Goal: Task Accomplishment & Management: Use online tool/utility

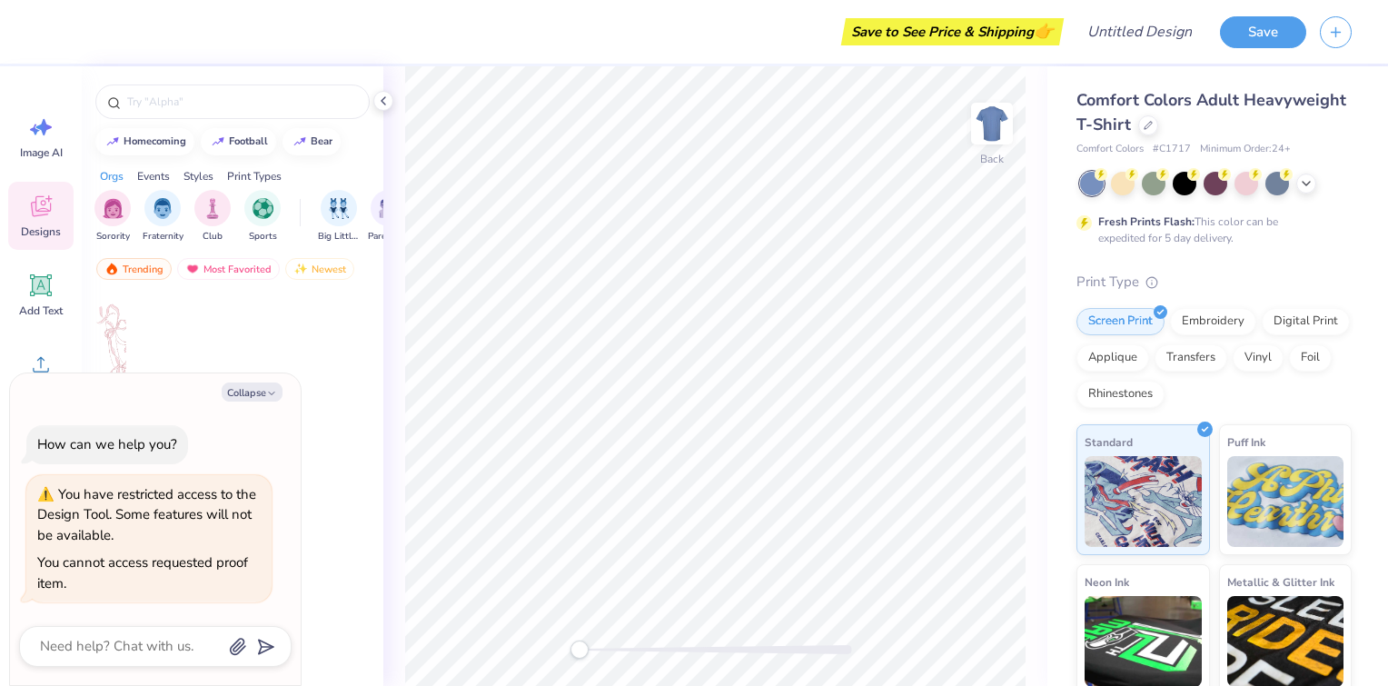
type textarea "x"
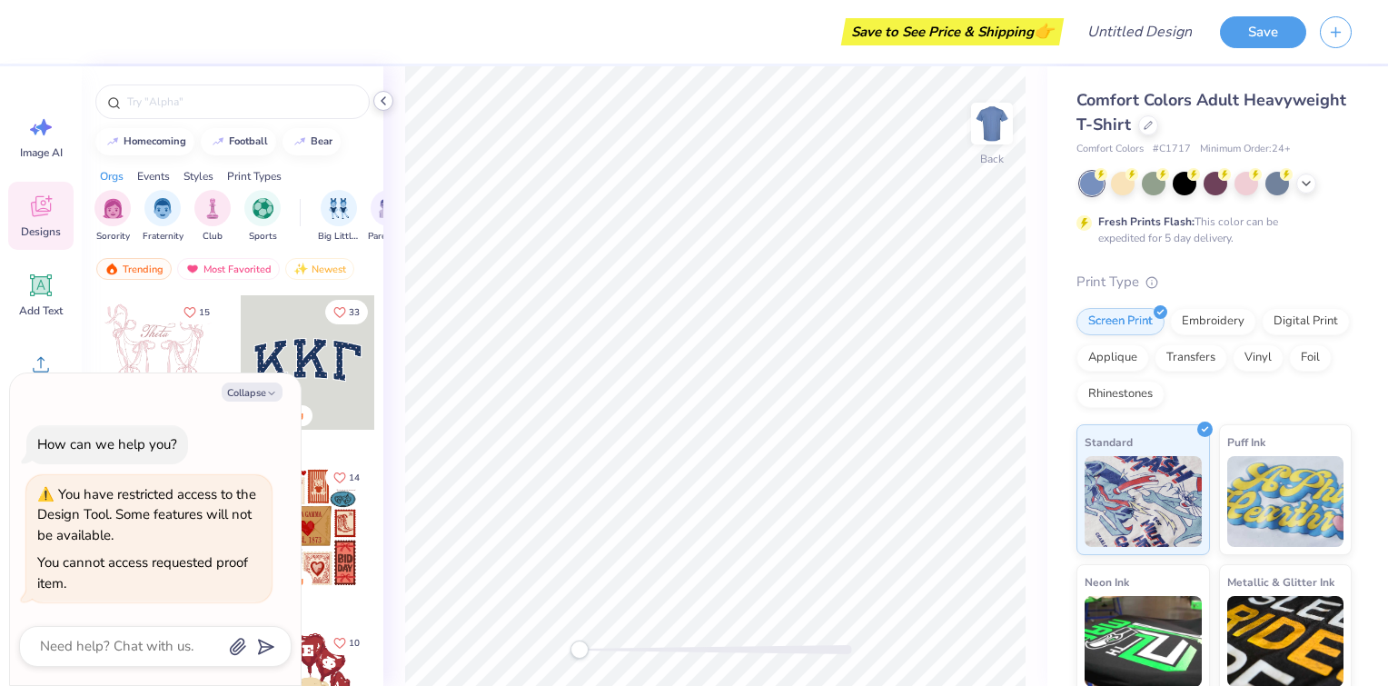
click at [384, 104] on polyline at bounding box center [383, 100] width 4 height 7
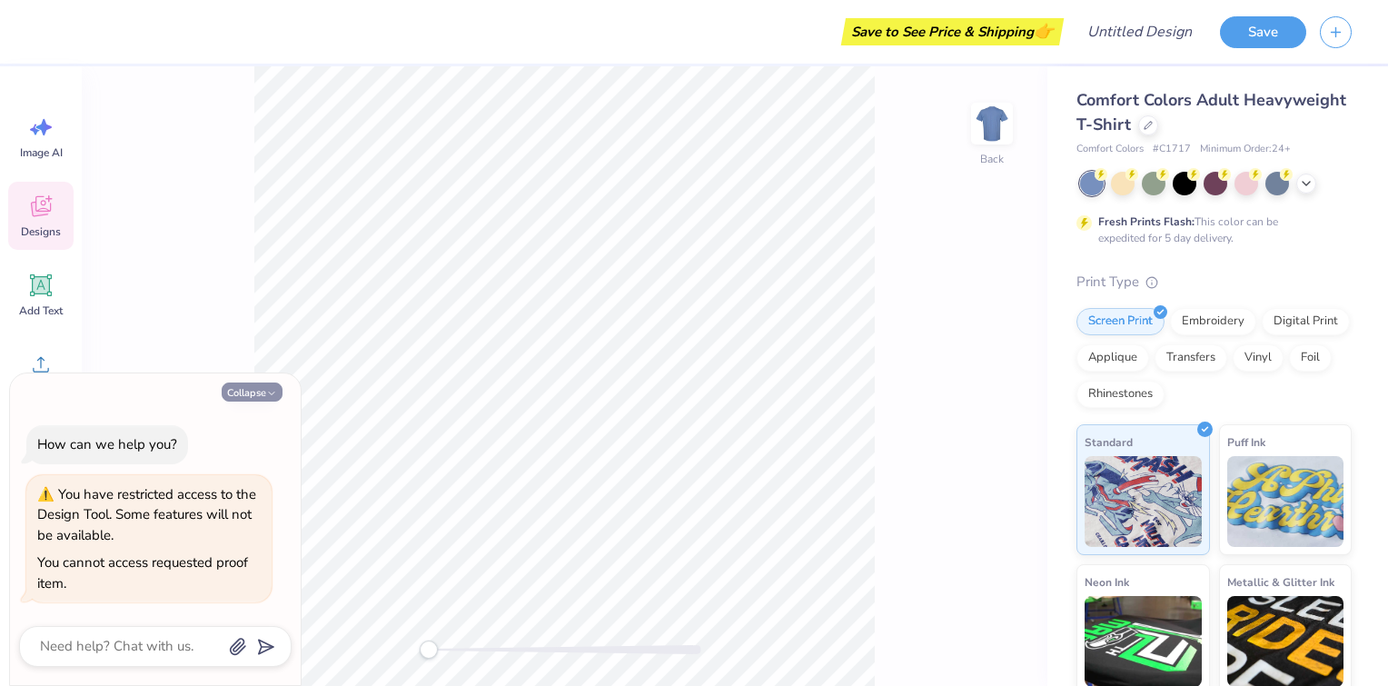
click at [266, 389] on icon "button" at bounding box center [271, 393] width 11 height 11
type textarea "x"
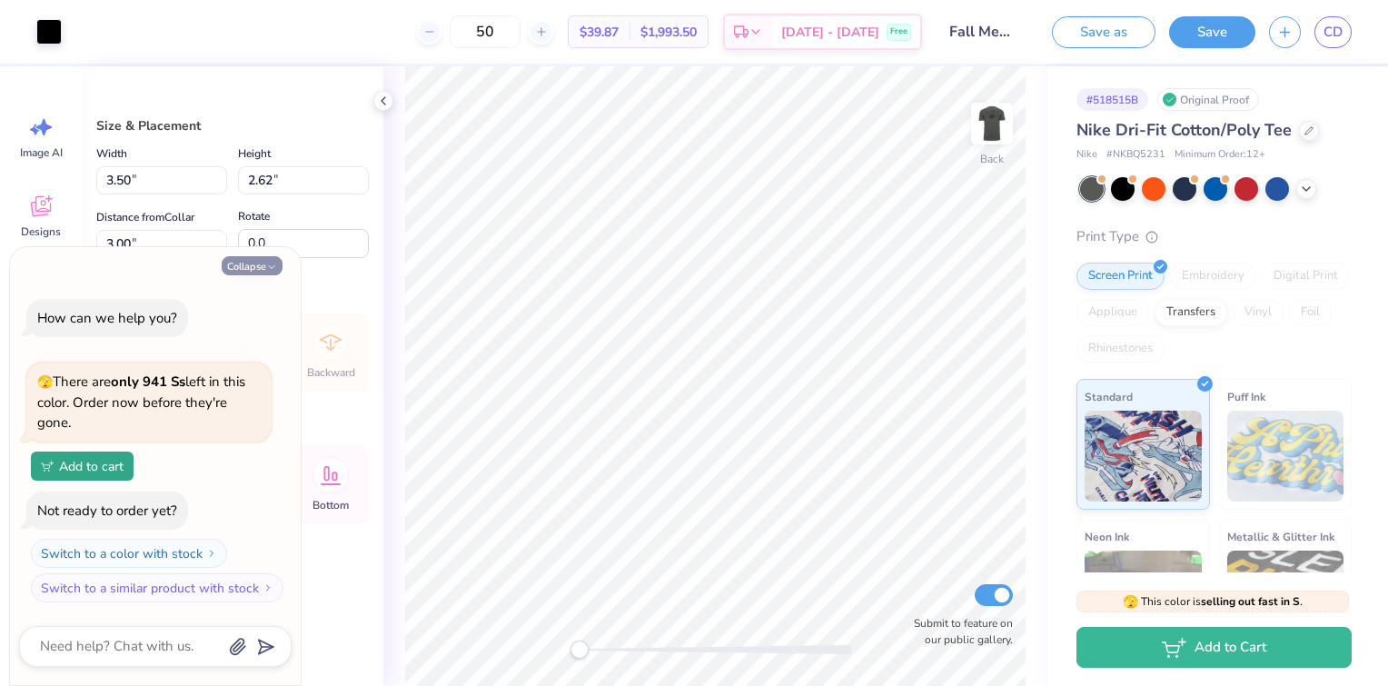
click at [262, 267] on button "Collapse" at bounding box center [252, 265] width 61 height 19
type textarea "x"
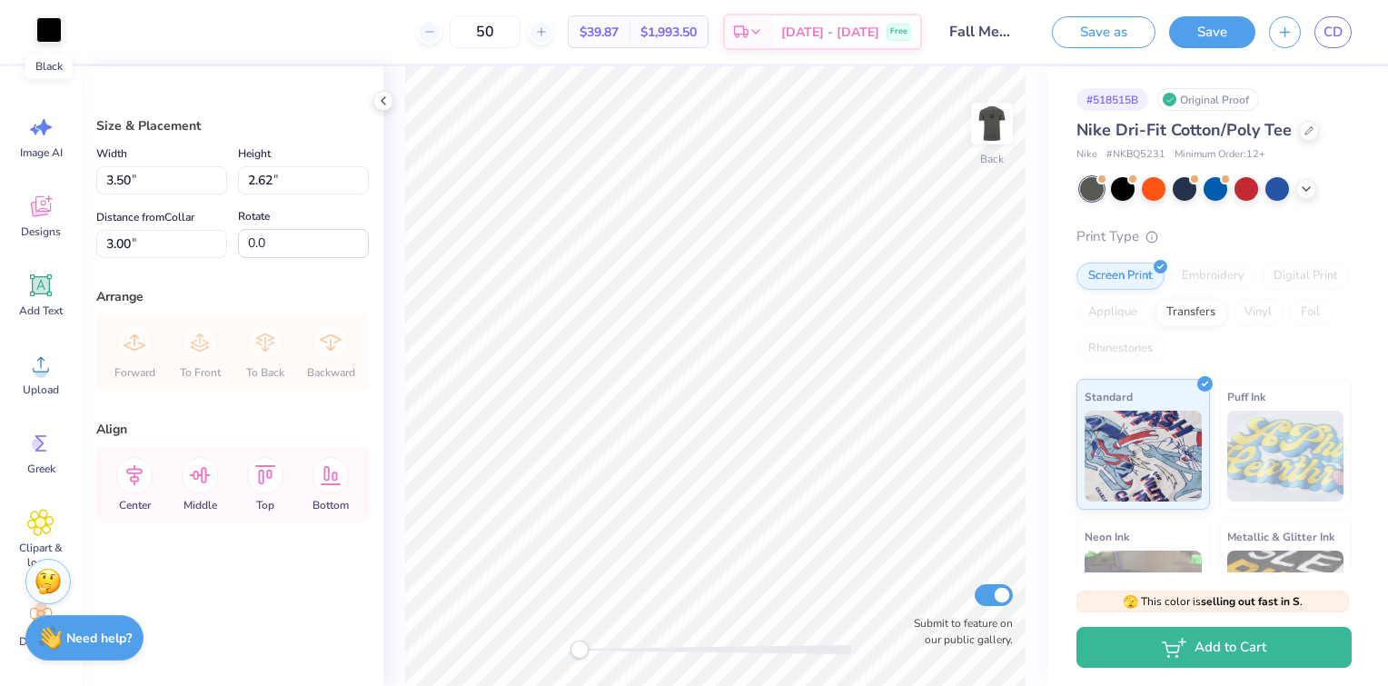
click at [47, 34] on div at bounding box center [48, 29] width 25 height 25
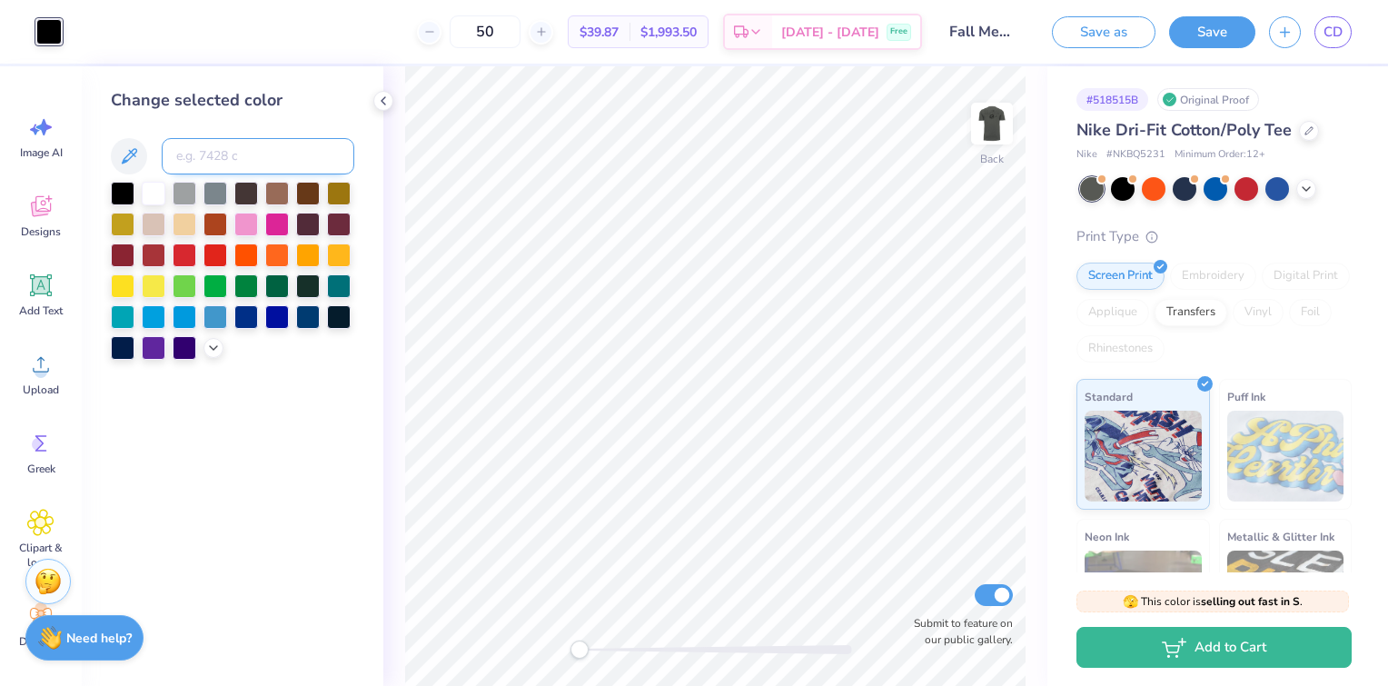
click at [221, 143] on input at bounding box center [258, 156] width 193 height 36
type input "bf7500"
click at [214, 114] on div "Change selected color bf7500" at bounding box center [232, 224] width 243 height 272
click at [214, 345] on icon at bounding box center [213, 346] width 15 height 15
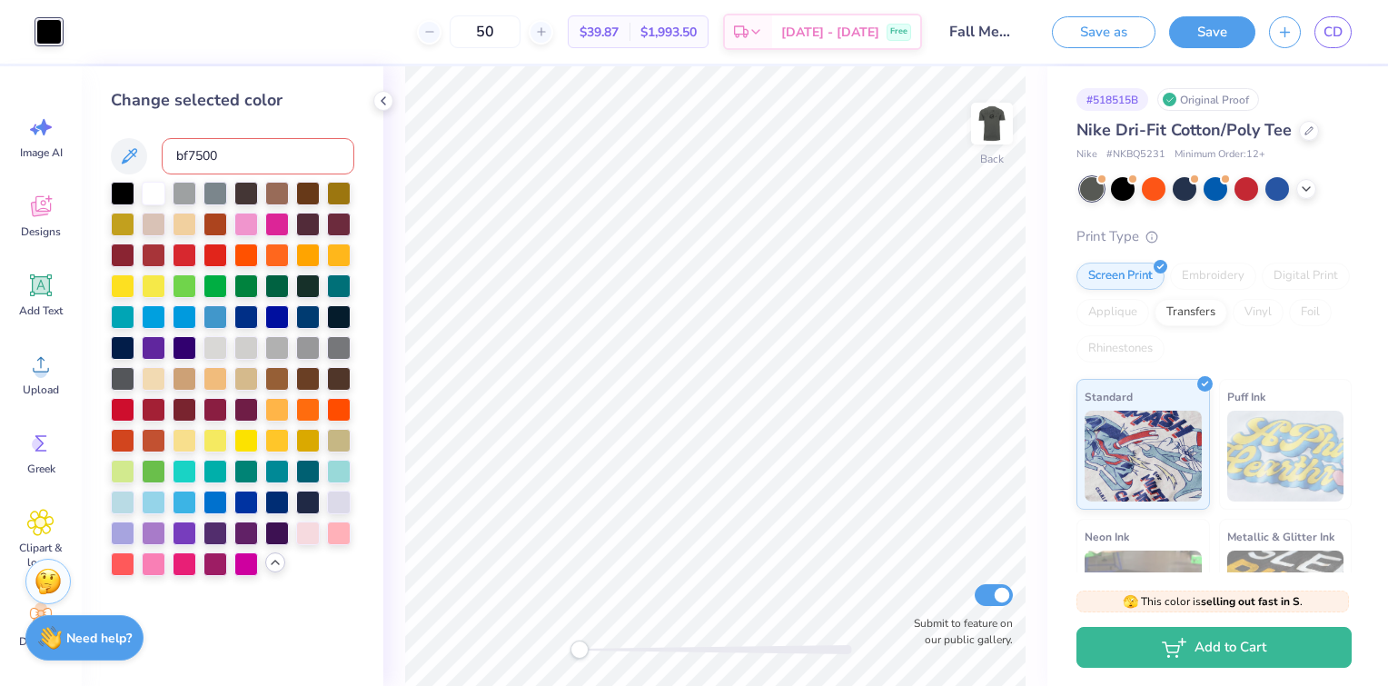
click at [214, 150] on input "bf7500" at bounding box center [258, 156] width 193 height 36
click at [262, 123] on div "Change selected color" at bounding box center [232, 332] width 243 height 488
click at [272, 248] on div at bounding box center [277, 254] width 24 height 24
click at [246, 254] on div at bounding box center [246, 254] width 24 height 24
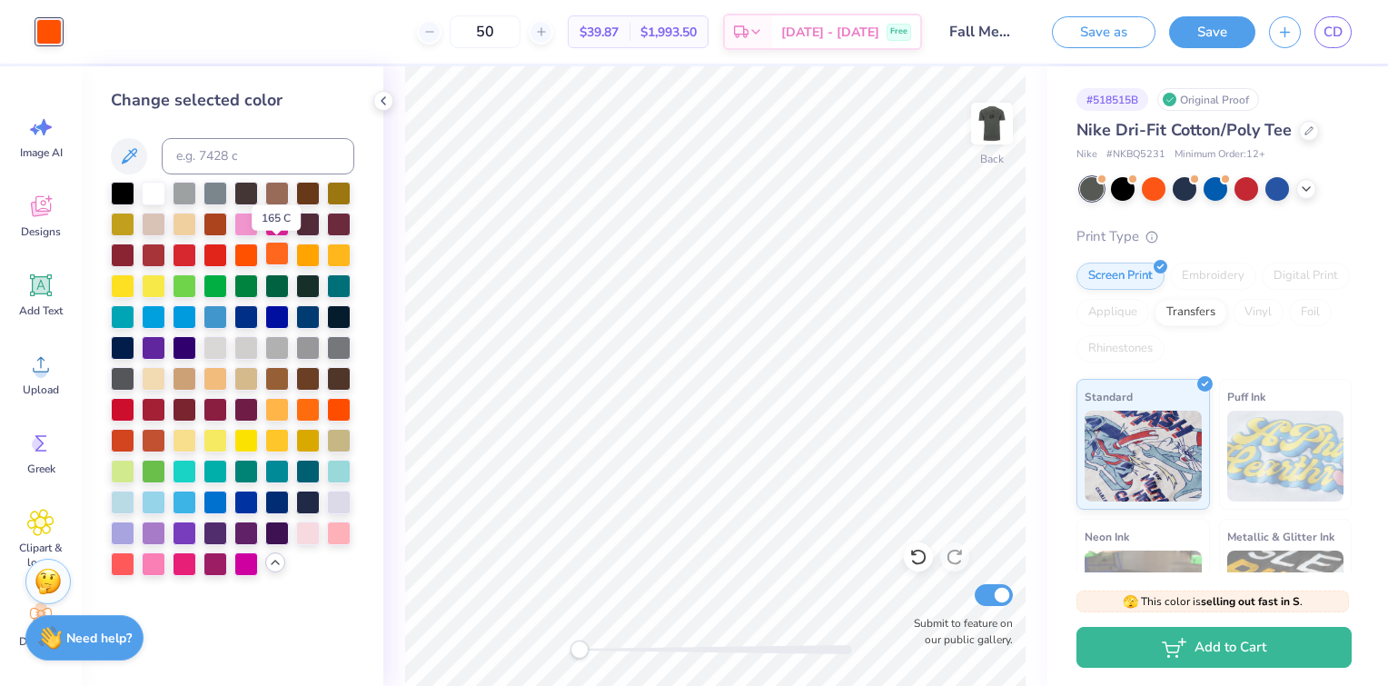
click at [281, 252] on div at bounding box center [277, 254] width 24 height 24
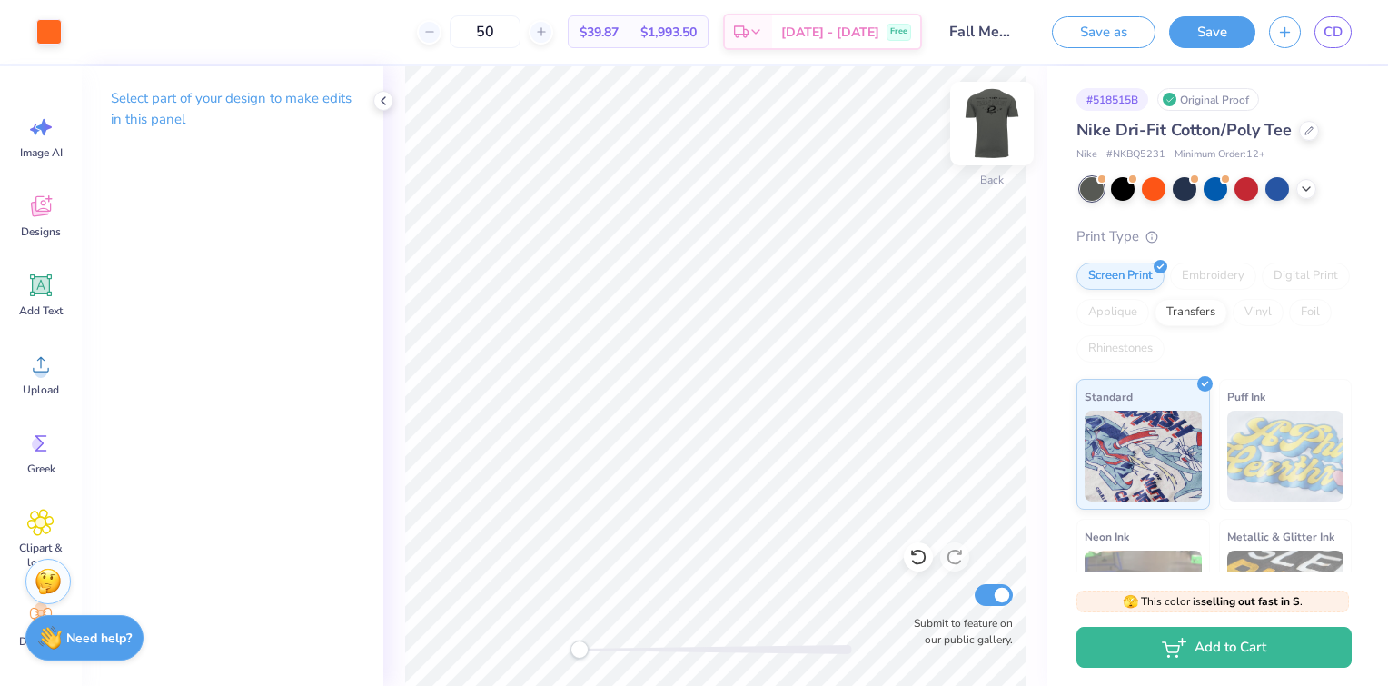
click at [1003, 119] on img at bounding box center [991, 123] width 73 height 73
click at [999, 128] on img at bounding box center [991, 123] width 73 height 73
click at [999, 128] on img at bounding box center [991, 123] width 36 height 36
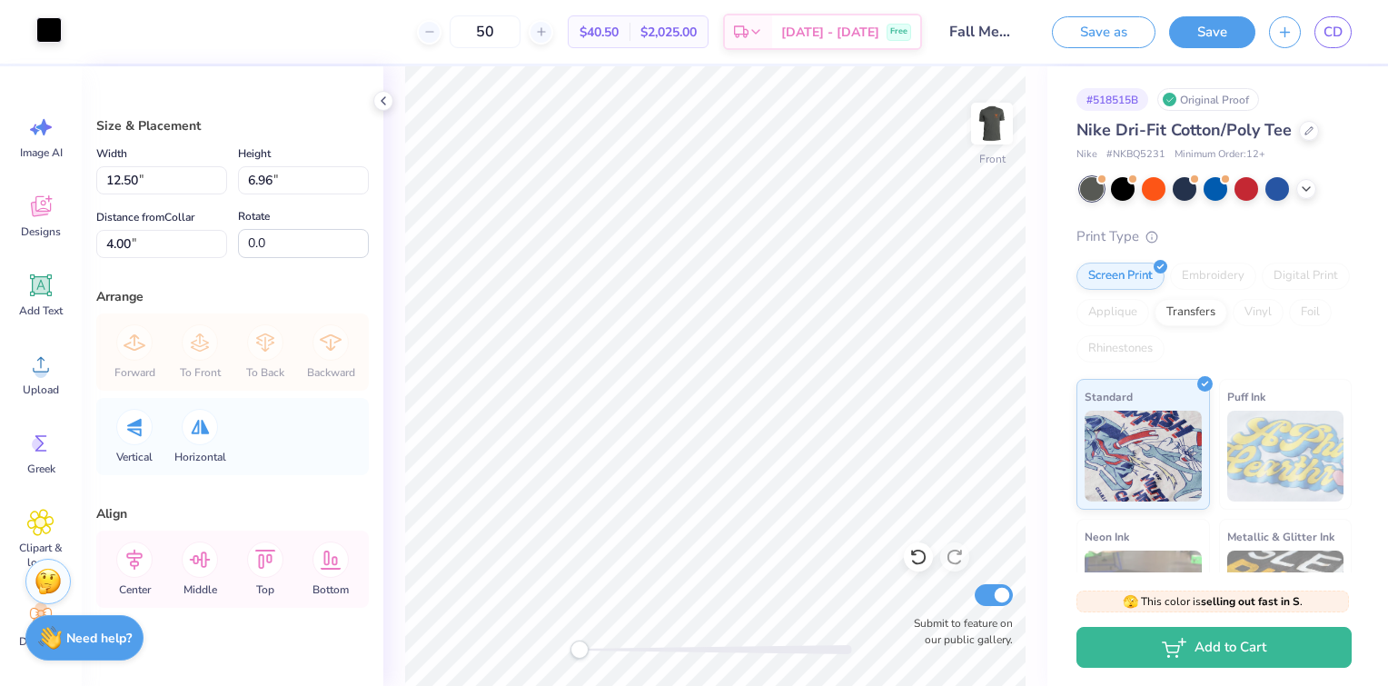
click at [54, 29] on div at bounding box center [48, 29] width 25 height 25
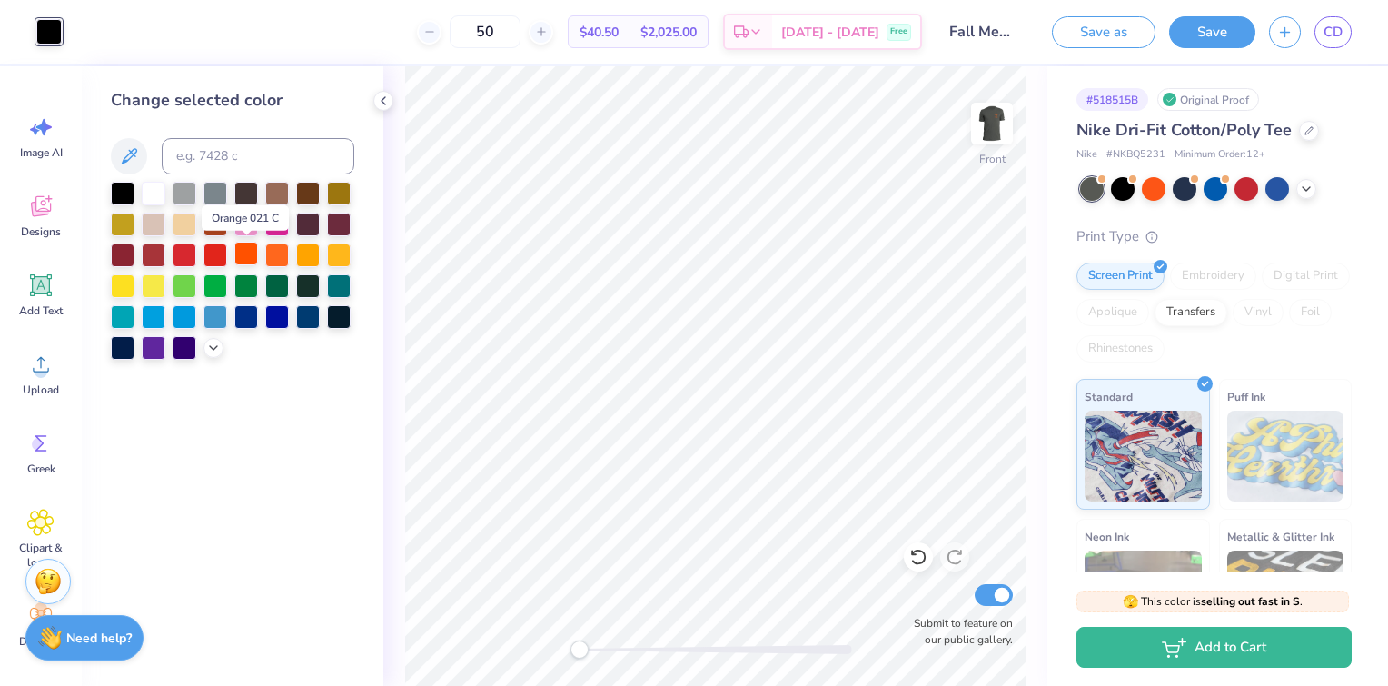
click at [252, 253] on div at bounding box center [246, 254] width 24 height 24
click at [282, 257] on div at bounding box center [277, 254] width 24 height 24
click at [213, 351] on icon at bounding box center [213, 346] width 15 height 15
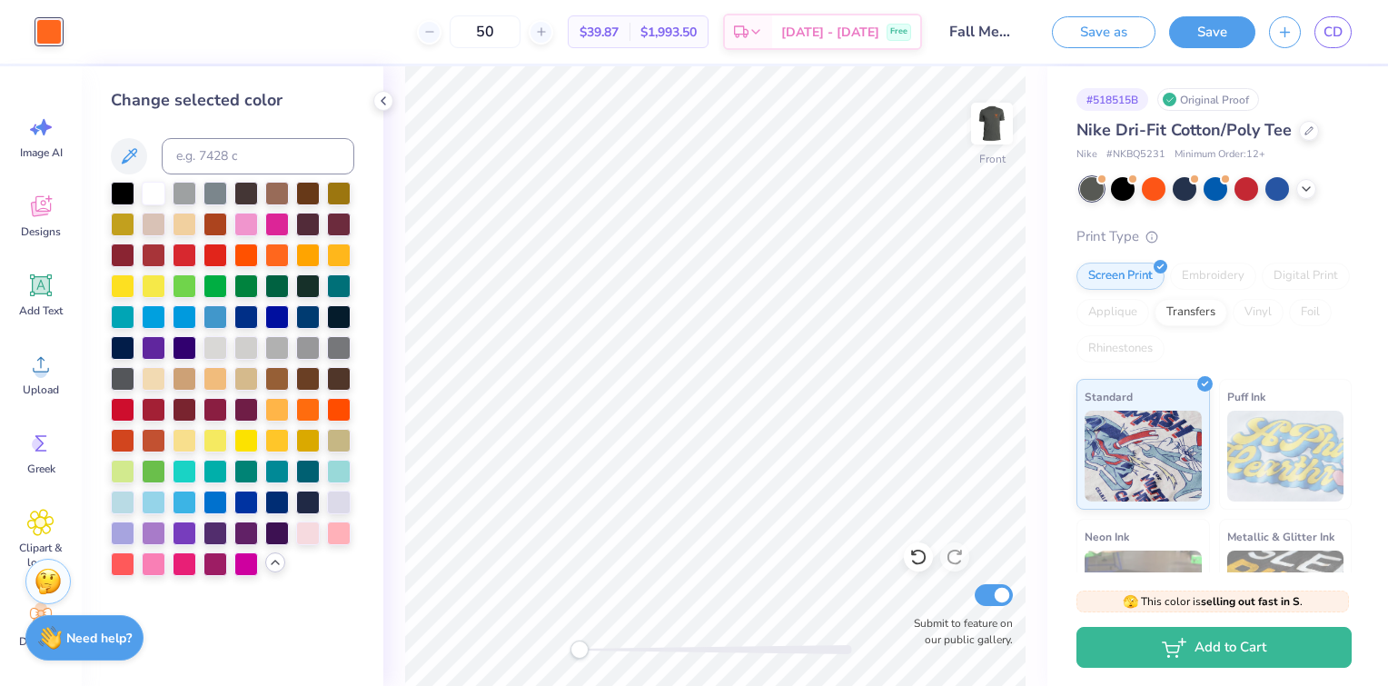
click at [394, 450] on div "Front Submit to feature on our public gallery." at bounding box center [715, 375] width 664 height 619
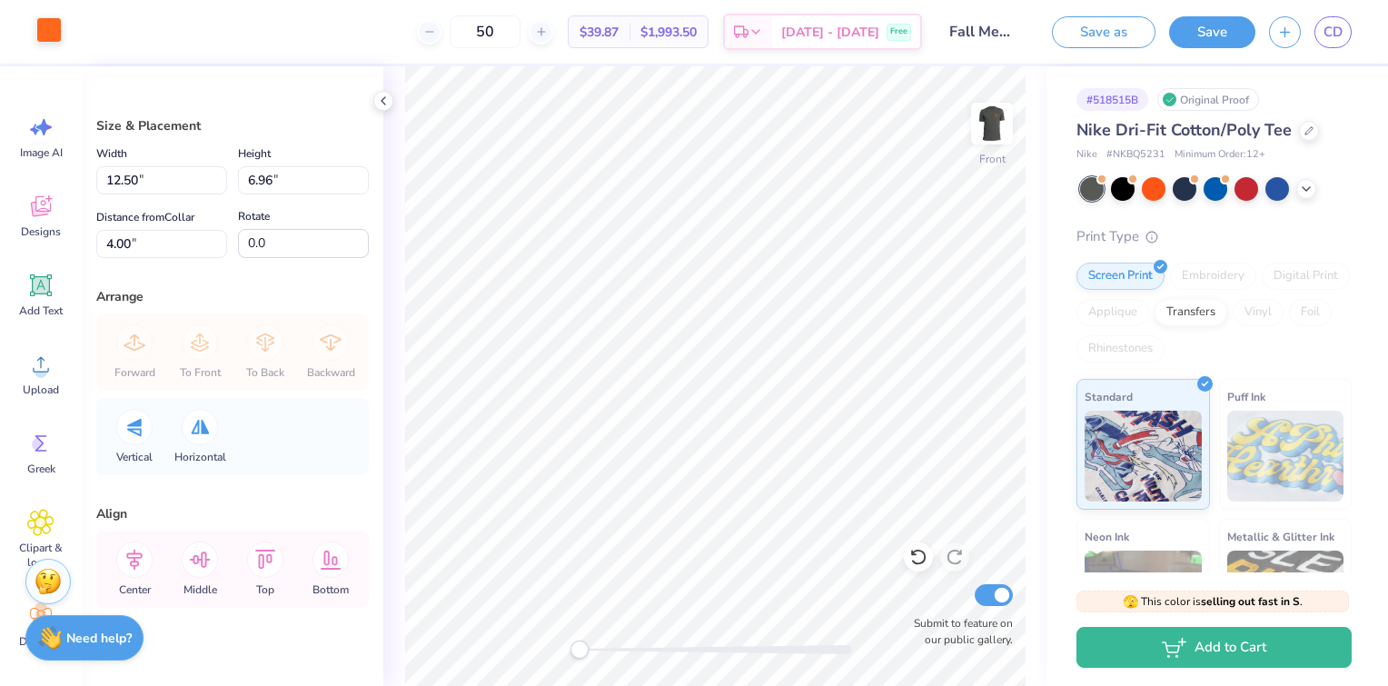
click at [62, 40] on div at bounding box center [48, 29] width 25 height 25
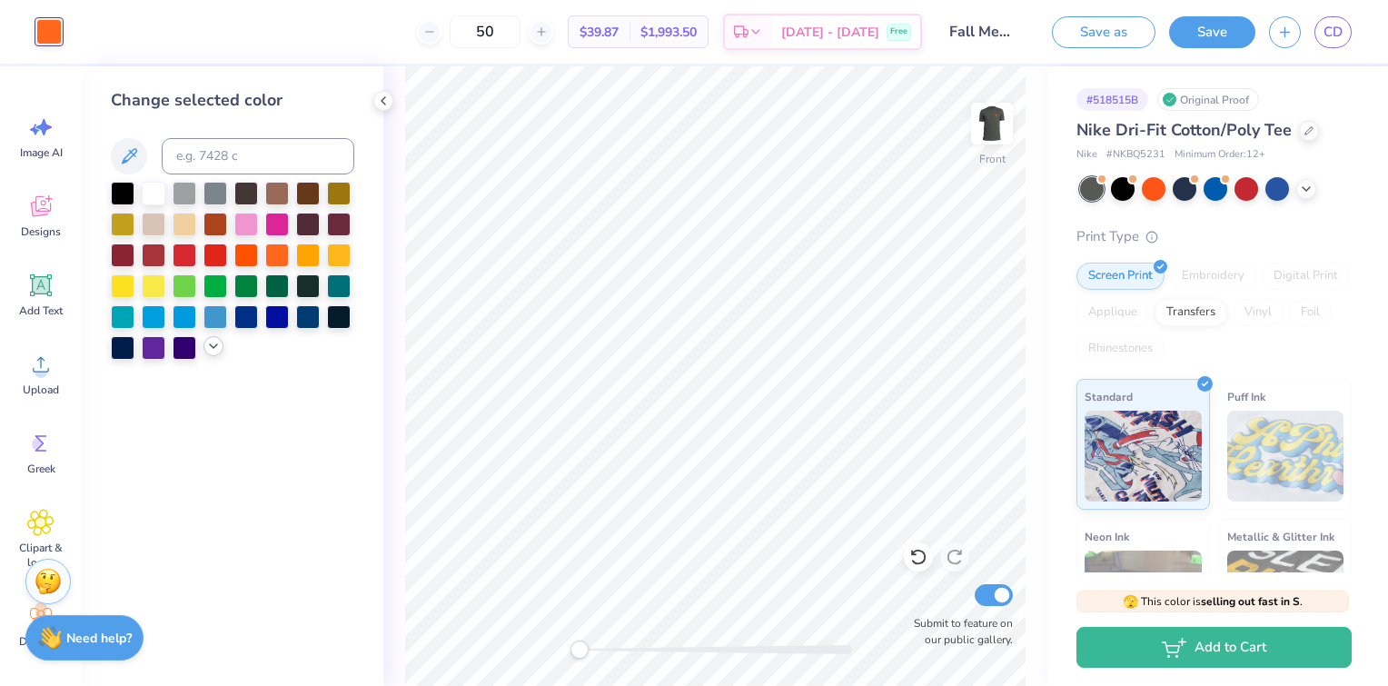
click at [209, 347] on icon at bounding box center [213, 346] width 15 height 15
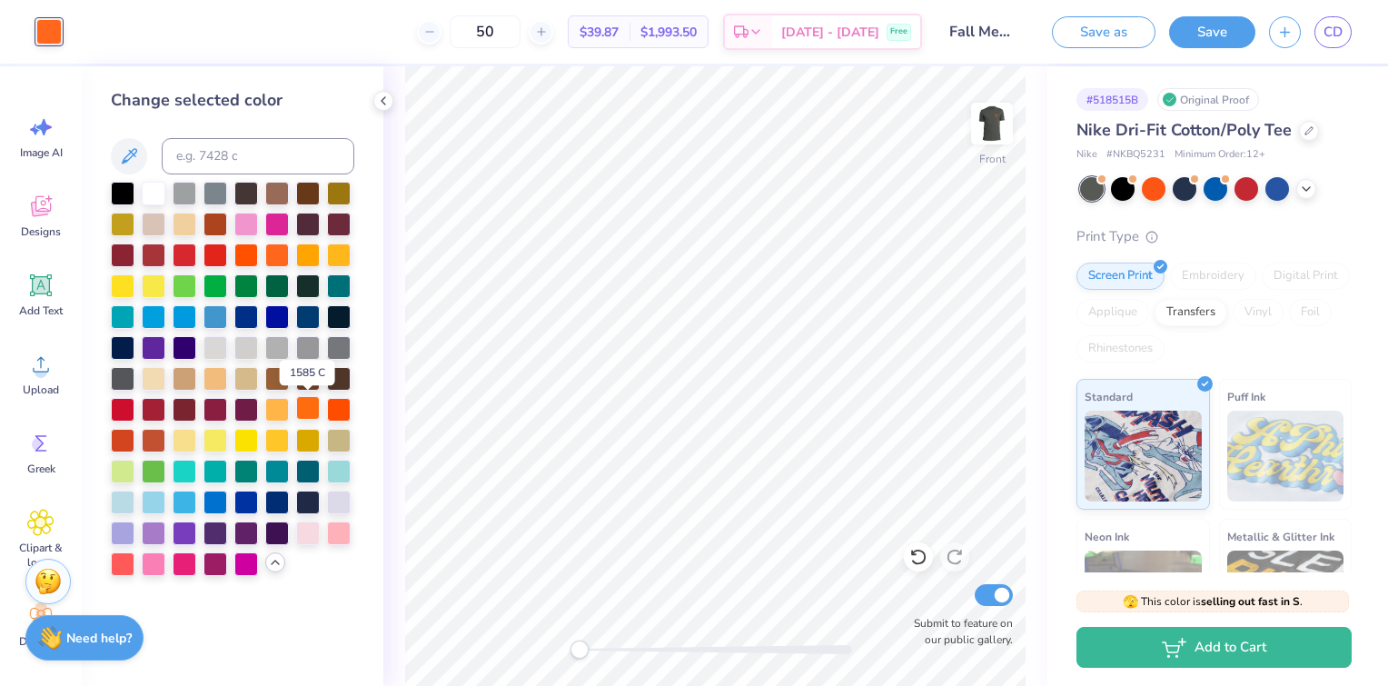
click at [311, 411] on div at bounding box center [308, 408] width 24 height 24
click at [305, 413] on div at bounding box center [308, 408] width 24 height 24
click at [345, 410] on div at bounding box center [339, 408] width 24 height 24
click at [303, 405] on div at bounding box center [308, 408] width 24 height 24
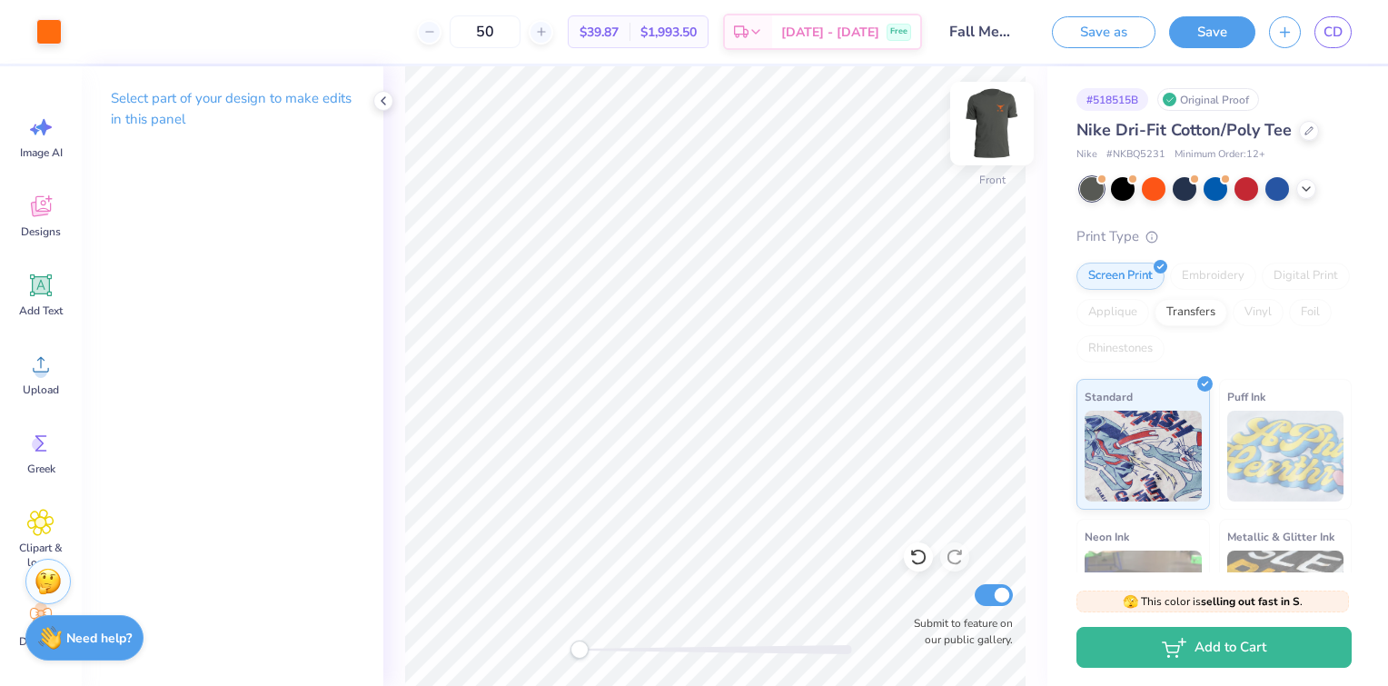
click at [982, 136] on img at bounding box center [991, 123] width 73 height 73
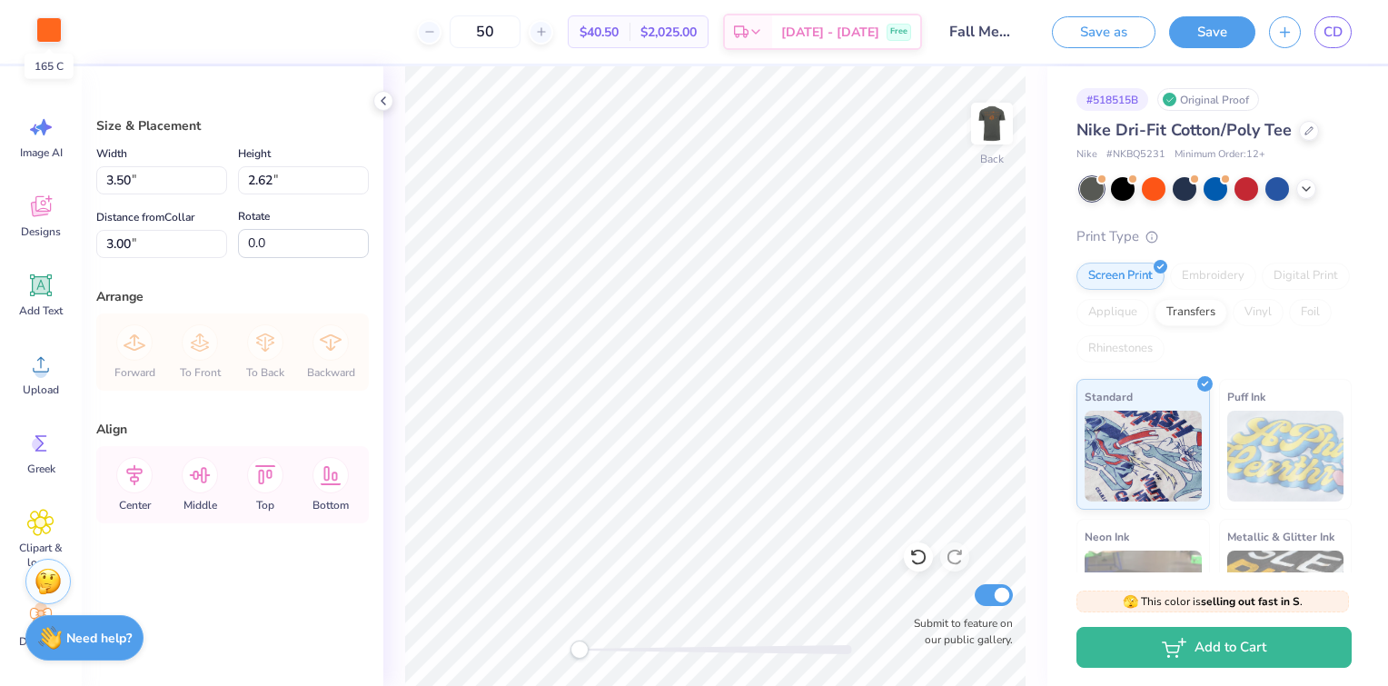
click at [47, 29] on div at bounding box center [48, 29] width 25 height 25
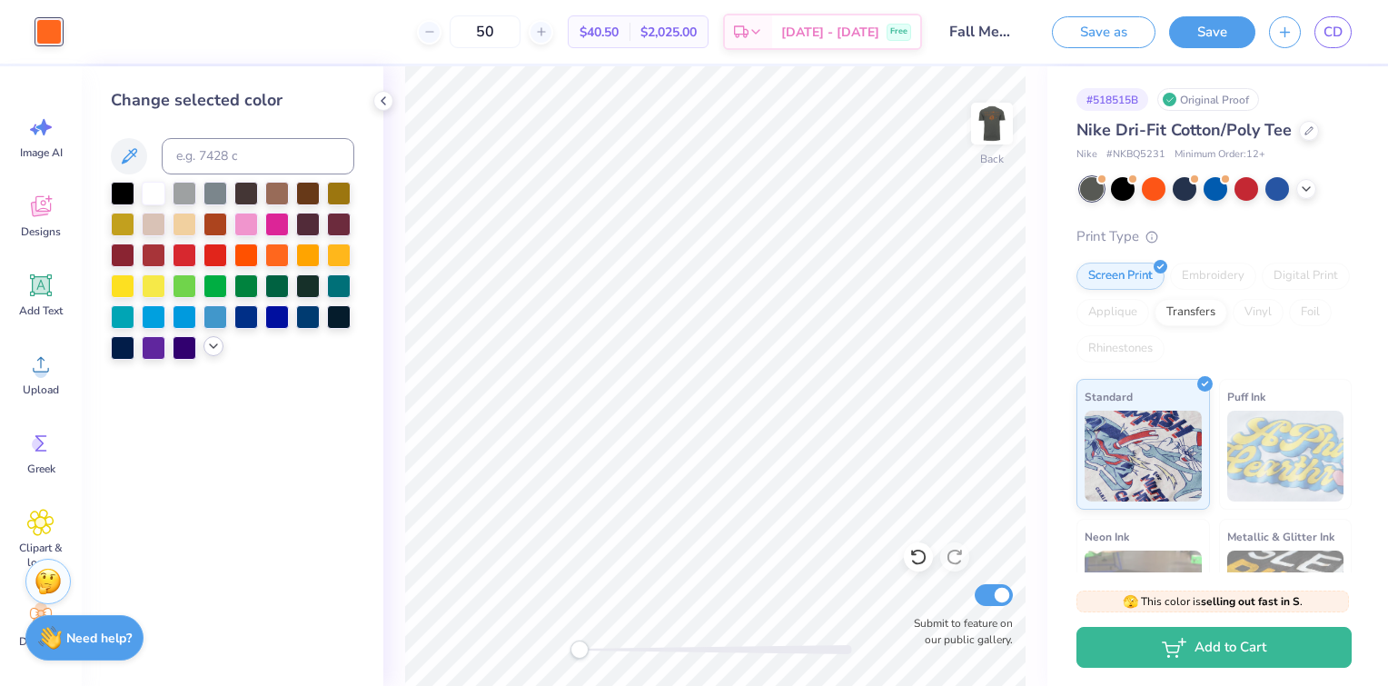
click at [208, 349] on icon at bounding box center [213, 346] width 15 height 15
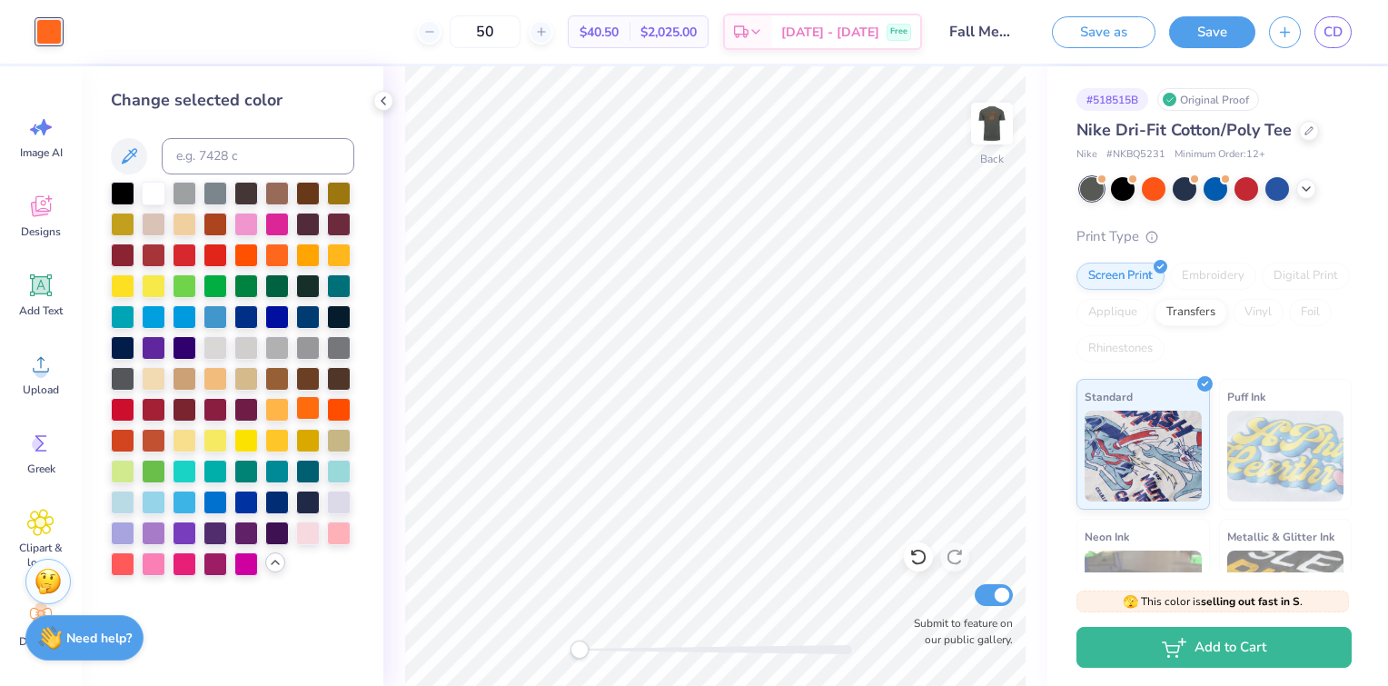
click at [306, 406] on div at bounding box center [308, 408] width 24 height 24
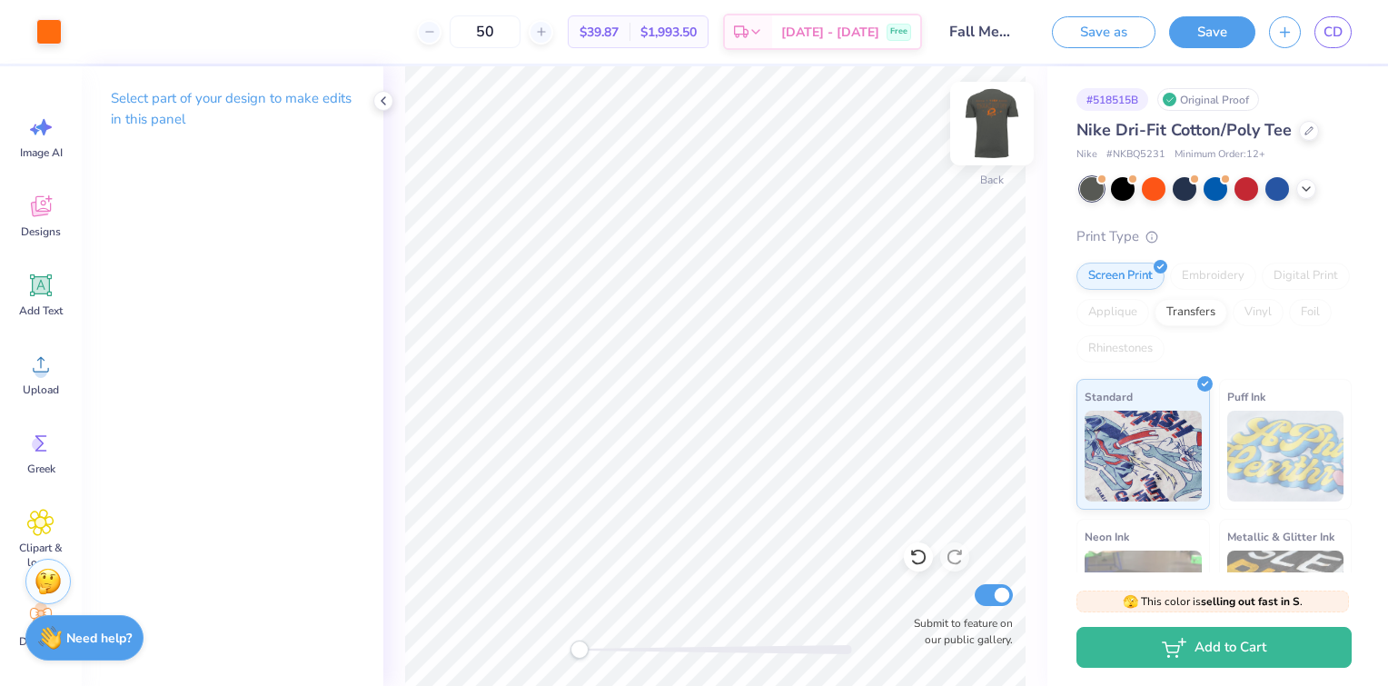
click at [978, 134] on img at bounding box center [991, 123] width 73 height 73
click at [1005, 118] on img at bounding box center [991, 123] width 73 height 73
click at [991, 134] on img at bounding box center [991, 123] width 73 height 73
click at [997, 123] on img at bounding box center [991, 123] width 73 height 73
click at [997, 123] on img at bounding box center [991, 123] width 36 height 36
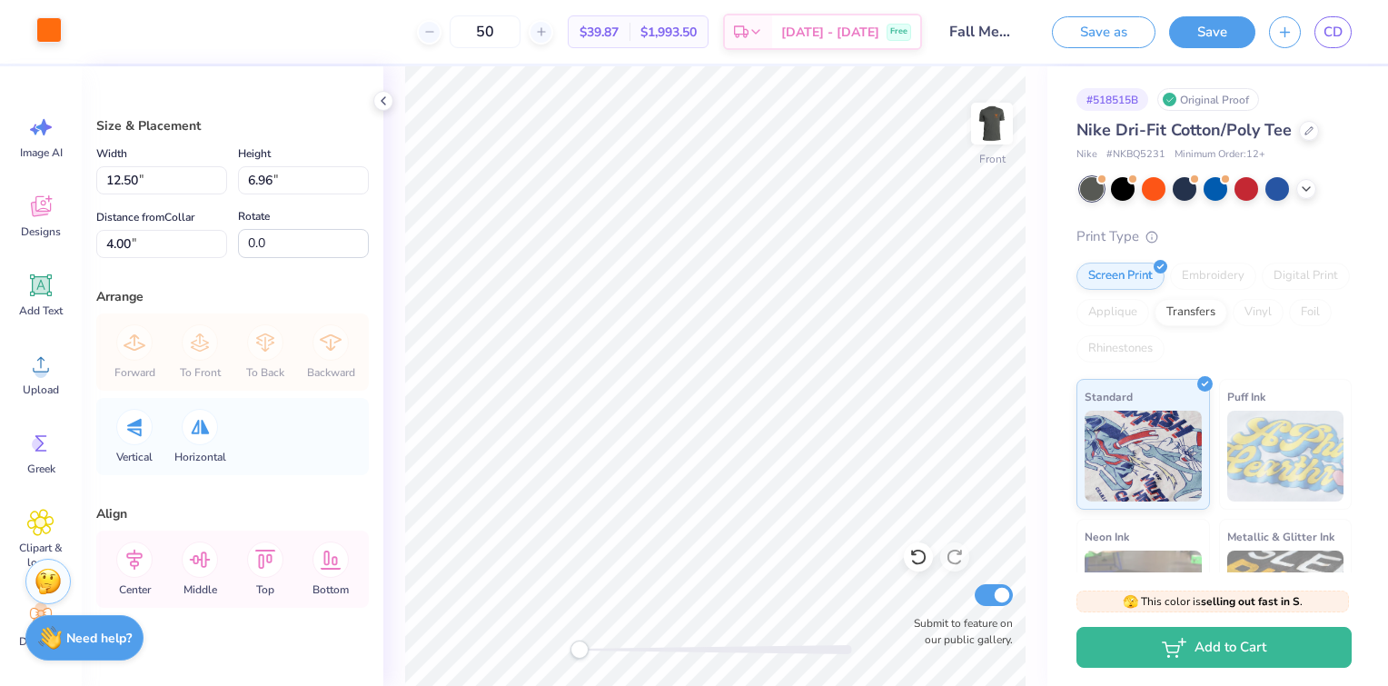
click at [55, 36] on div at bounding box center [48, 29] width 25 height 25
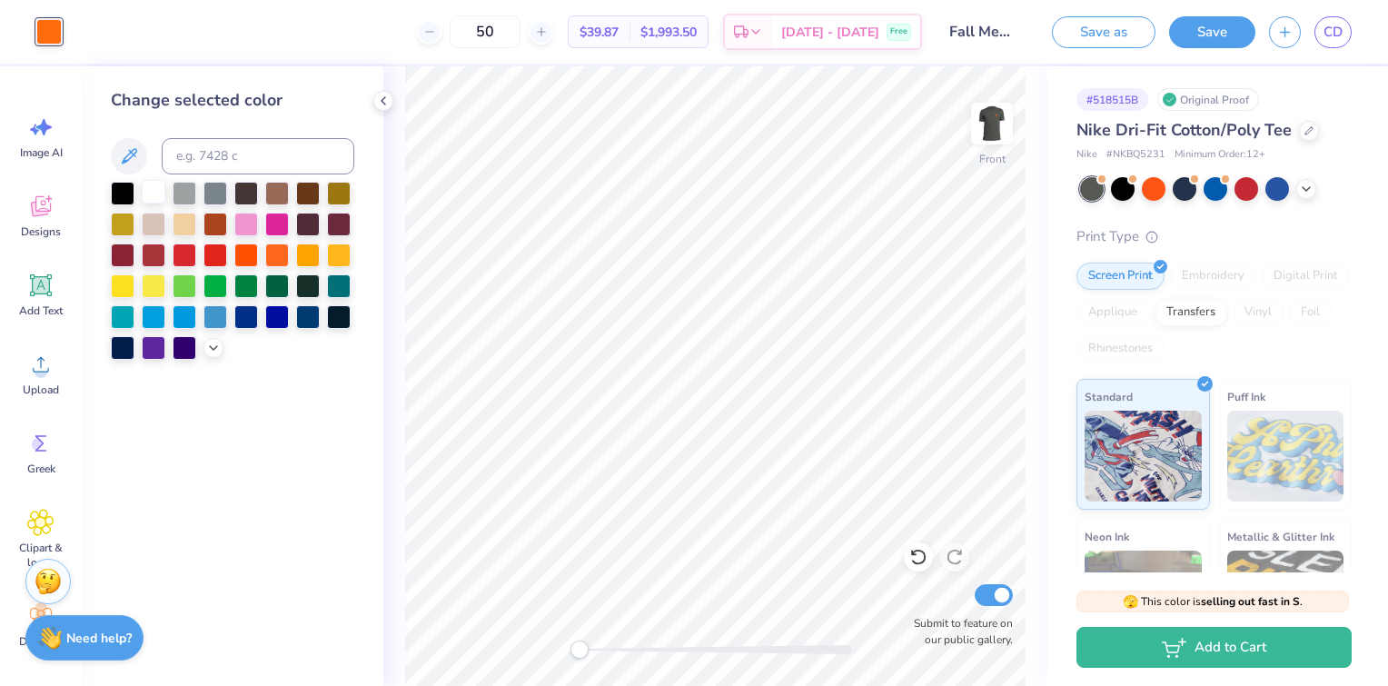
click at [152, 189] on div at bounding box center [154, 192] width 24 height 24
click at [400, 117] on div "Front Submit to feature on our public gallery." at bounding box center [715, 375] width 664 height 619
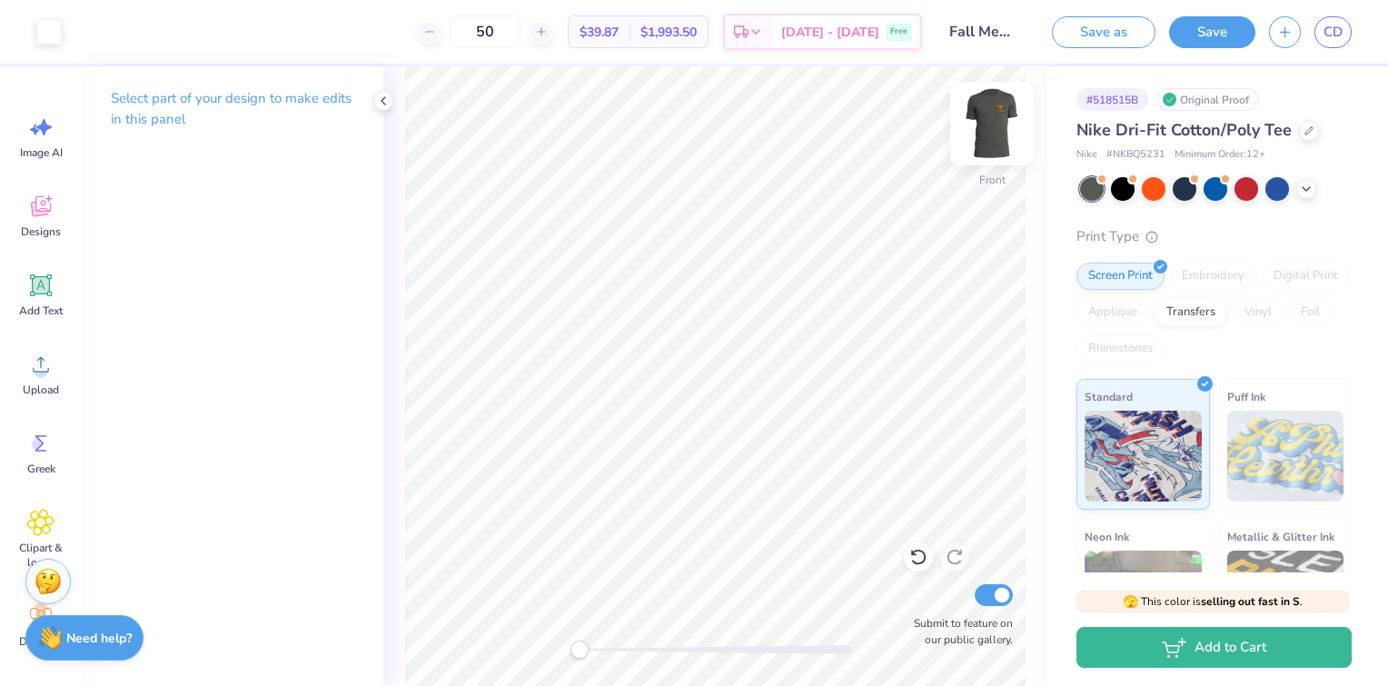
click at [990, 127] on img at bounding box center [991, 123] width 73 height 73
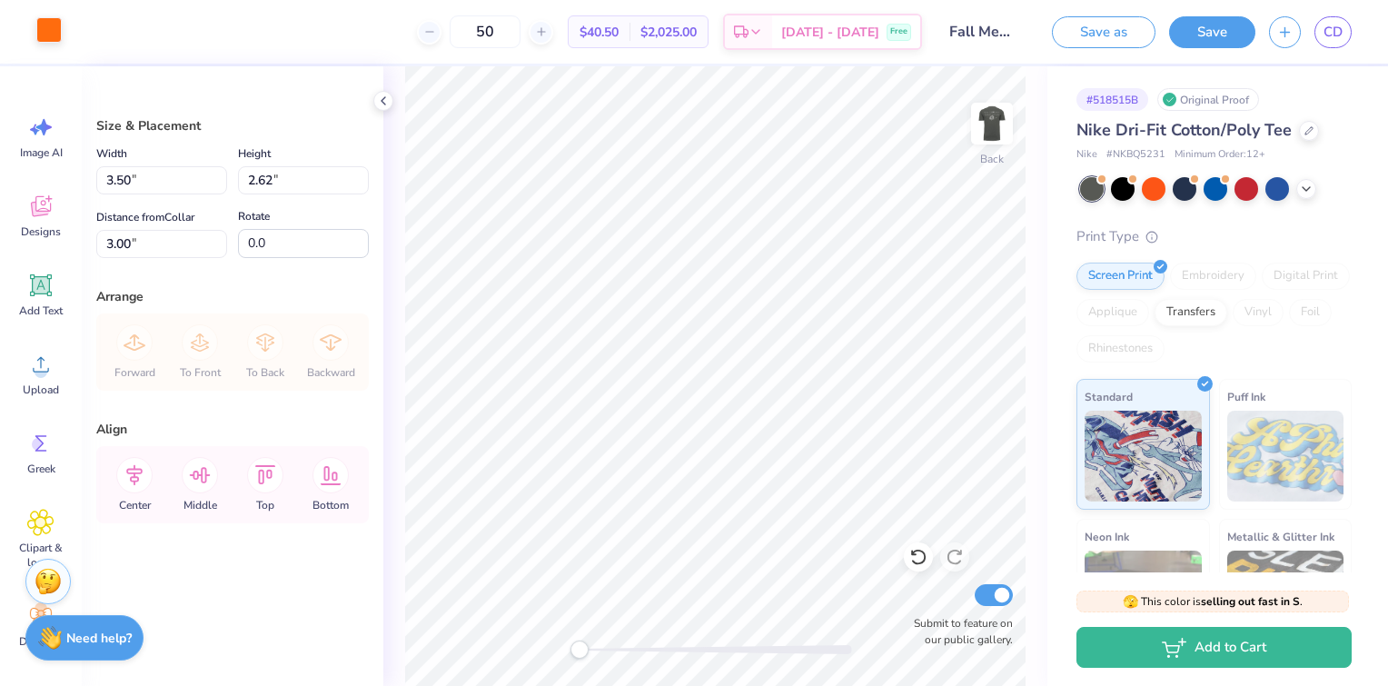
click at [50, 30] on div at bounding box center [48, 29] width 25 height 25
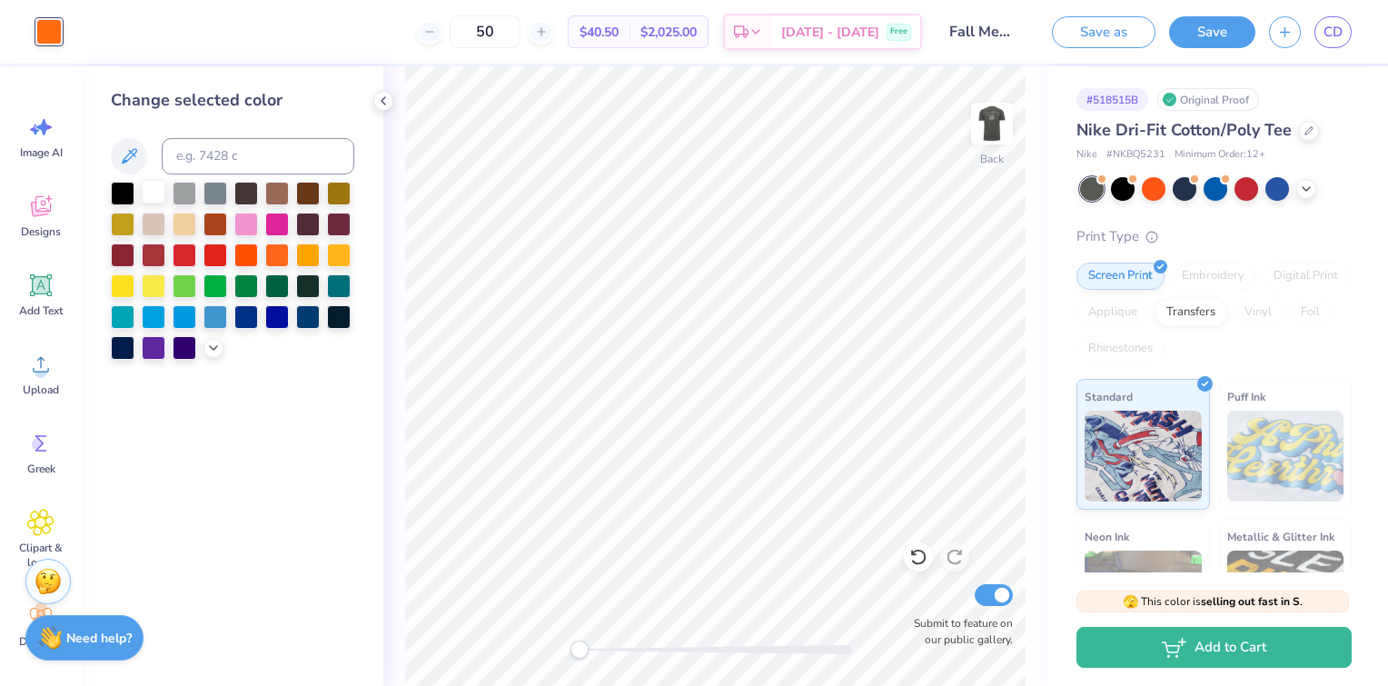
click at [157, 193] on div at bounding box center [154, 192] width 24 height 24
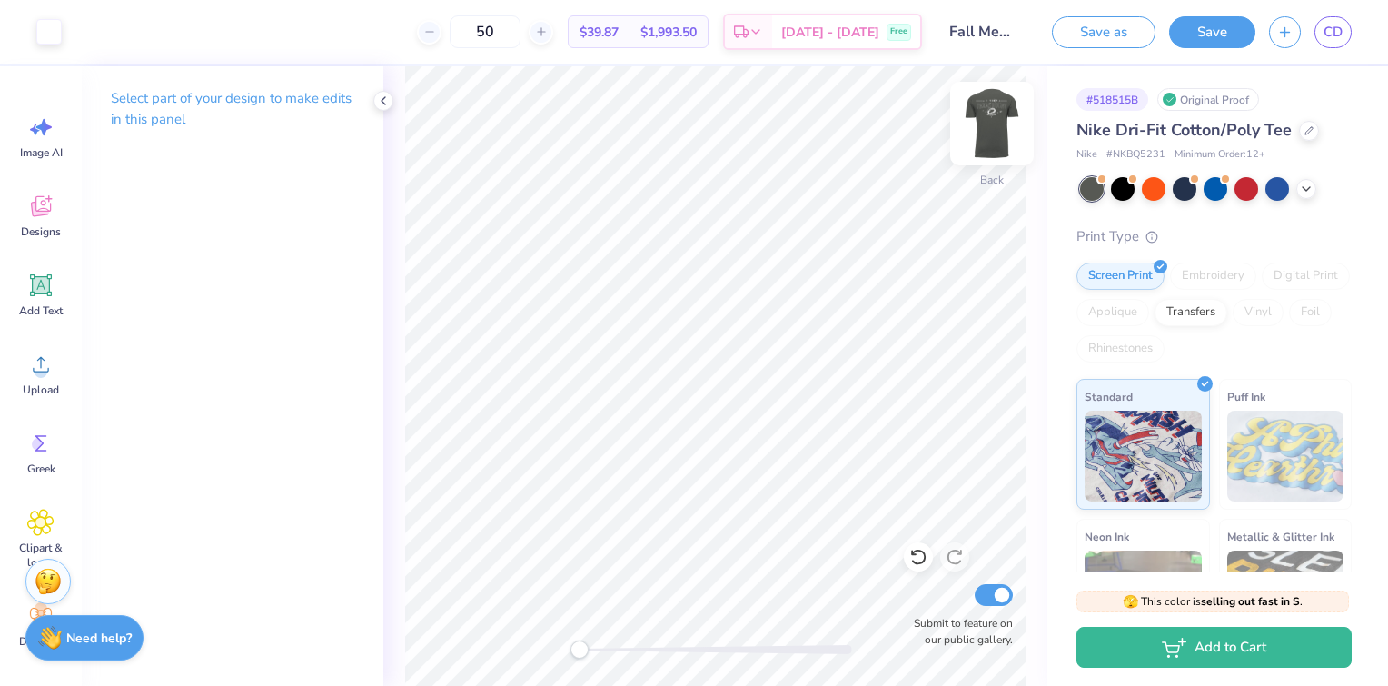
click at [999, 142] on img at bounding box center [991, 123] width 73 height 73
click at [998, 127] on img at bounding box center [991, 123] width 73 height 73
click at [988, 126] on img at bounding box center [991, 123] width 73 height 73
click at [997, 126] on img at bounding box center [991, 123] width 73 height 73
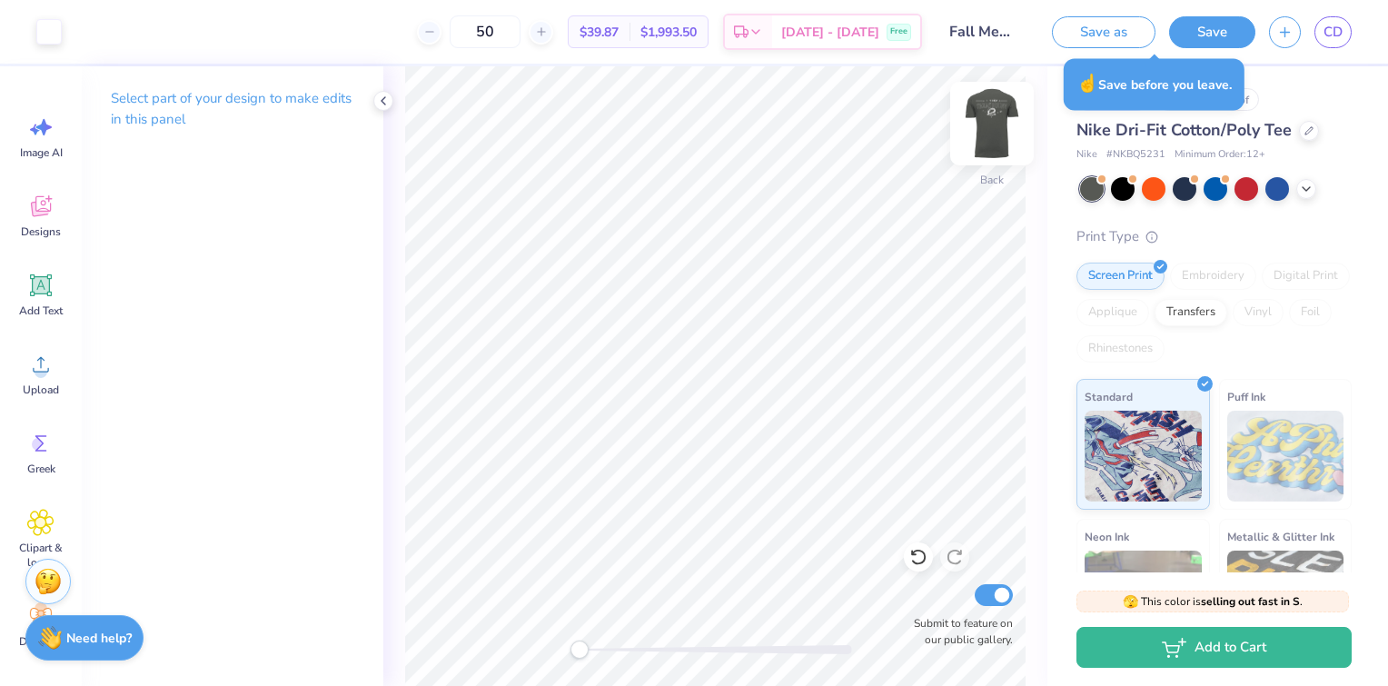
click at [992, 131] on img at bounding box center [991, 123] width 73 height 73
click at [1112, 23] on button "Save as" at bounding box center [1104, 30] width 104 height 32
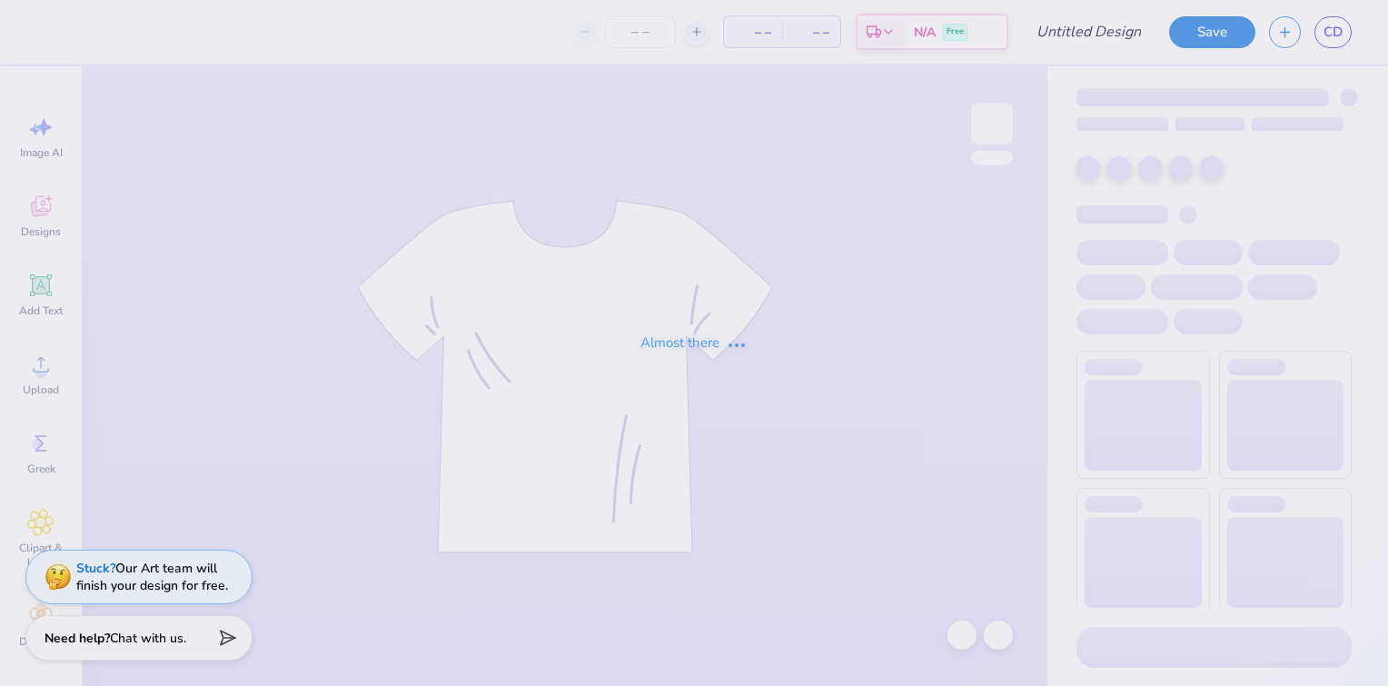
type input "Fall Merch Drop - [US_STATE] Rugby at The [GEOGRAPHIC_DATA][US_STATE]"
type input "50"
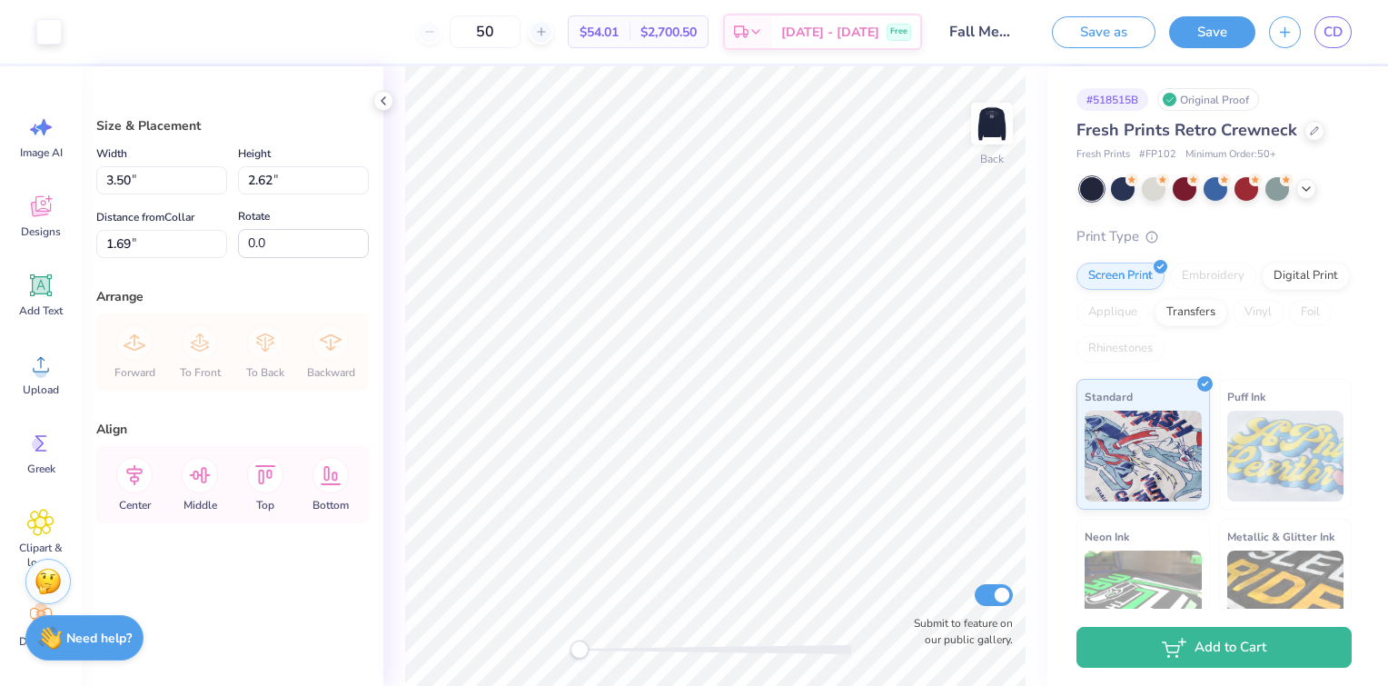
type input "3.95"
type input "2.96"
type input "1.52"
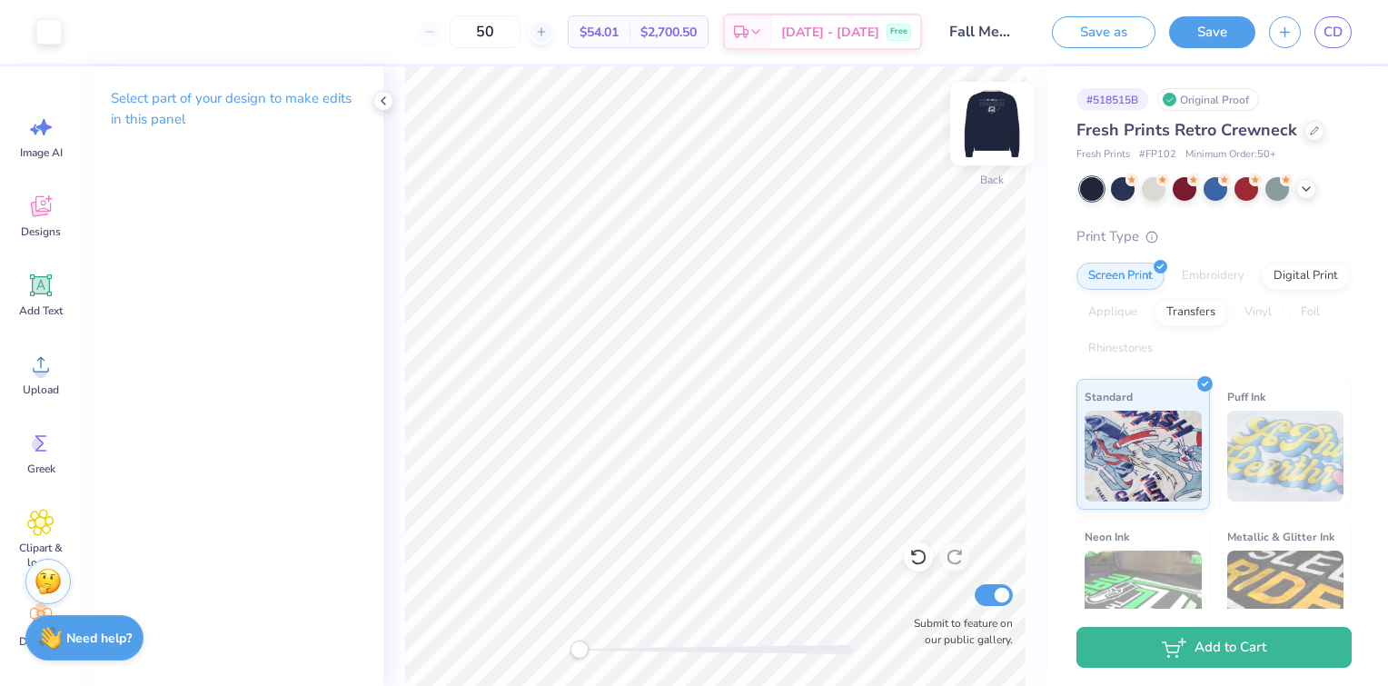
click at [997, 129] on img at bounding box center [991, 123] width 73 height 73
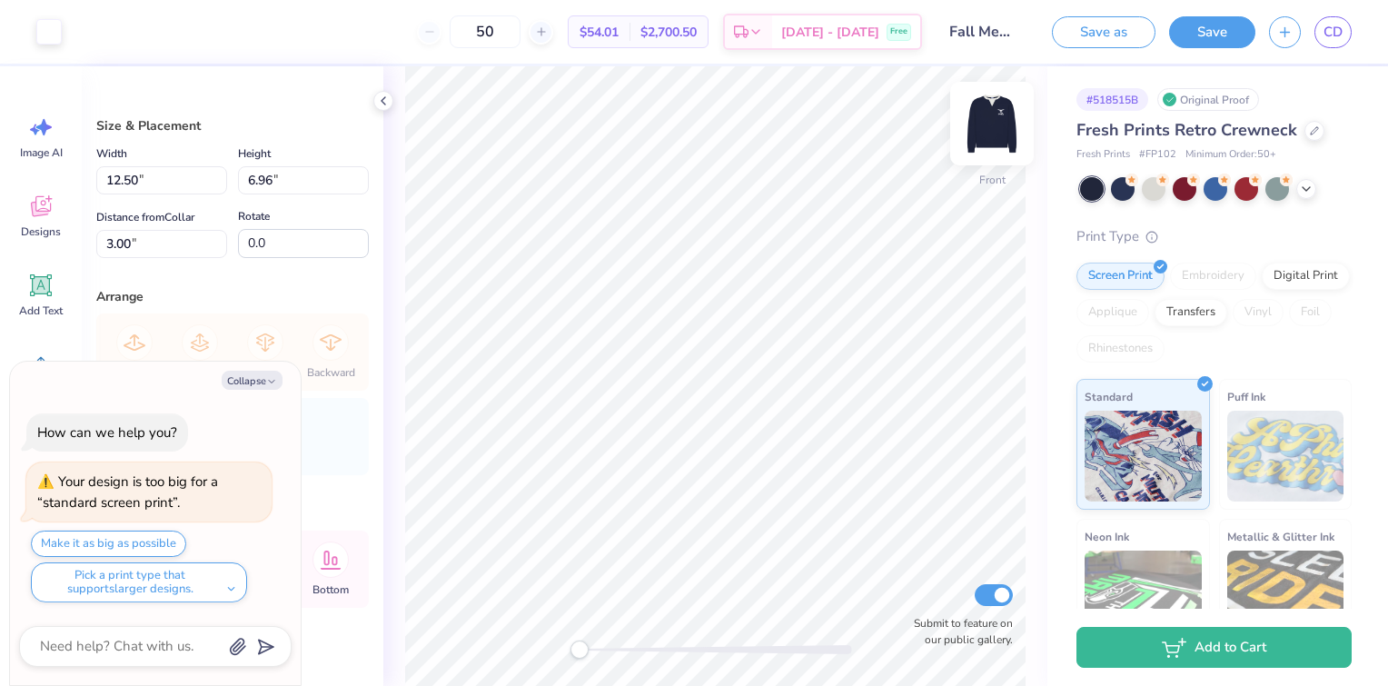
type textarea "x"
type input "14.68"
type input "8.18"
type input "1.79"
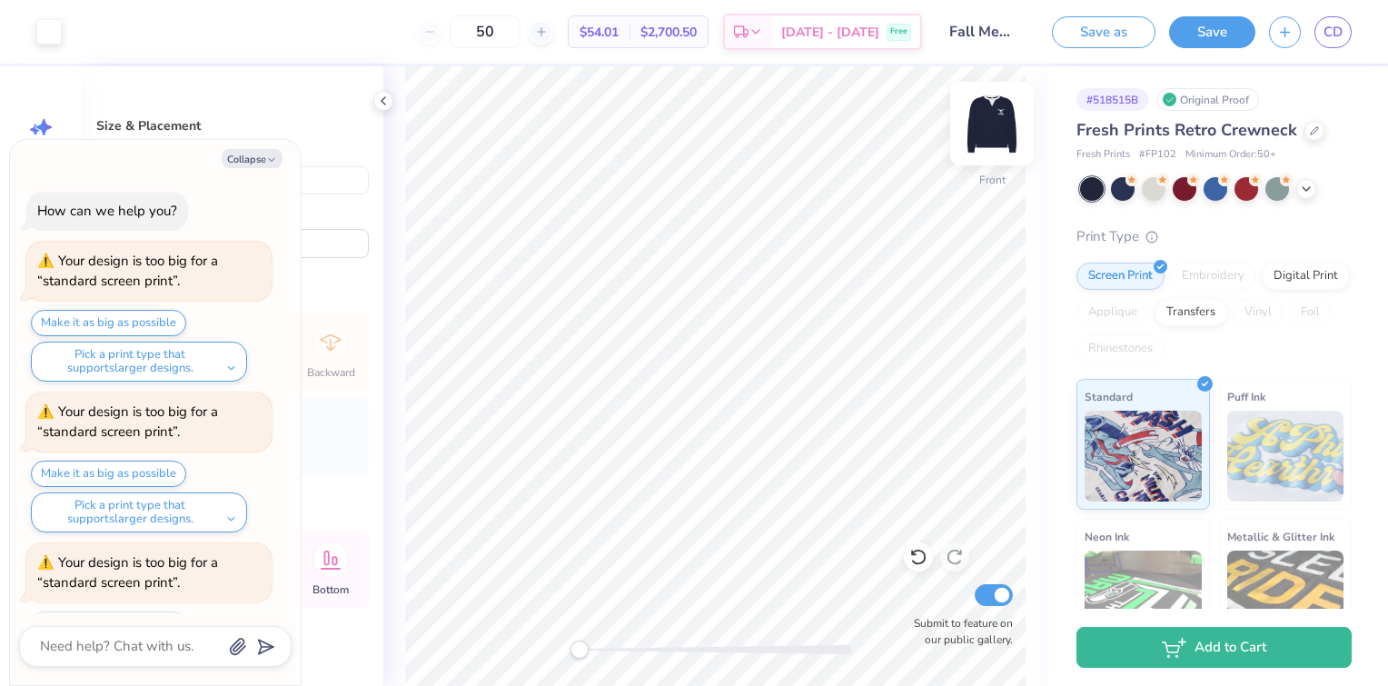
scroll to position [77, 0]
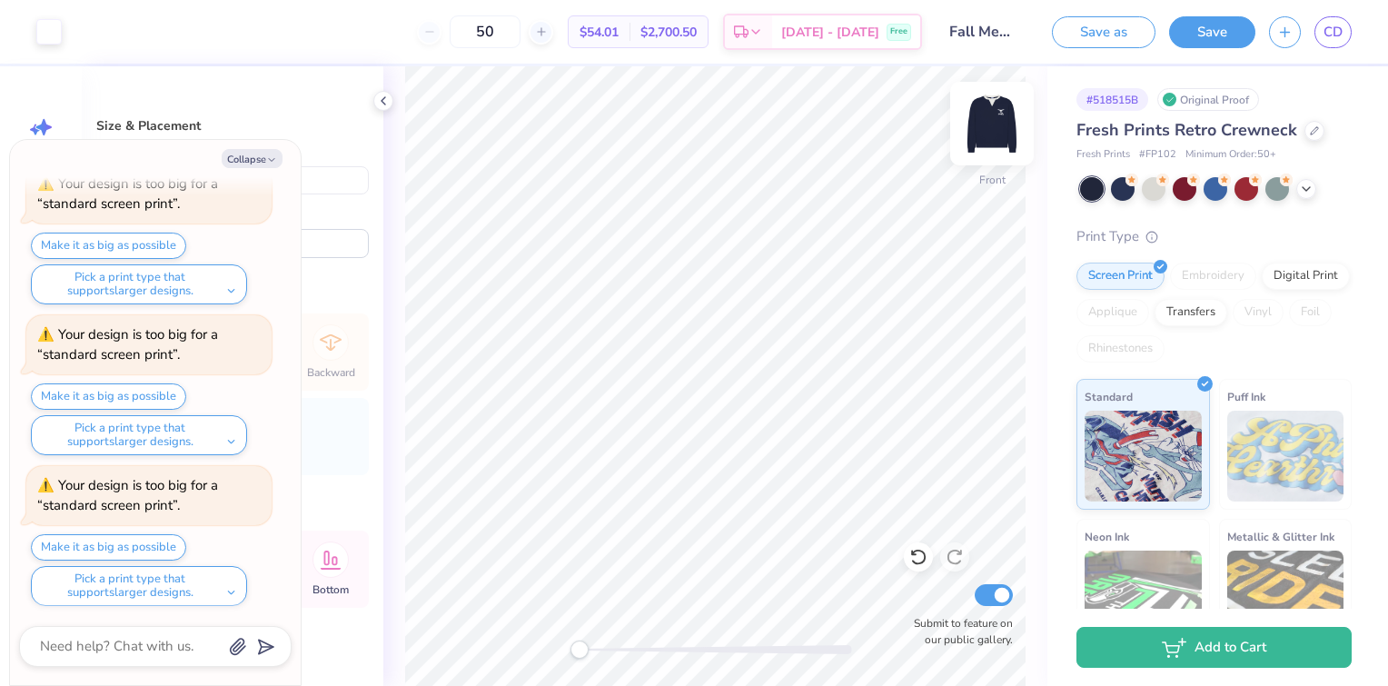
type textarea "x"
type input "5.10"
click at [143, 541] on button "Make it as big as possible" at bounding box center [108, 548] width 155 height 26
type textarea "x"
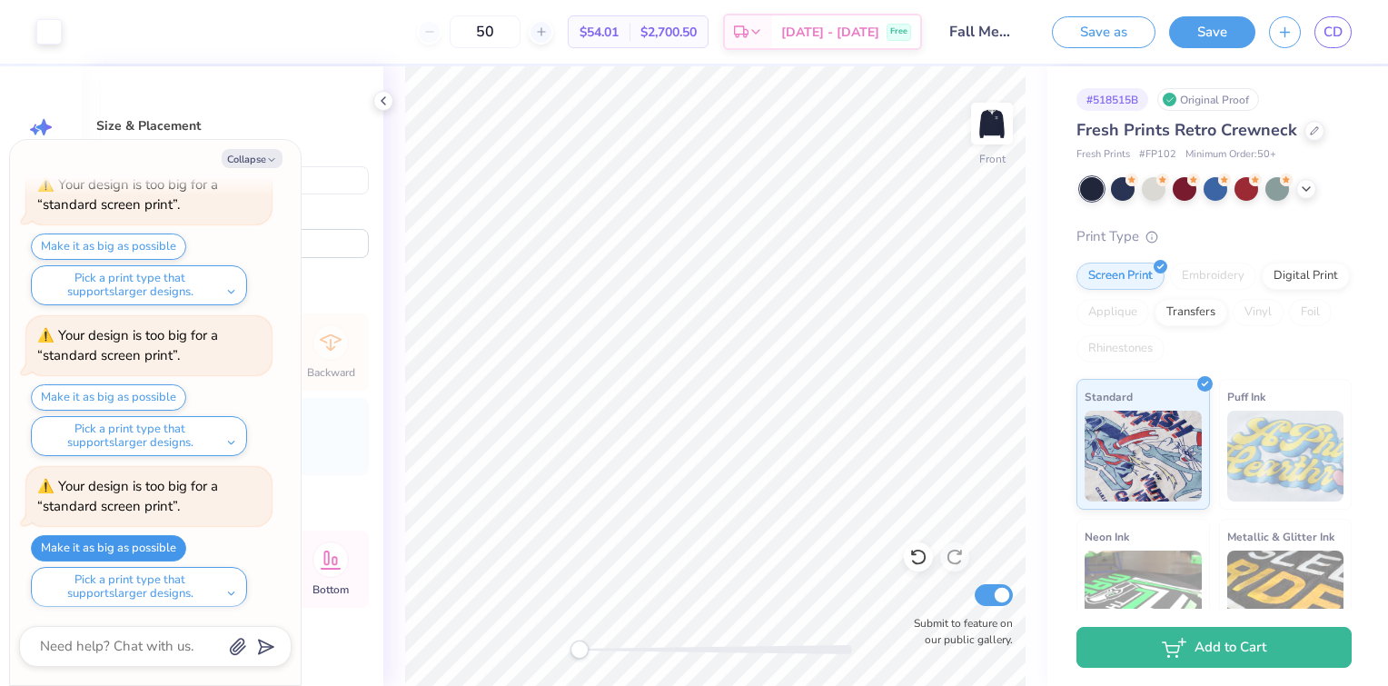
type input "15.00"
type input "8.35"
type input "4.92"
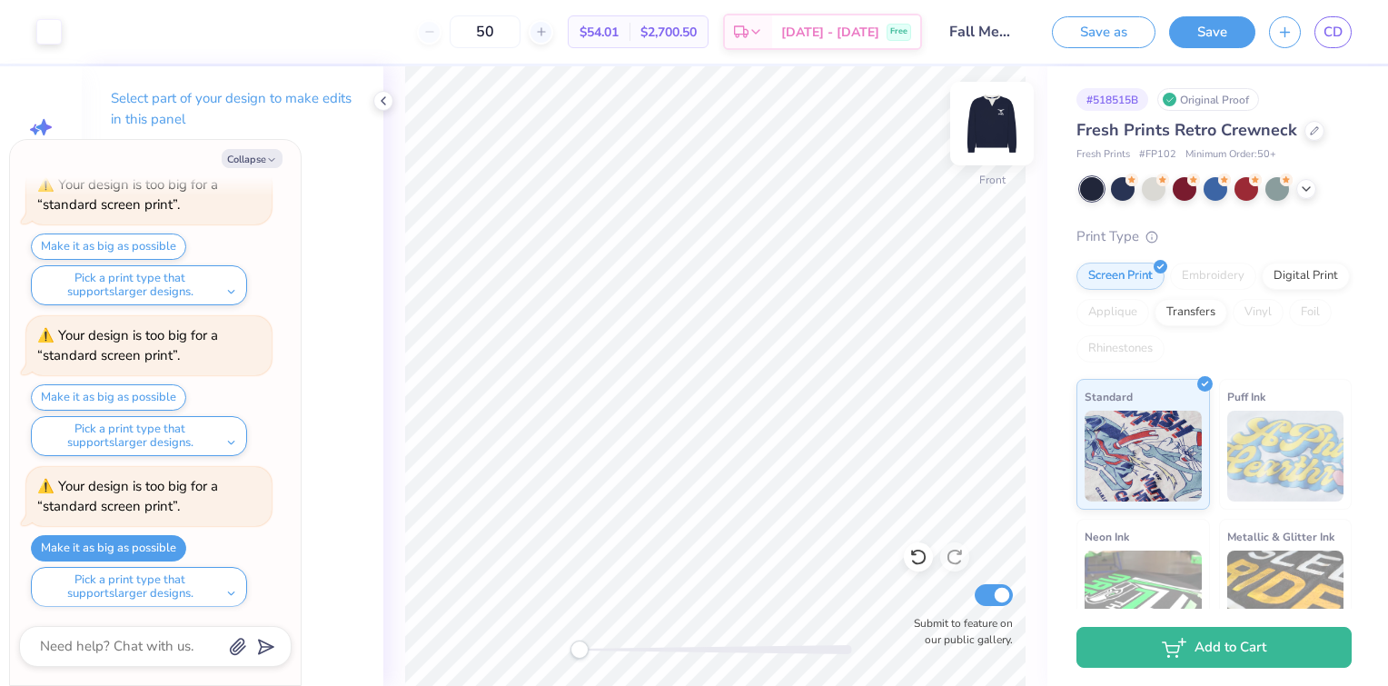
click at [1004, 124] on img at bounding box center [991, 123] width 73 height 73
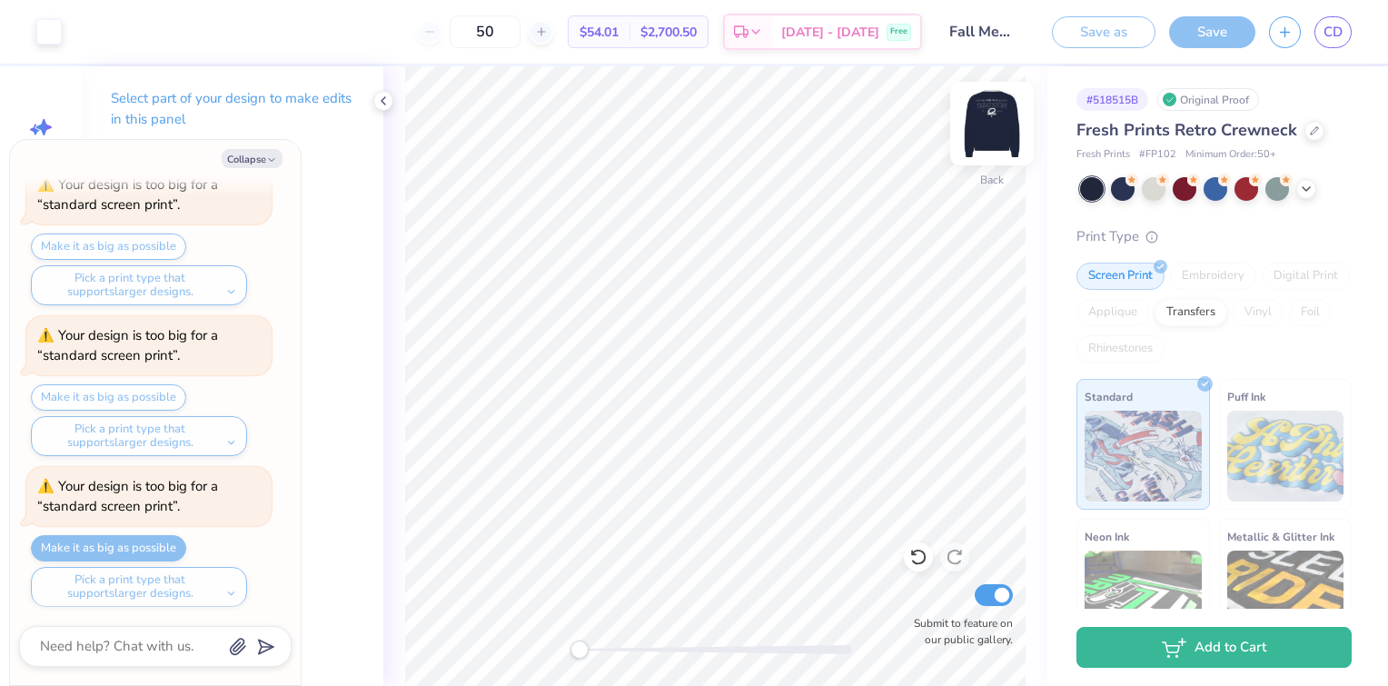
click at [1005, 130] on img at bounding box center [991, 123] width 73 height 73
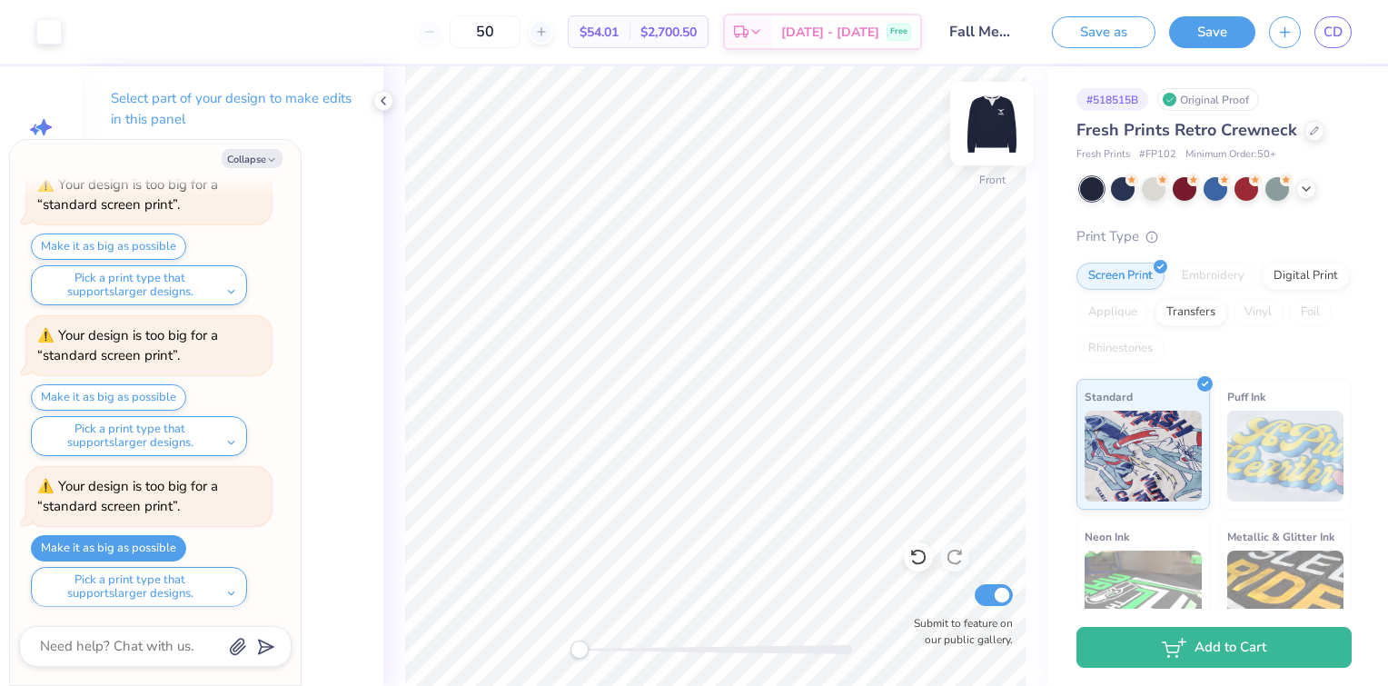
click at [988, 133] on img at bounding box center [991, 123] width 73 height 73
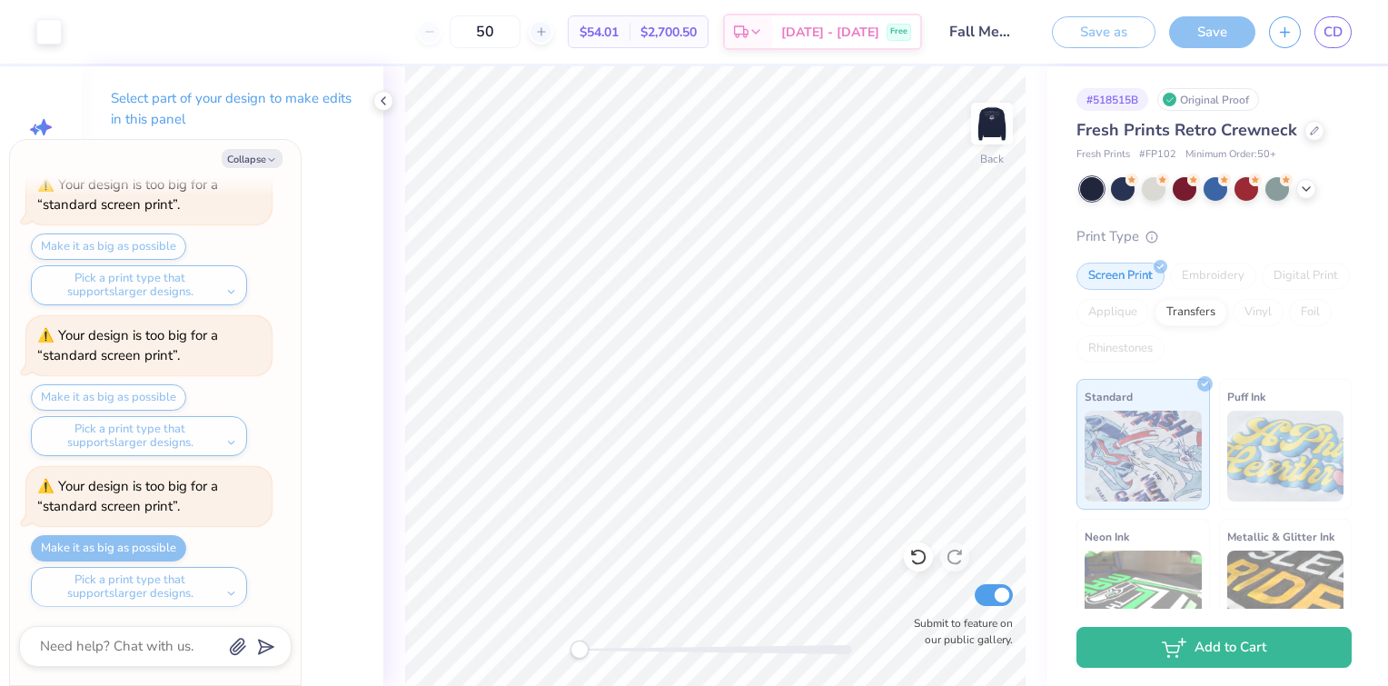
click at [392, 93] on div "Back Submit to feature on our public gallery." at bounding box center [715, 375] width 664 height 619
click at [367, 116] on div "Select part of your design to make edits in this panel" at bounding box center [232, 115] width 301 height 99
click at [378, 105] on icon at bounding box center [383, 101] width 15 height 15
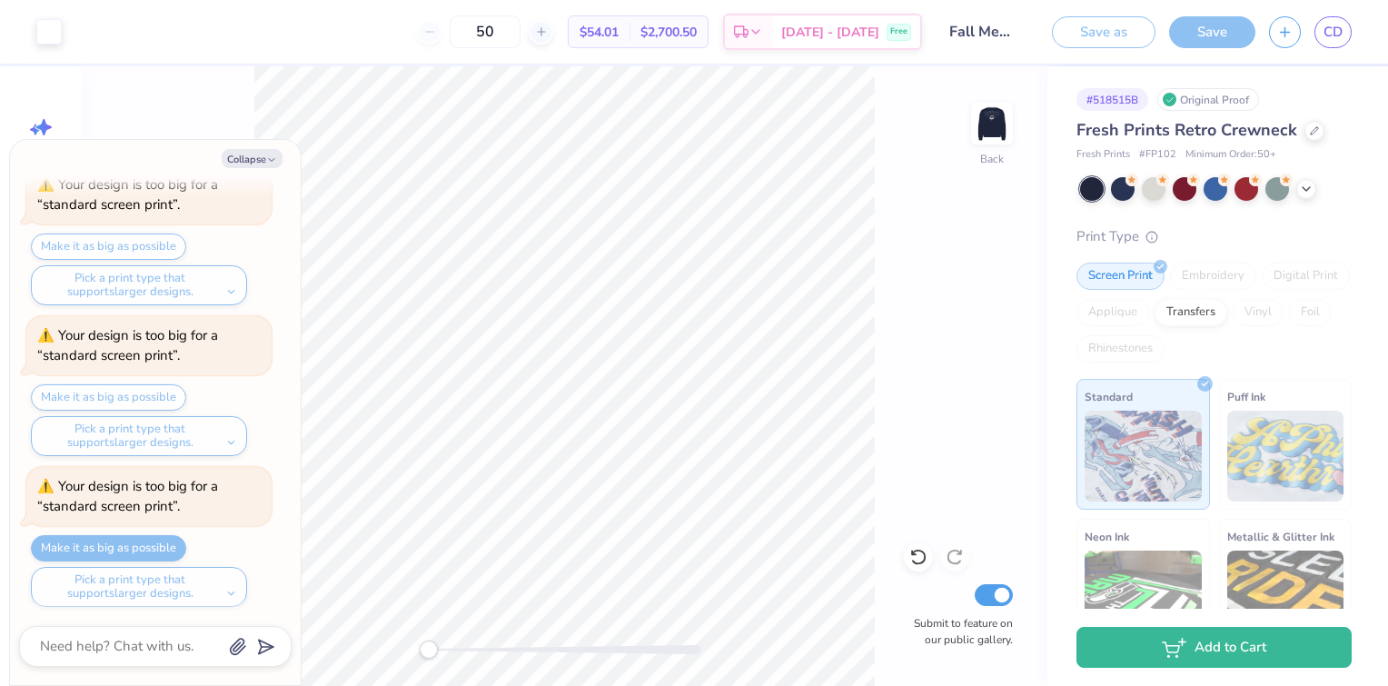
click at [1217, 32] on div "Save" at bounding box center [1212, 32] width 86 height 32
click at [981, 134] on img at bounding box center [991, 123] width 73 height 73
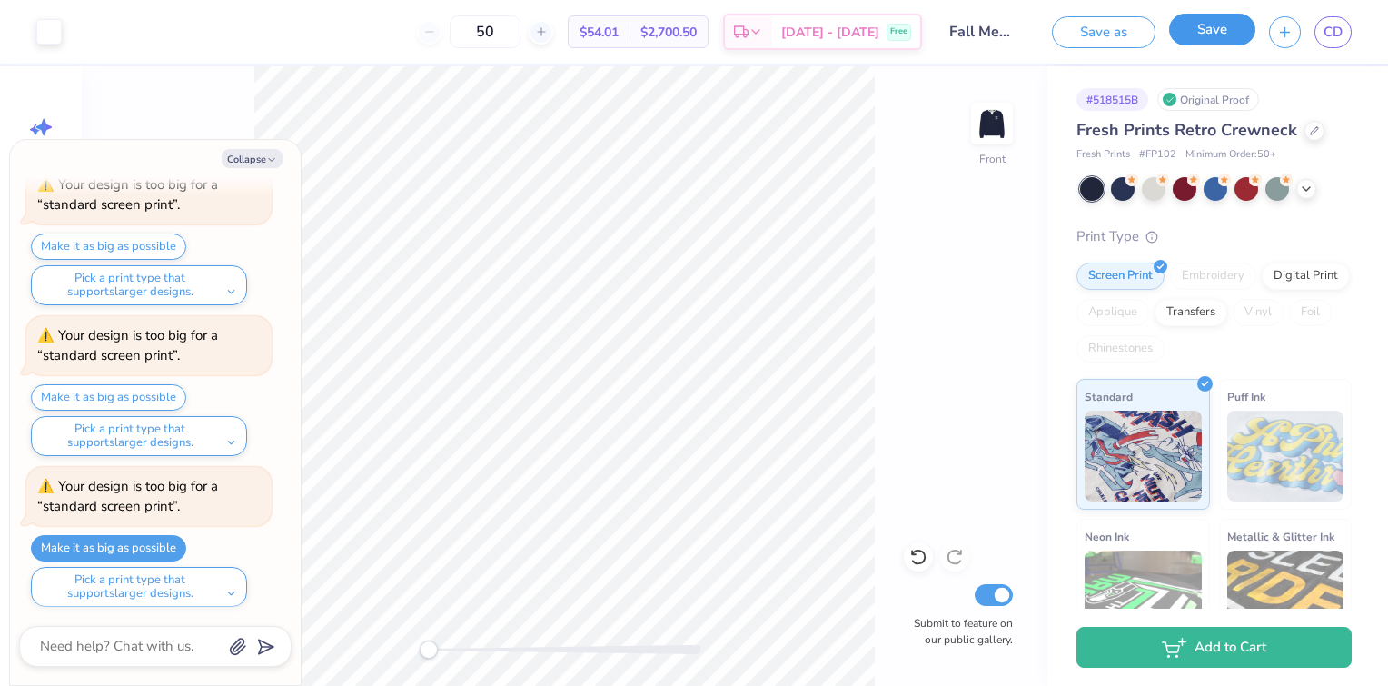
click at [1218, 32] on button "Save" at bounding box center [1212, 30] width 86 height 32
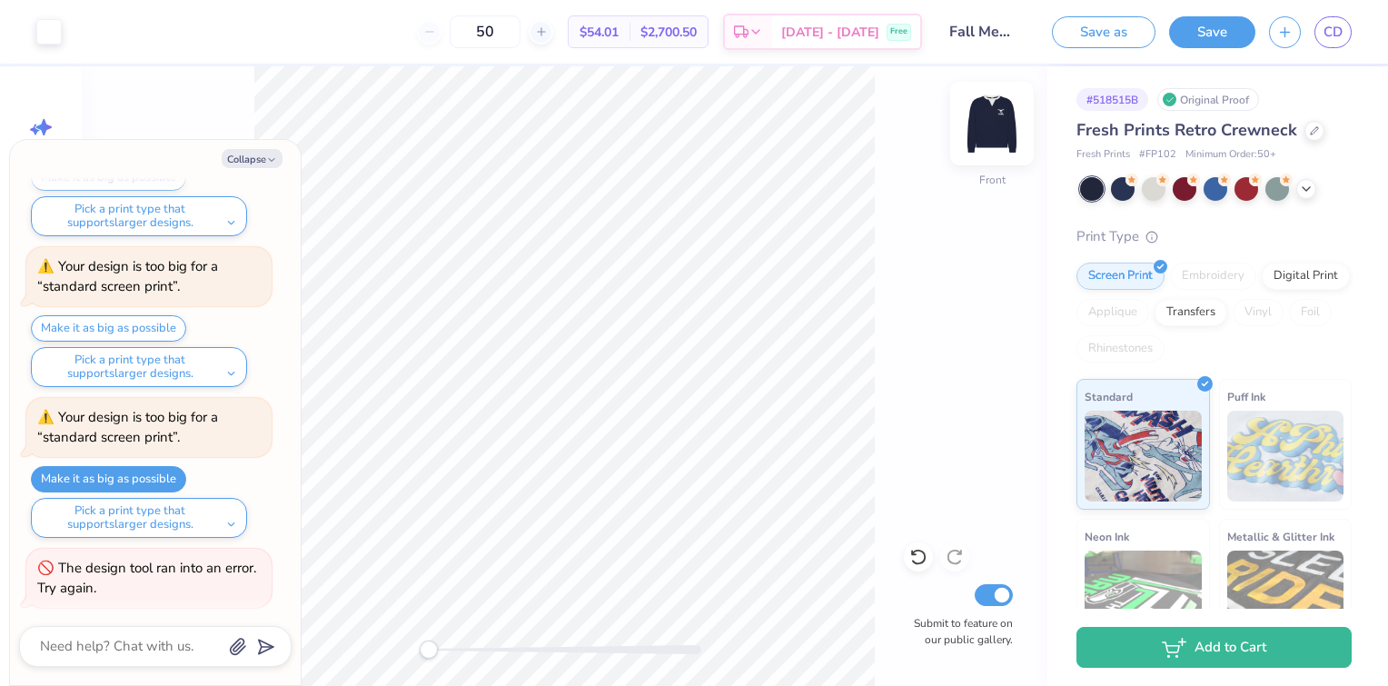
click at [999, 122] on img at bounding box center [991, 123] width 73 height 73
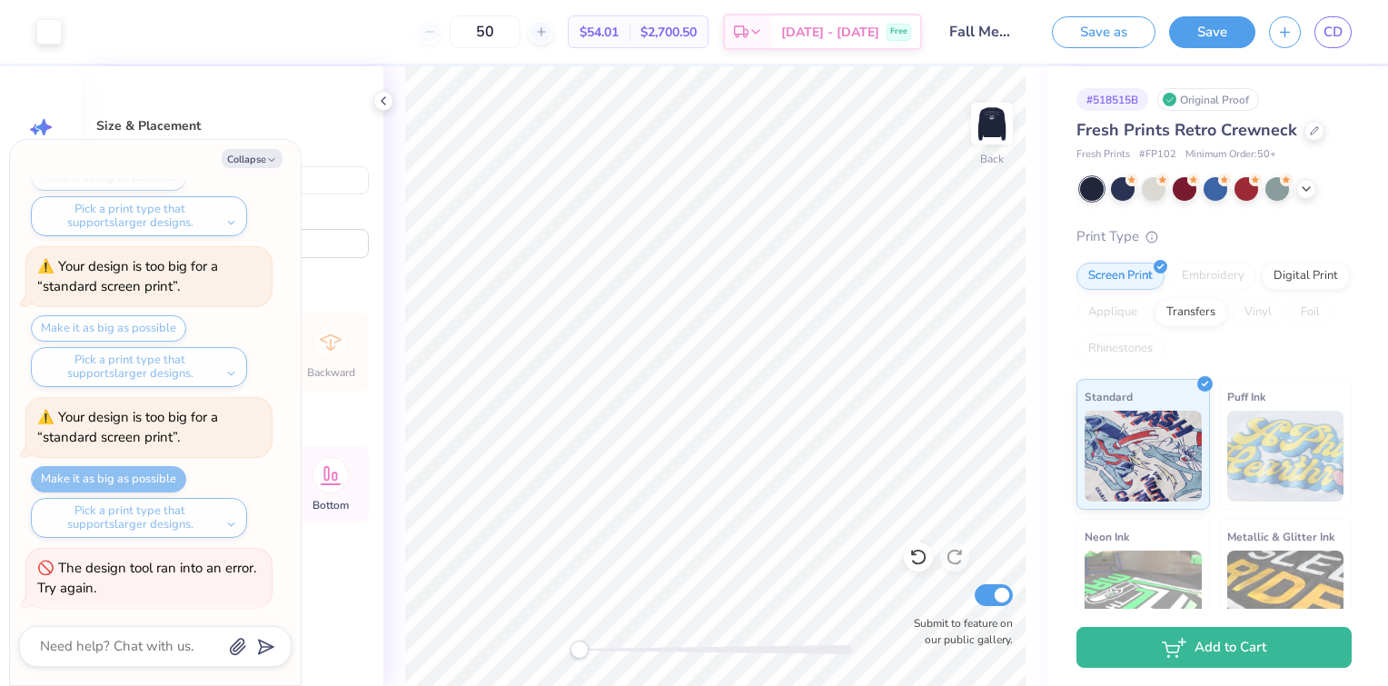
type textarea "x"
type input "3.54"
type input "2.66"
type input "1.82"
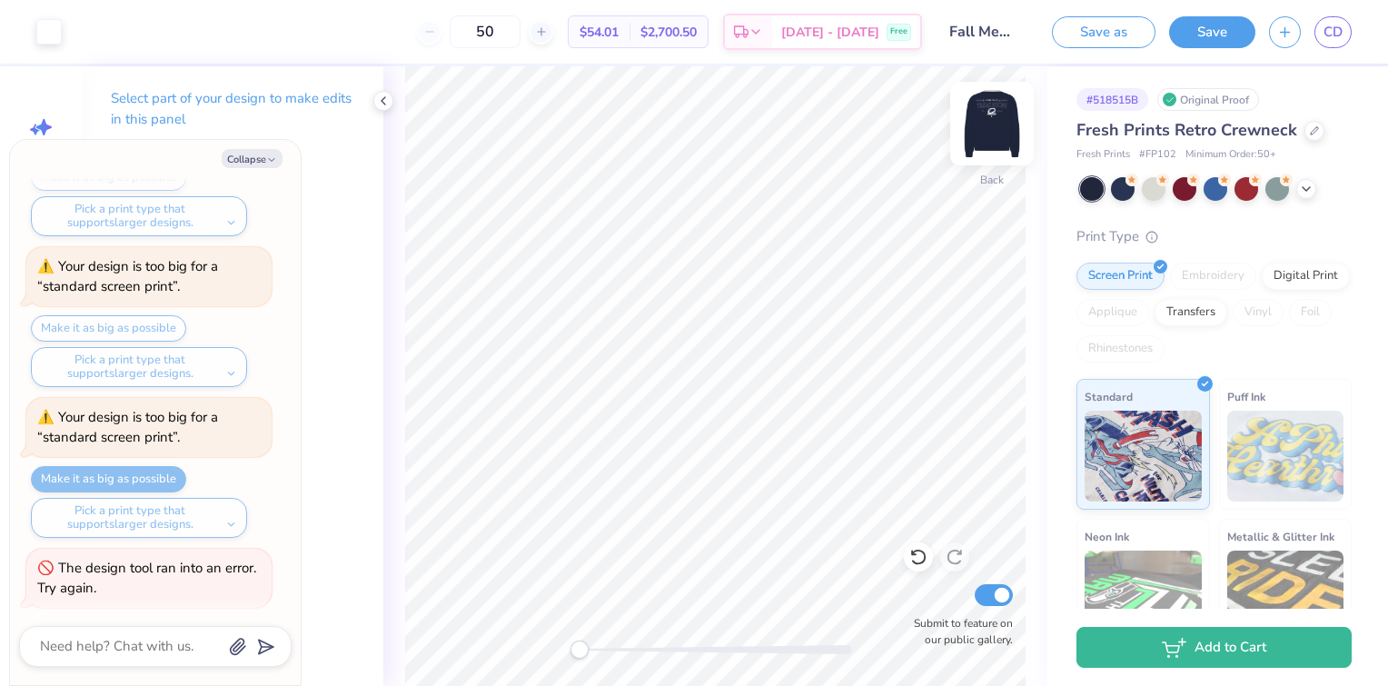
click at [993, 114] on img at bounding box center [991, 123] width 73 height 73
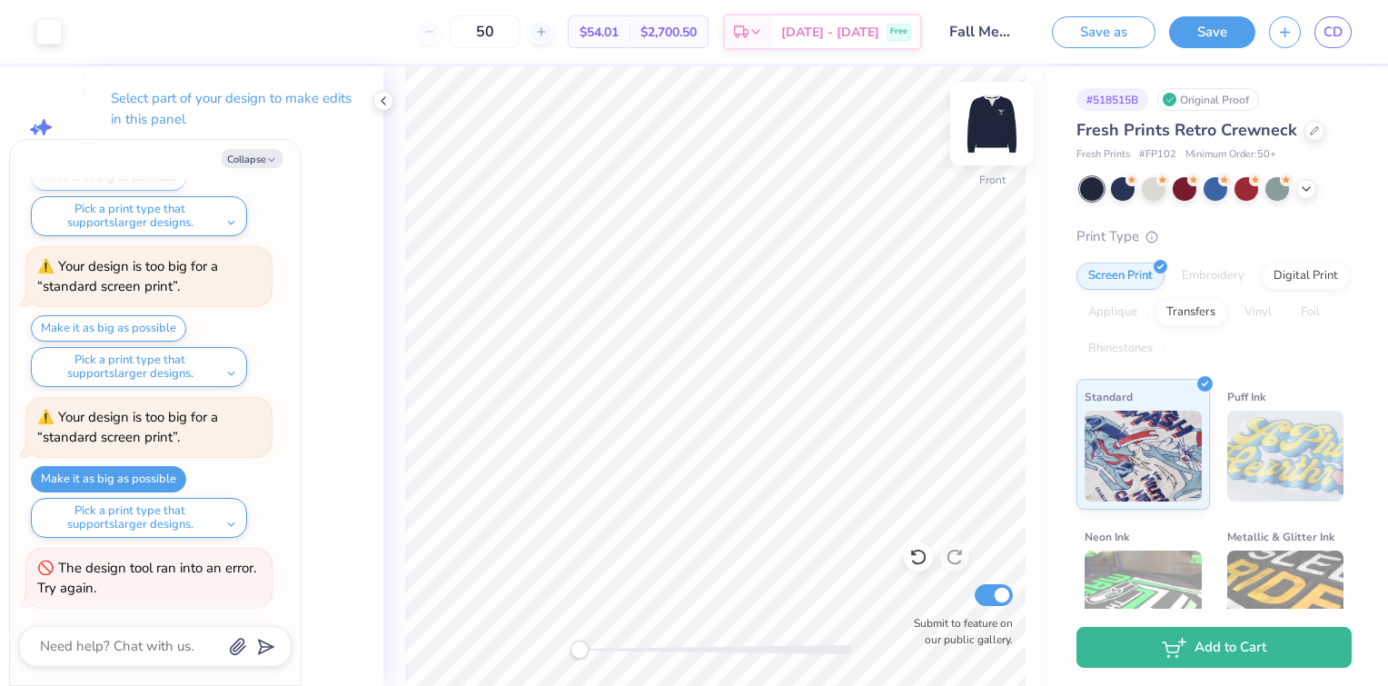
click at [987, 120] on img at bounding box center [991, 123] width 73 height 73
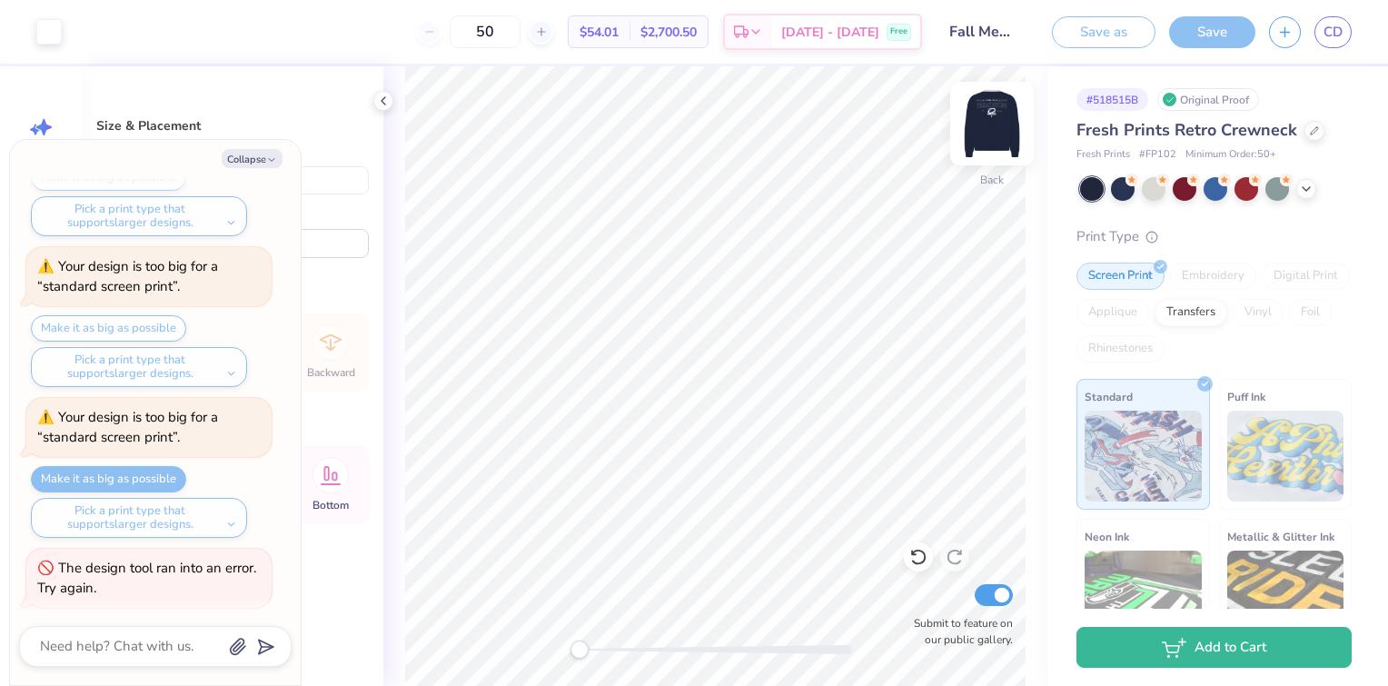
type textarea "x"
type input "3.89"
type input "2.92"
type input "1.56"
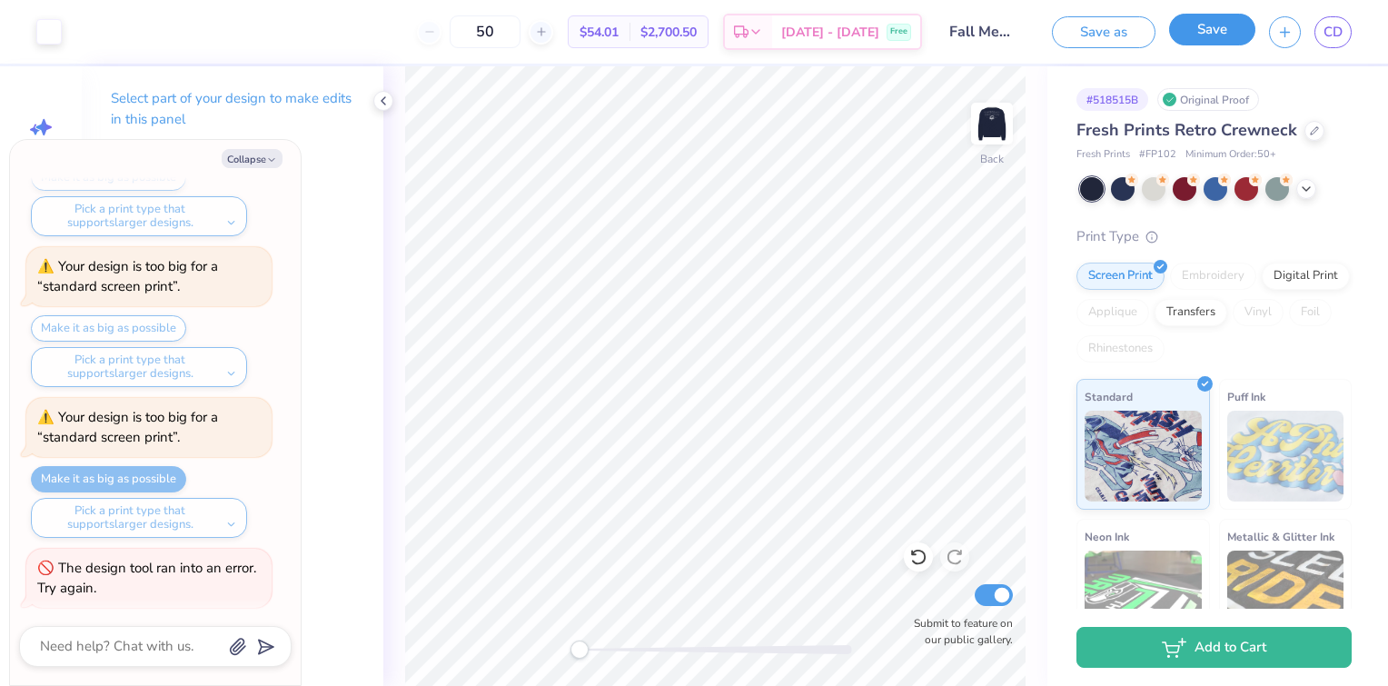
click at [1191, 30] on button "Save" at bounding box center [1212, 30] width 86 height 32
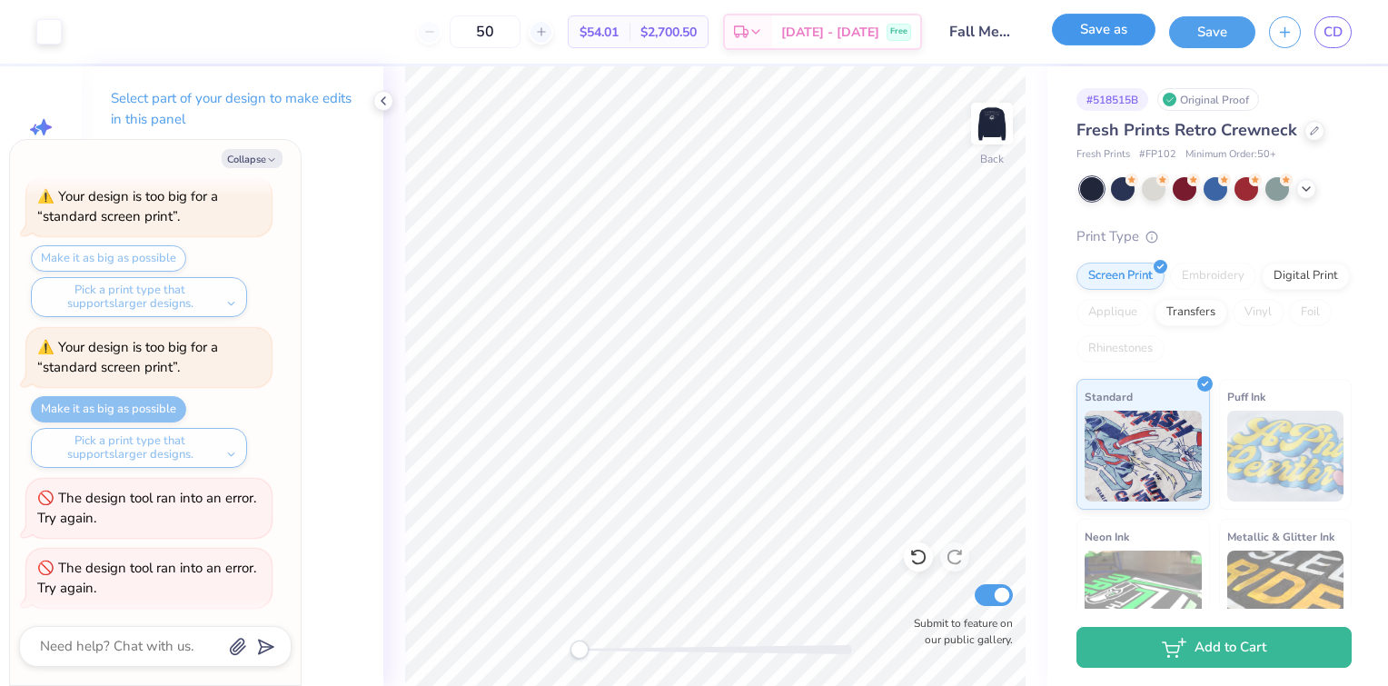
click at [1117, 30] on button "Save as" at bounding box center [1104, 30] width 104 height 32
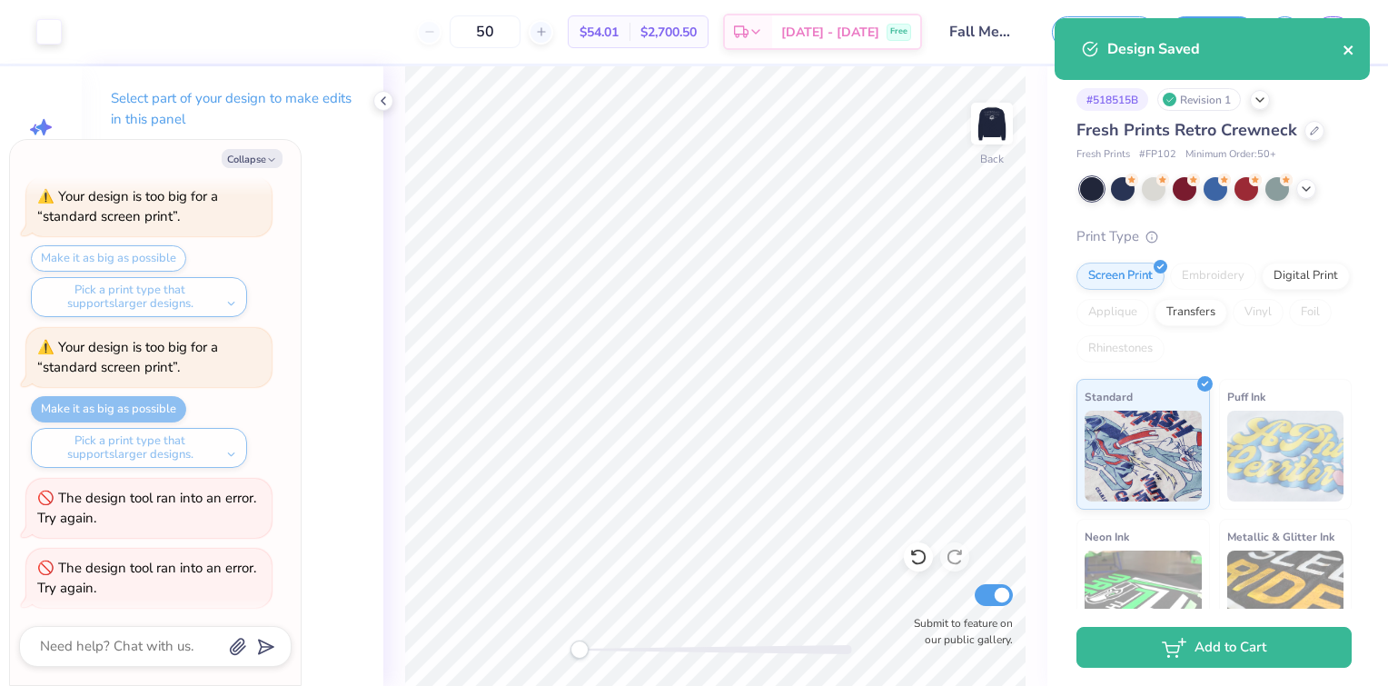
click at [1353, 49] on icon "close" at bounding box center [1348, 50] width 13 height 15
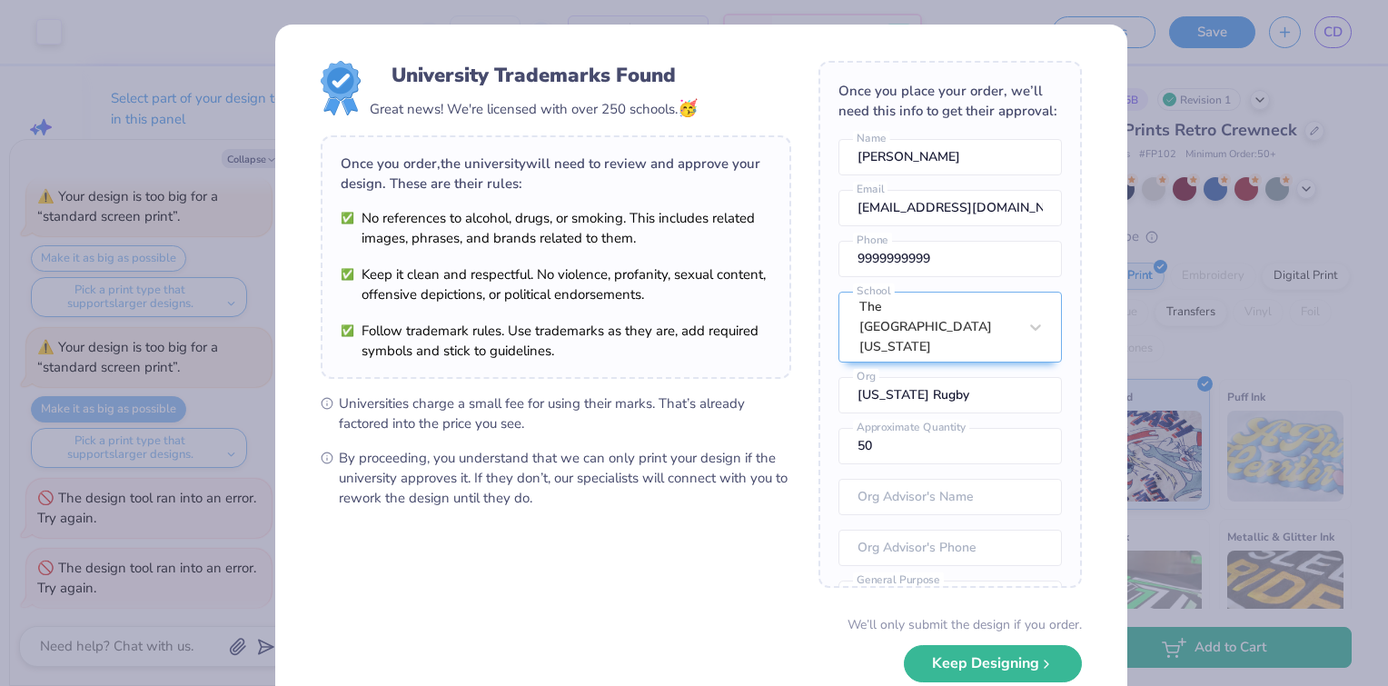
click at [1196, 56] on div "University Trademarks Found Great news! We're licensed with over 250 schools. 🥳…" at bounding box center [694, 343] width 1388 height 686
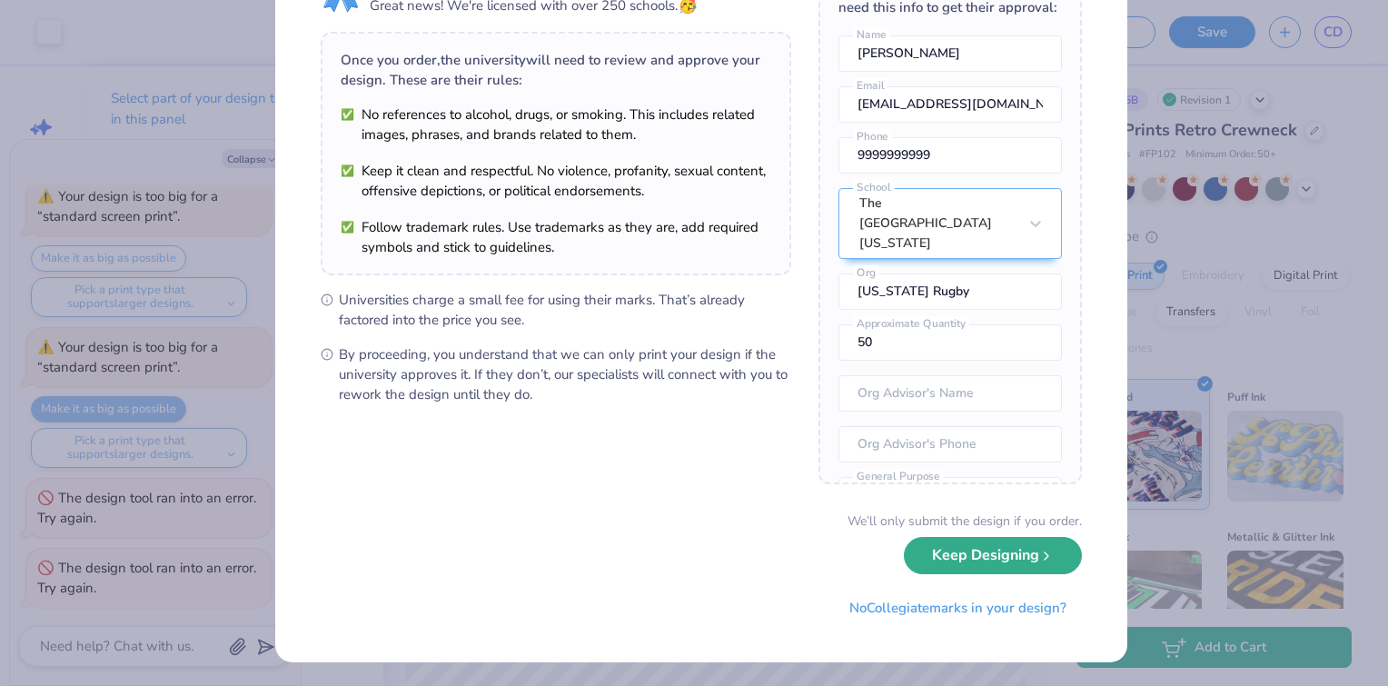
click at [1022, 566] on button "Keep Designing" at bounding box center [993, 555] width 178 height 37
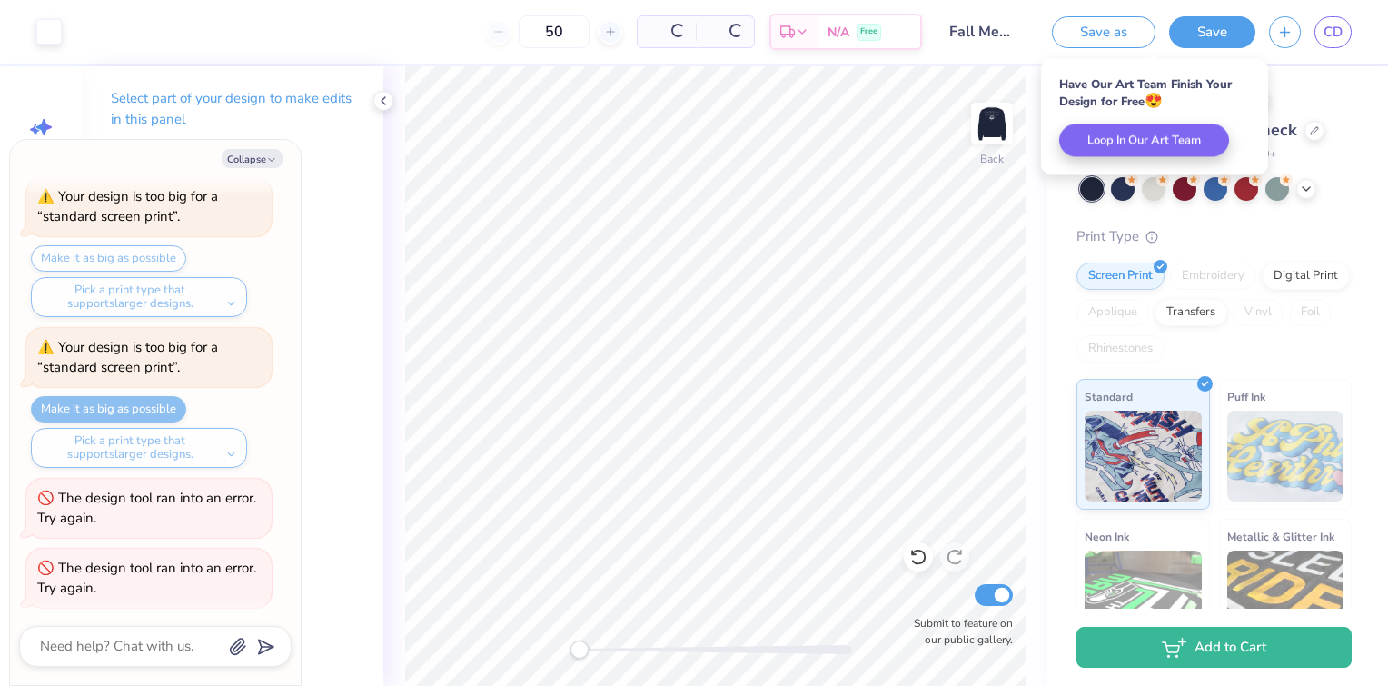
scroll to position [0, 0]
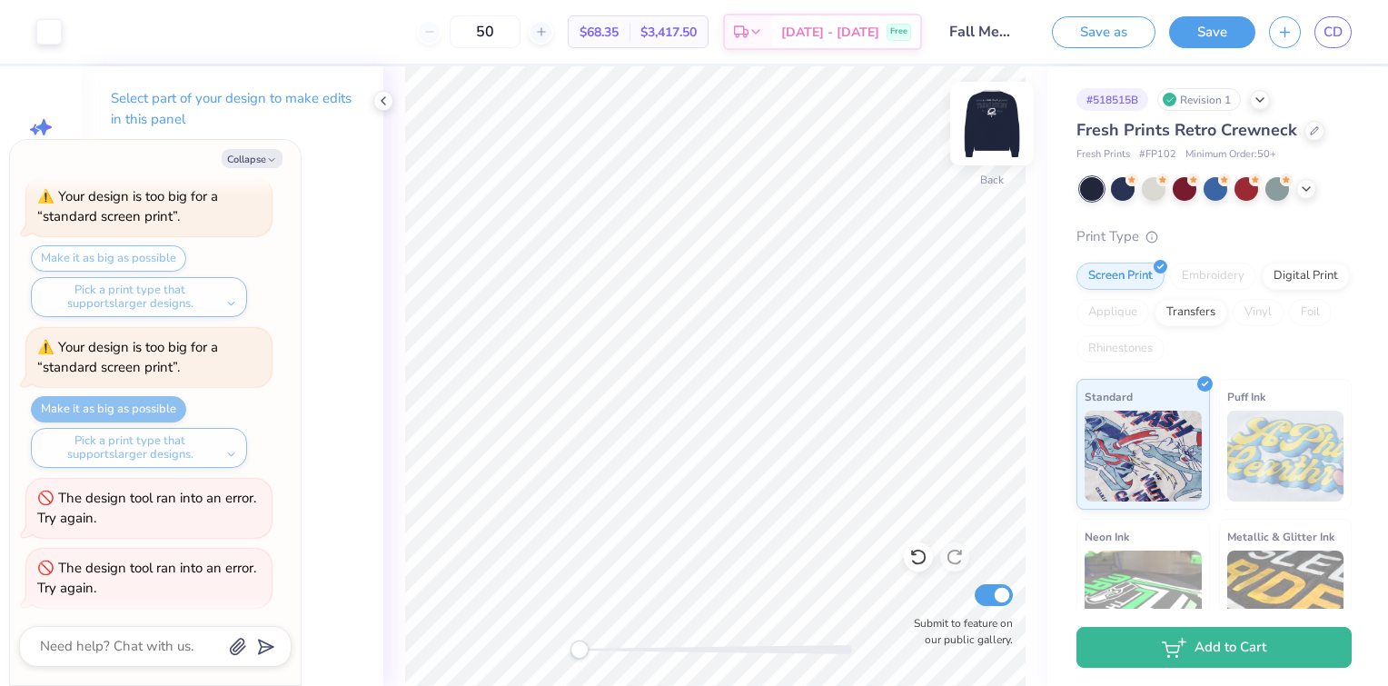
click at [985, 124] on img at bounding box center [991, 123] width 73 height 73
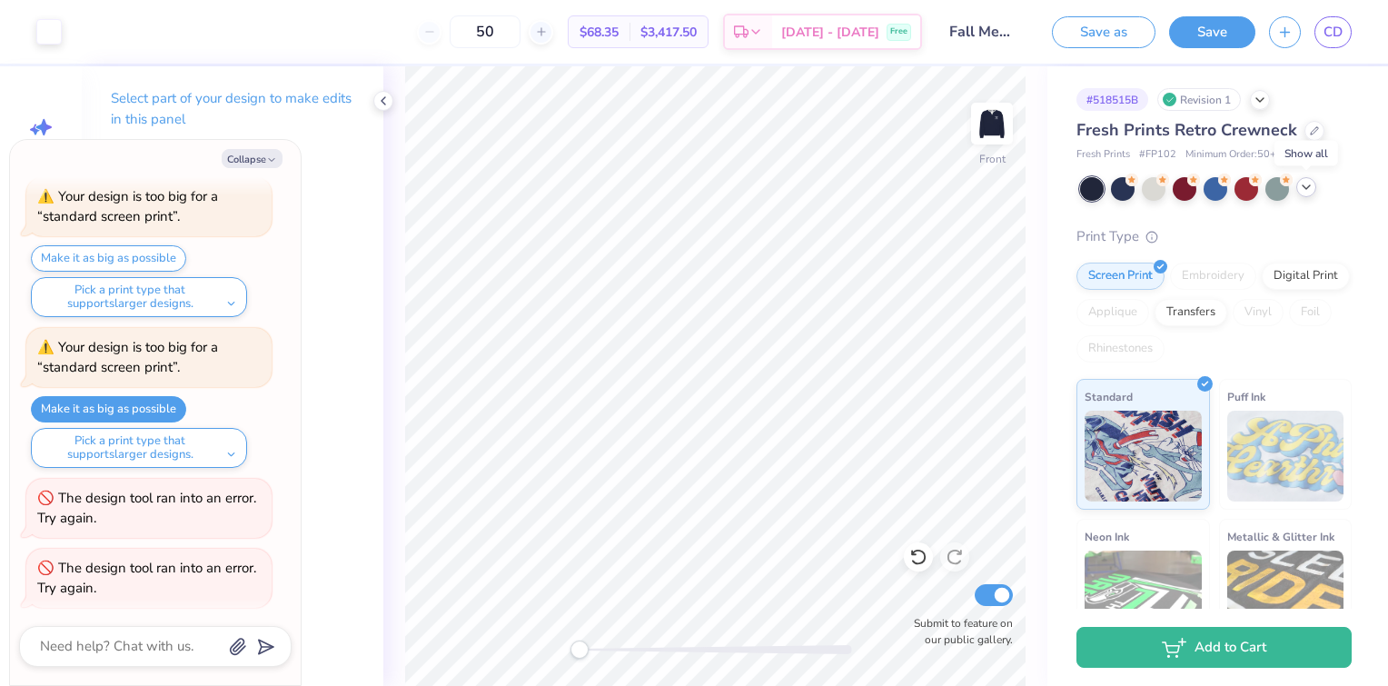
click at [1303, 185] on polyline at bounding box center [1305, 187] width 7 height 4
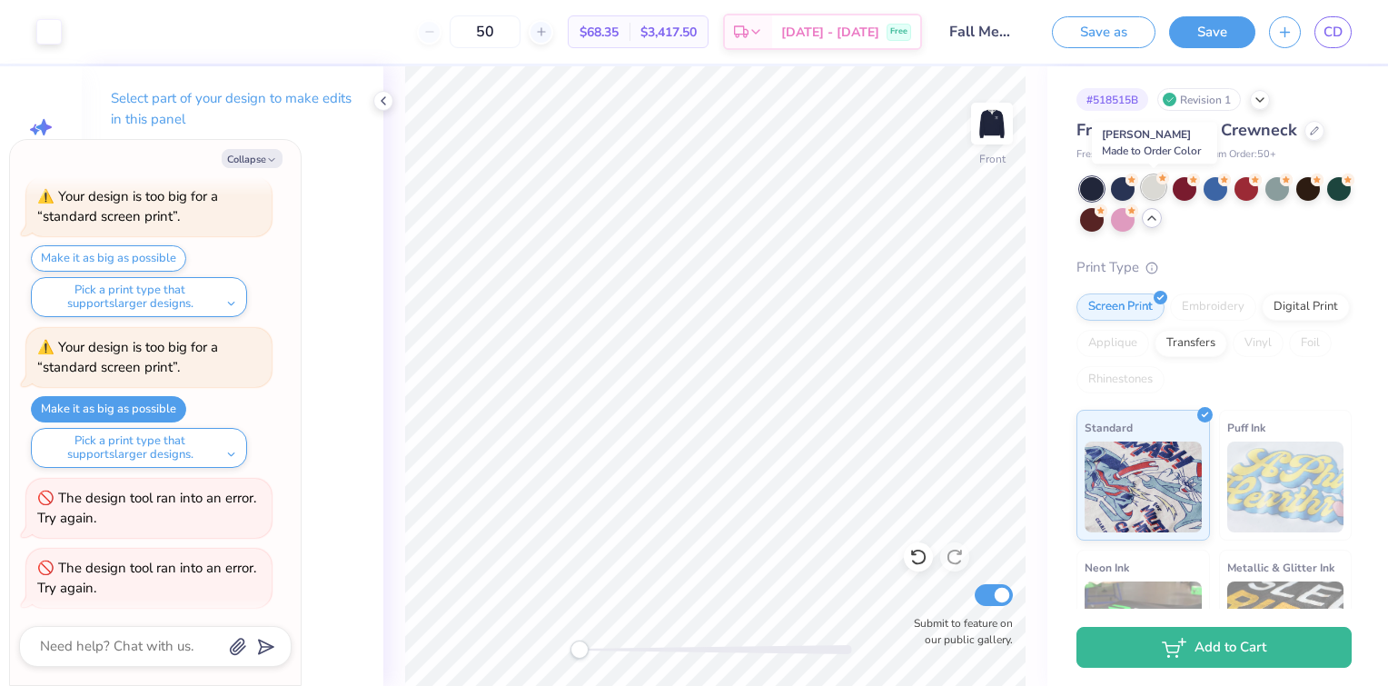
click at [1158, 197] on div at bounding box center [1153, 187] width 24 height 24
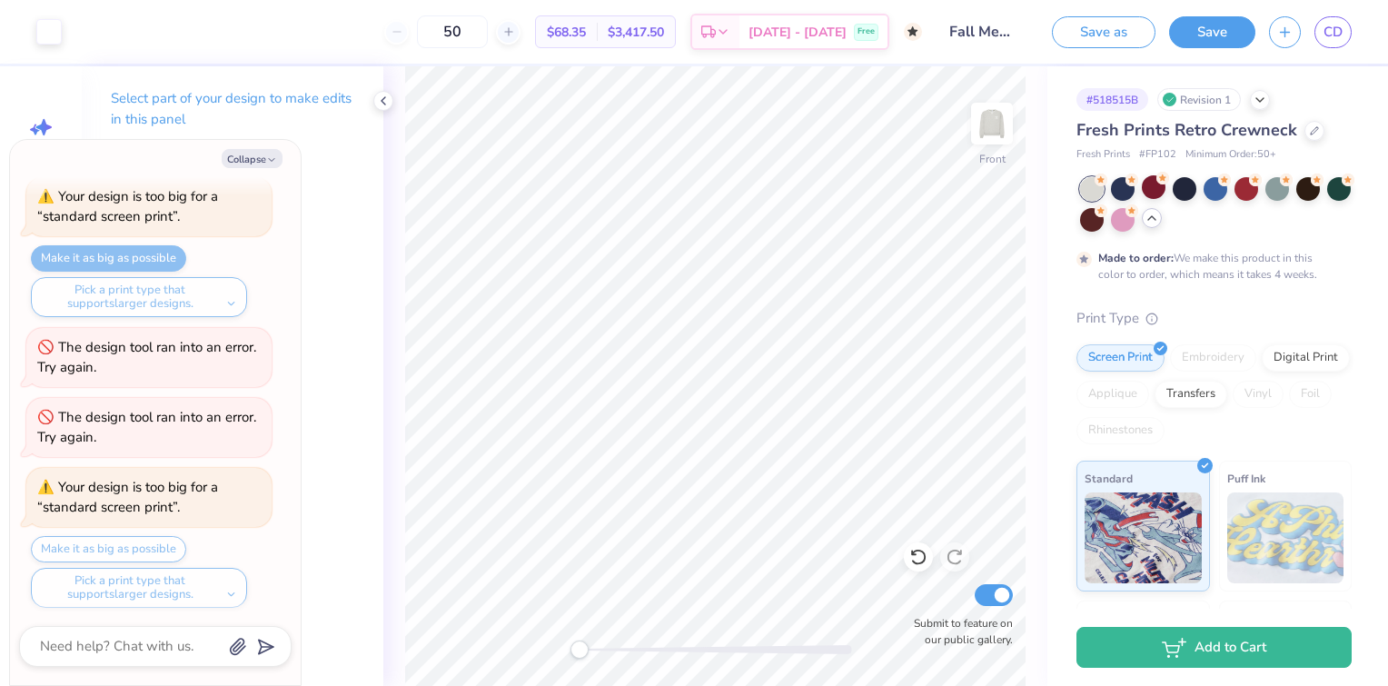
scroll to position [837, 0]
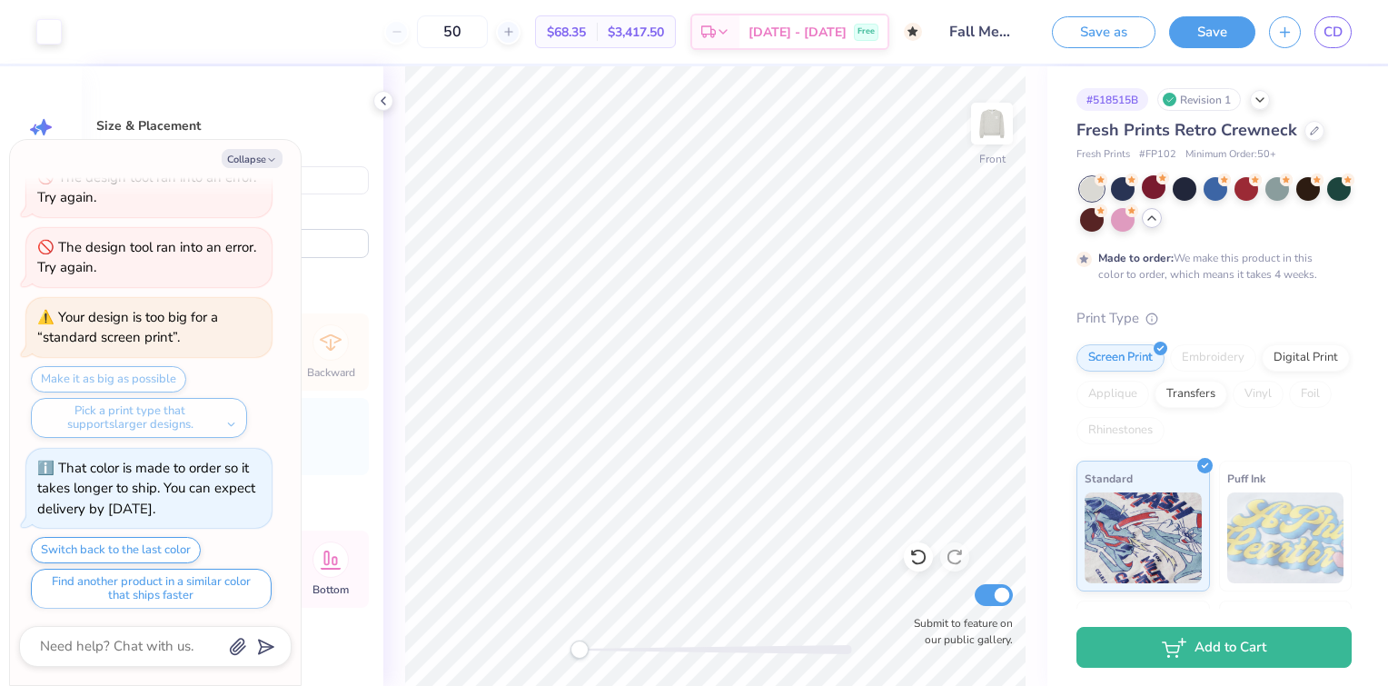
click at [153, 374] on div "Make it as big as possible Pick a print type that supports larger designs." at bounding box center [151, 402] width 241 height 72
click at [142, 370] on div "Make it as big as possible Pick a print type that supports larger designs." at bounding box center [151, 402] width 241 height 72
click at [127, 380] on div "Make it as big as possible Pick a print type that supports larger designs." at bounding box center [151, 402] width 241 height 72
type textarea "x"
type input "14.68"
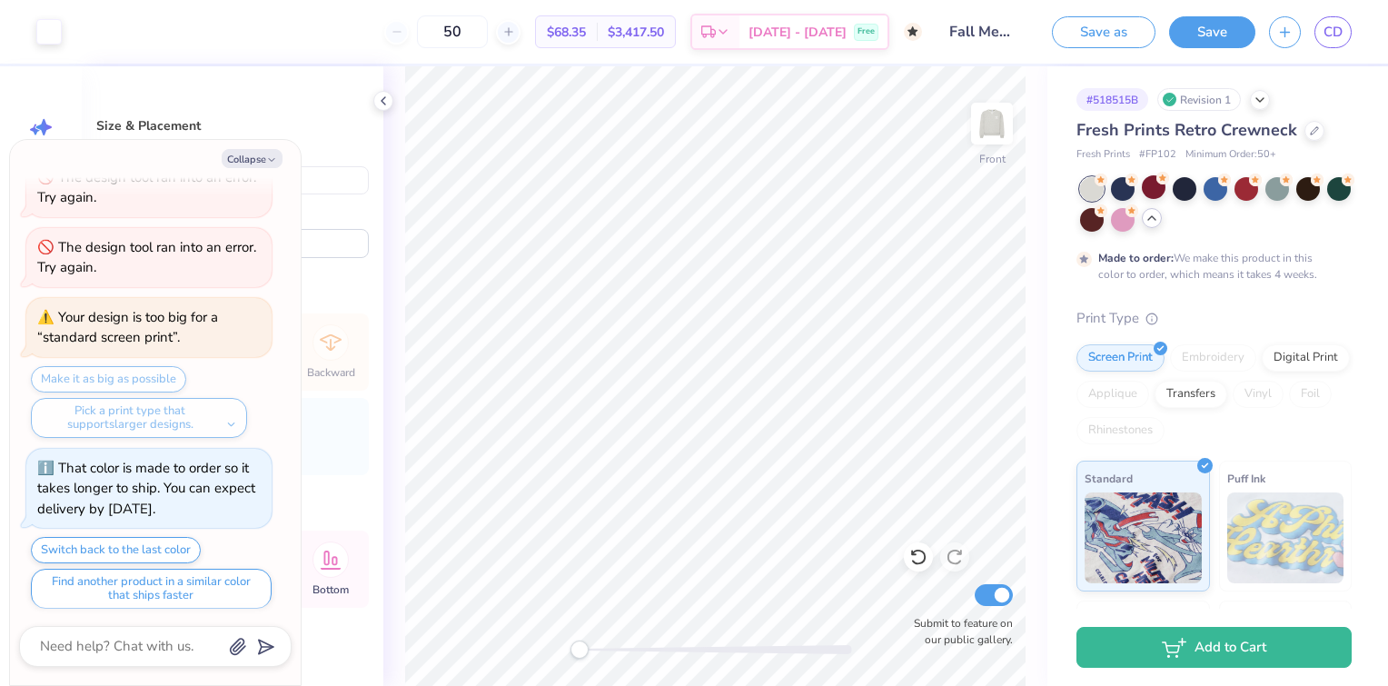
type input "8.18"
type input "3.28"
type textarea "x"
type input "15.00"
type input "8.35"
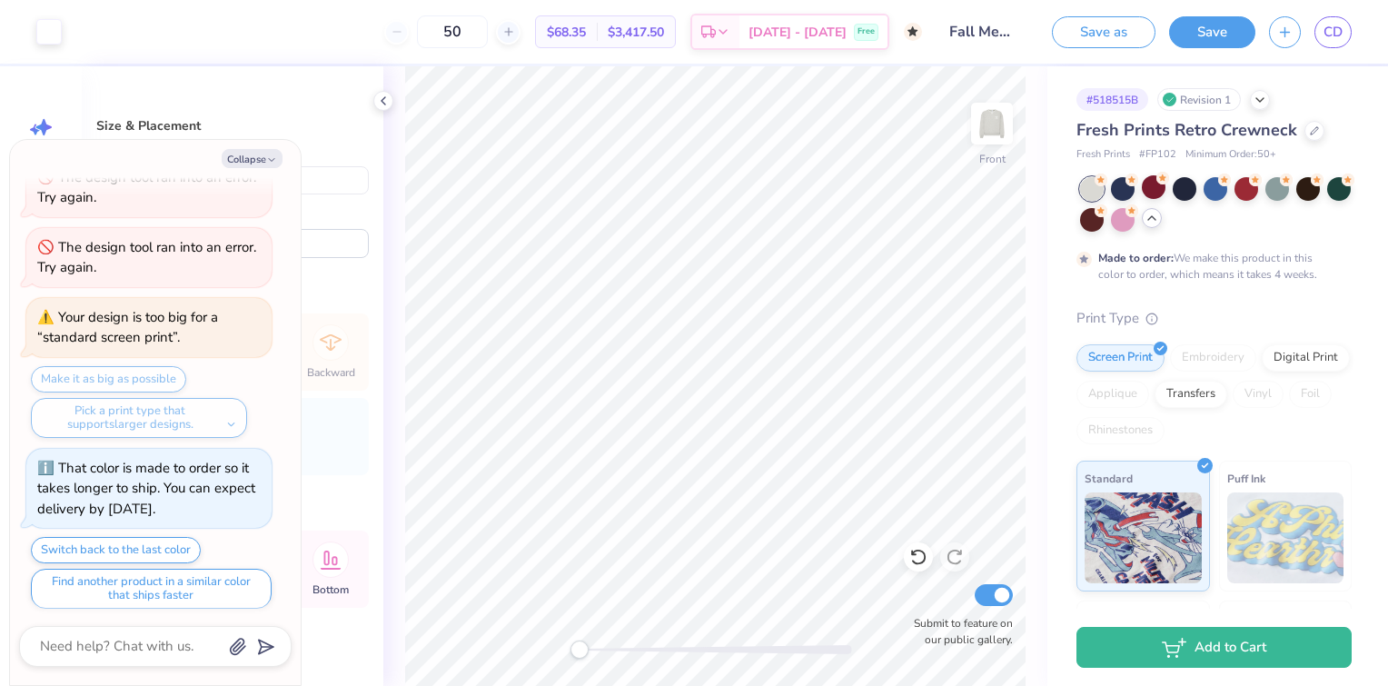
type input "3.10"
click at [44, 40] on div at bounding box center [48, 29] width 25 height 25
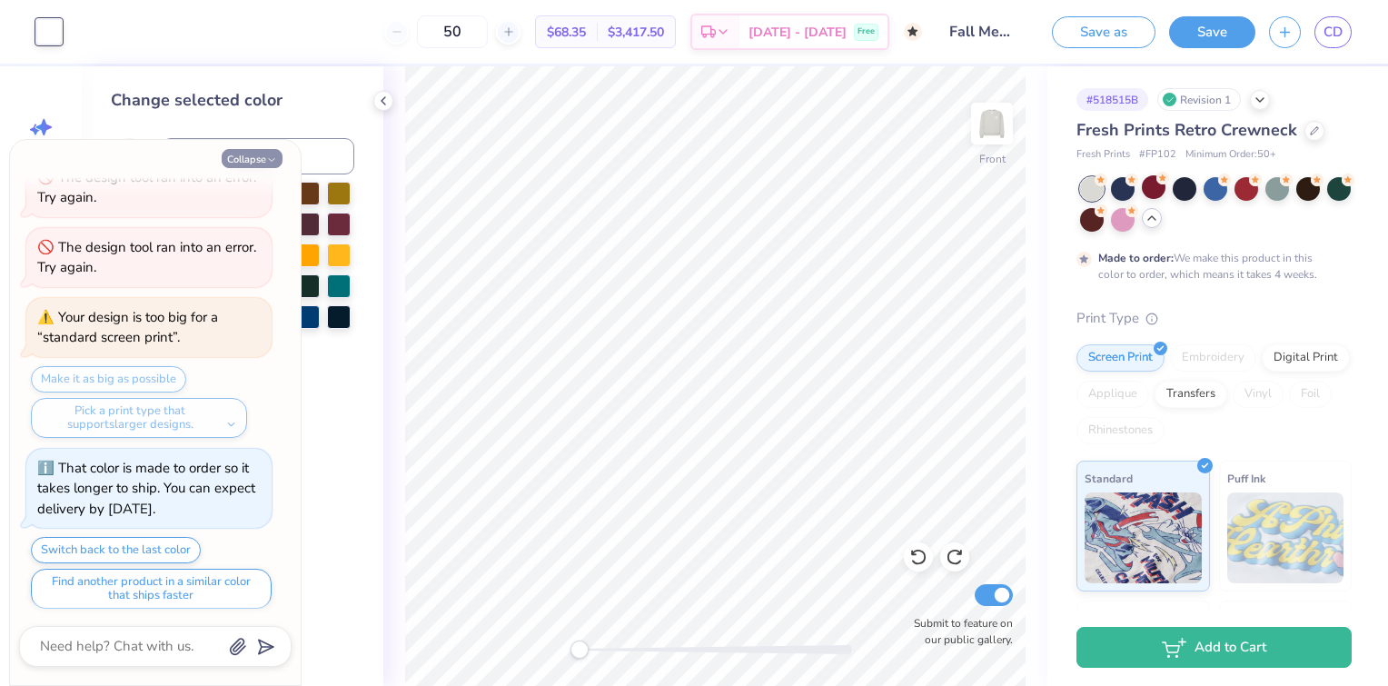
click at [263, 160] on button "Collapse" at bounding box center [252, 158] width 61 height 19
type textarea "x"
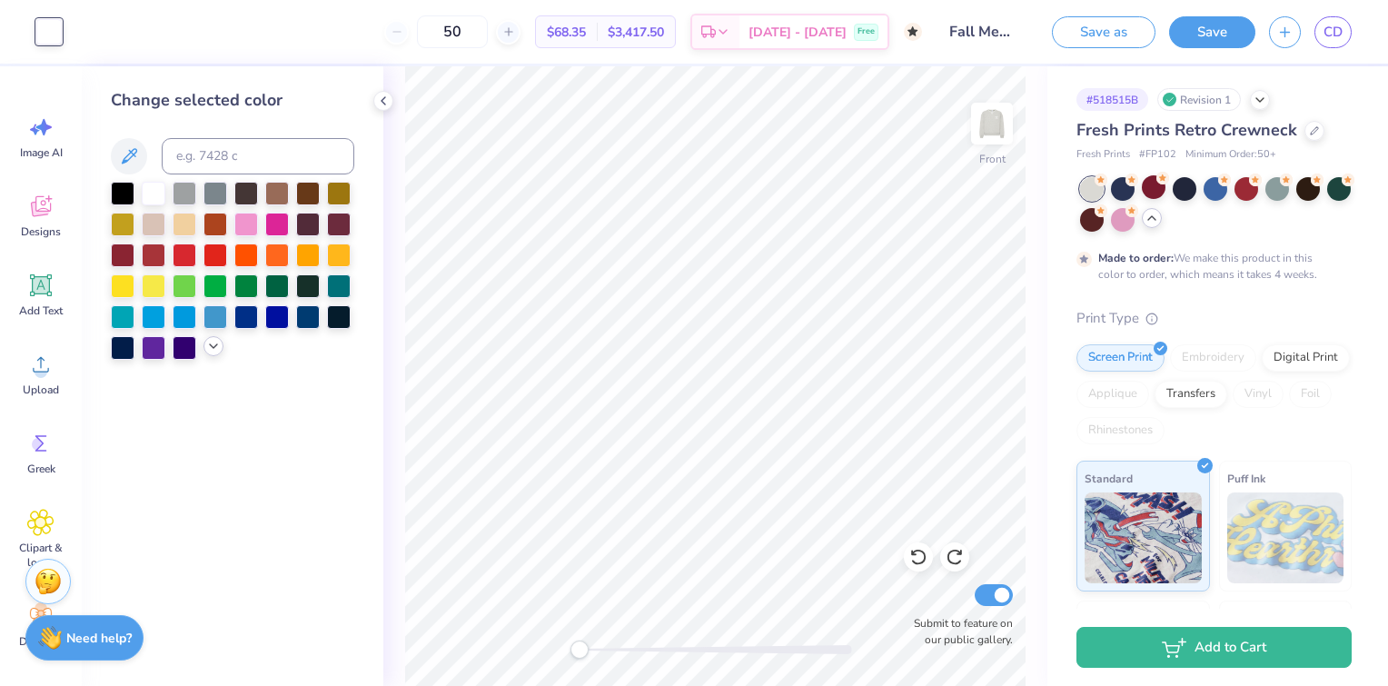
click at [206, 346] on icon at bounding box center [213, 346] width 15 height 15
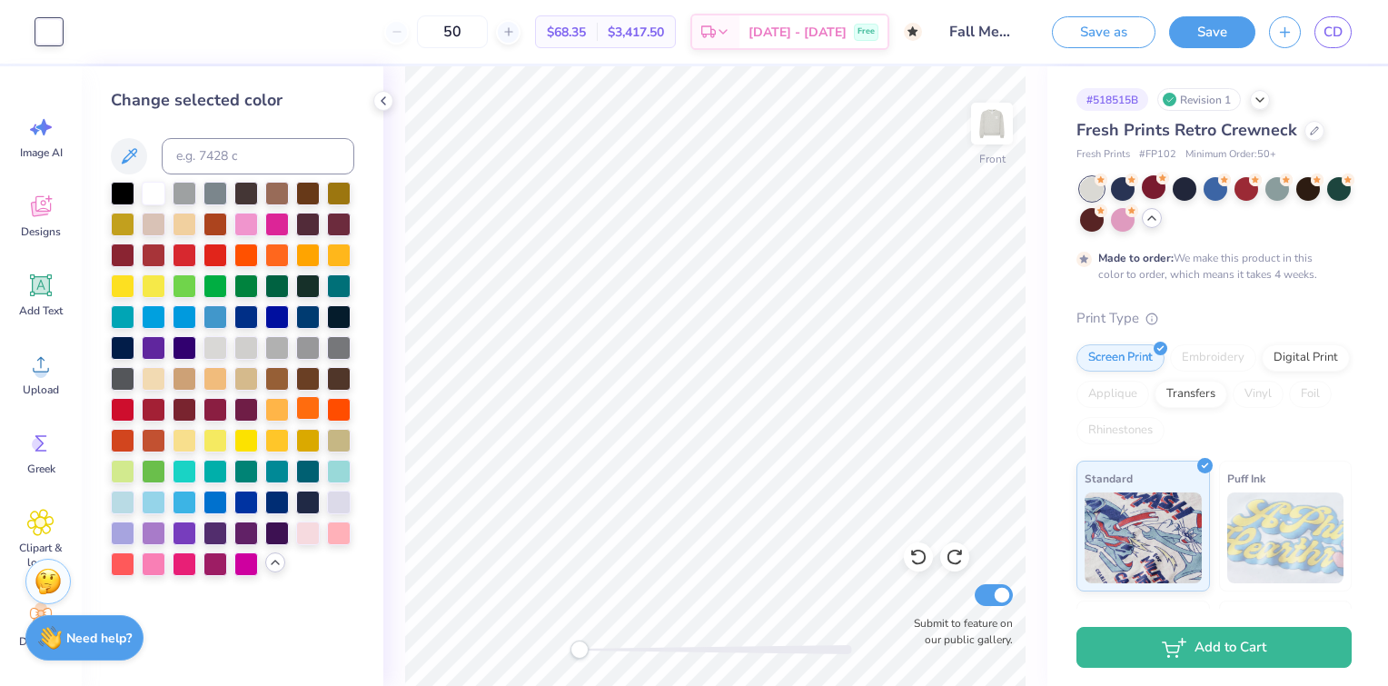
click at [312, 414] on div at bounding box center [308, 408] width 24 height 24
click at [240, 191] on div at bounding box center [246, 192] width 24 height 24
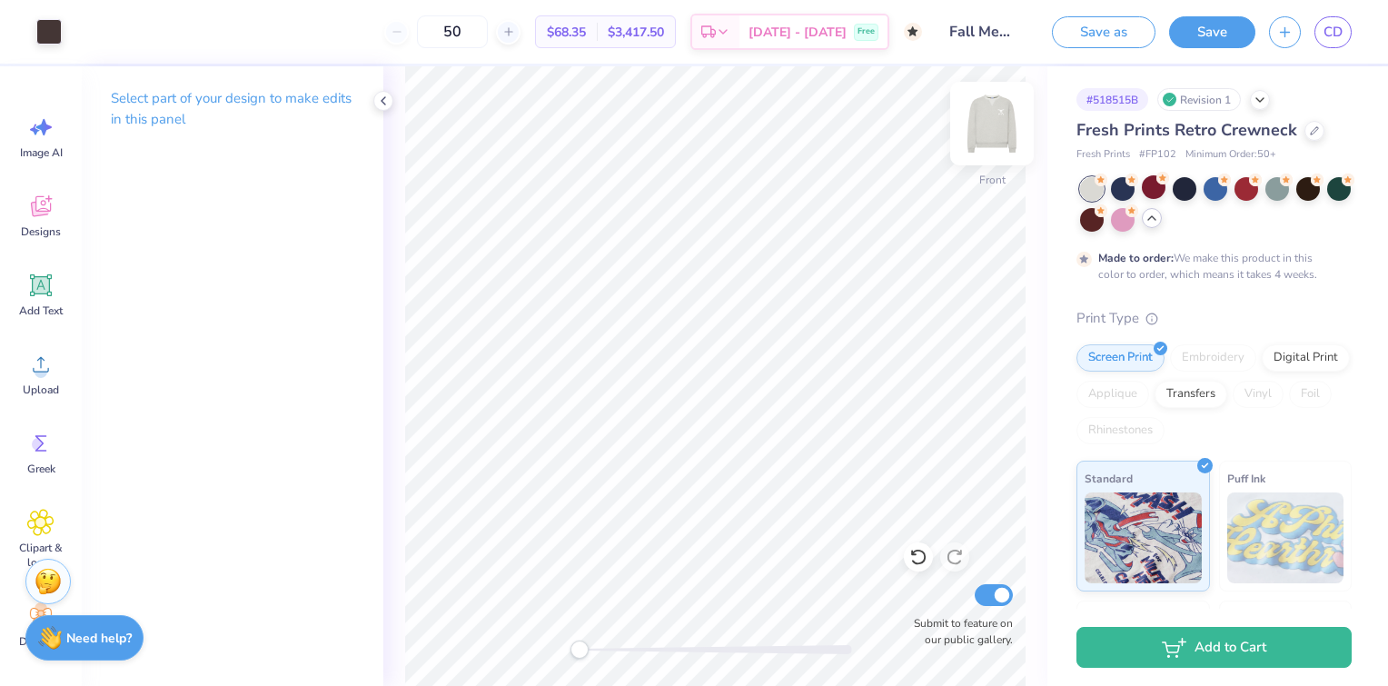
click at [984, 123] on img at bounding box center [991, 123] width 73 height 73
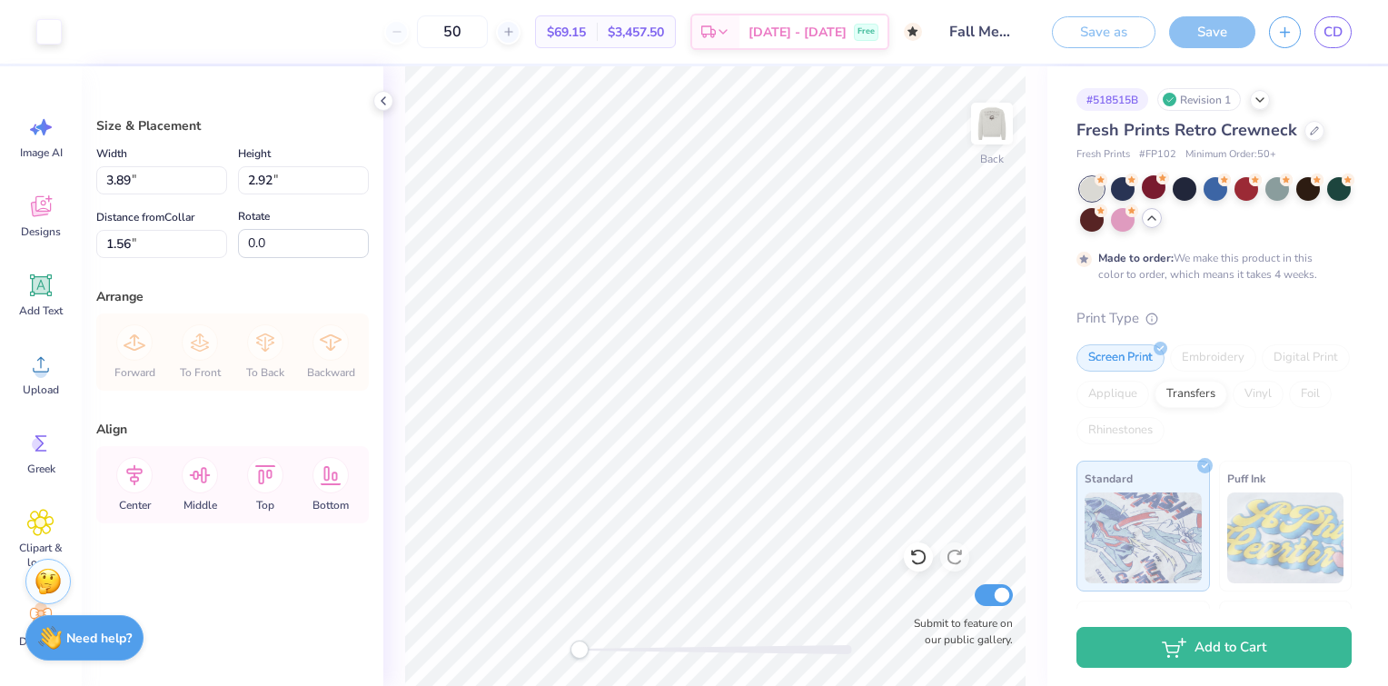
click at [28, 13] on div "Art colors" at bounding box center [31, 32] width 62 height 64
click at [41, 25] on div at bounding box center [48, 29] width 25 height 25
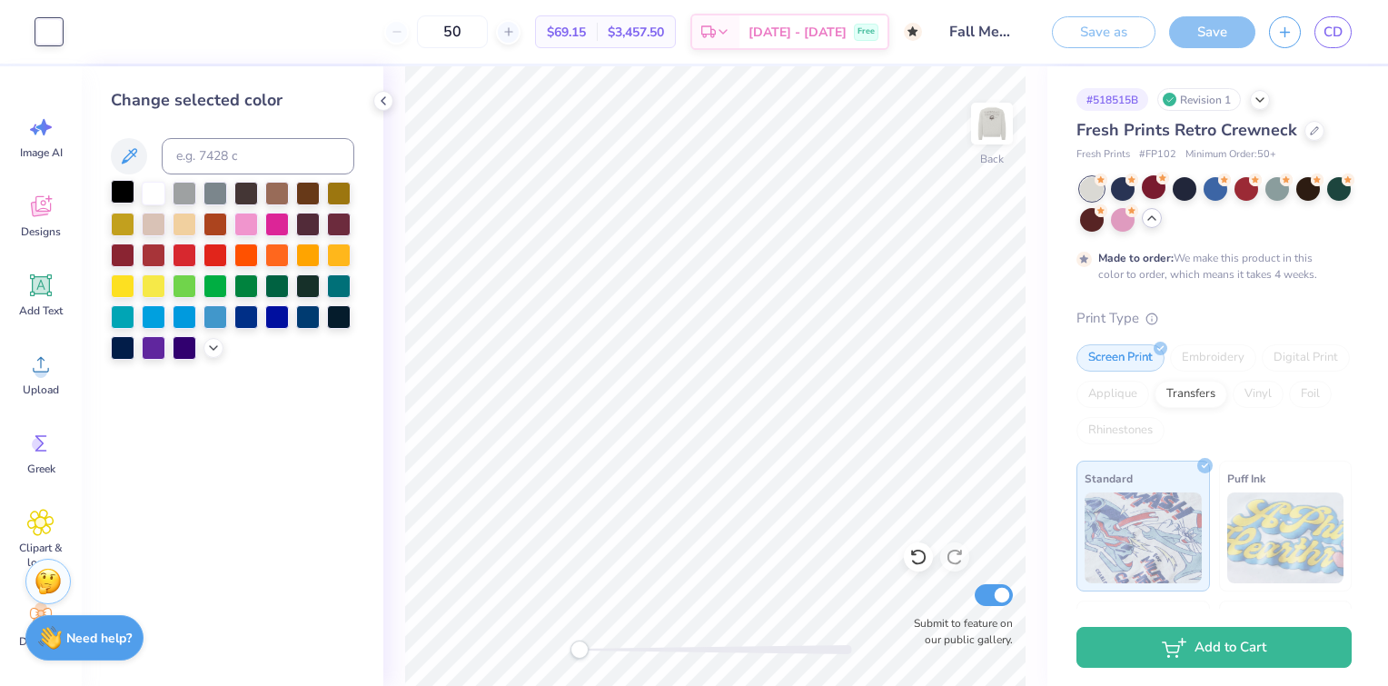
click at [127, 187] on div at bounding box center [123, 192] width 24 height 24
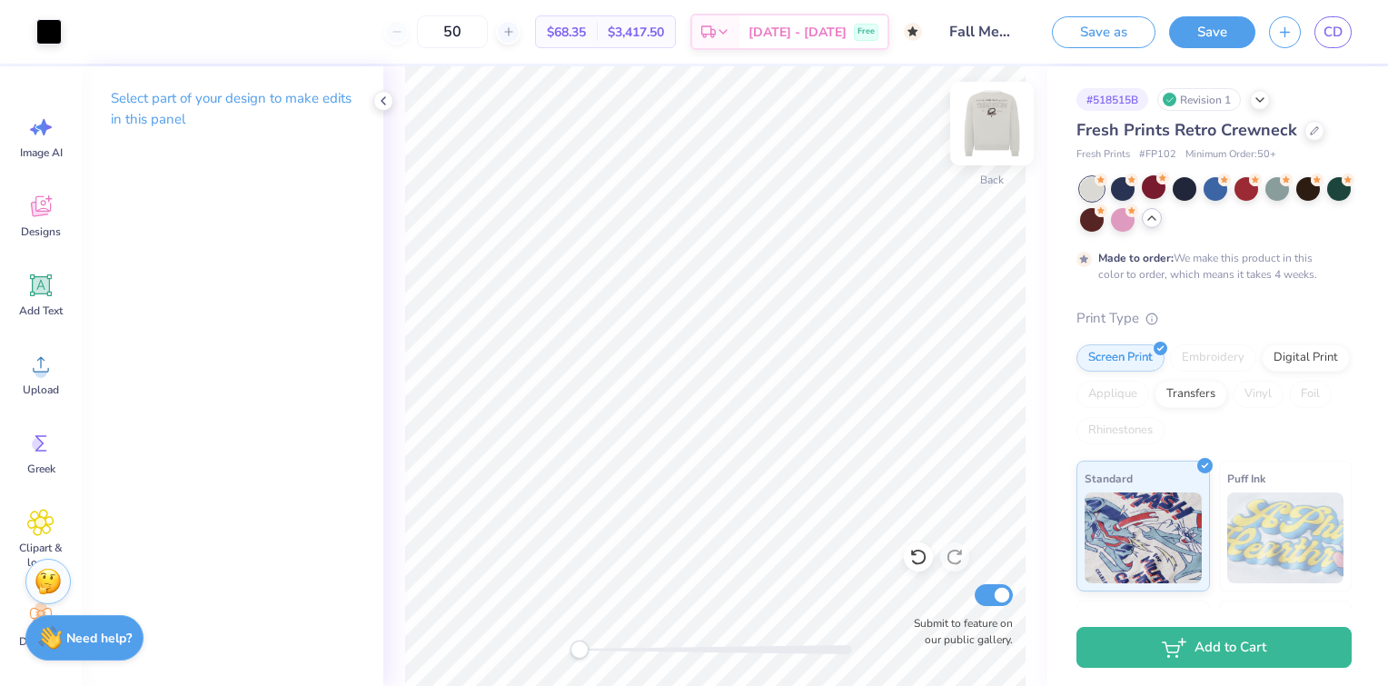
click at [992, 141] on img at bounding box center [991, 123] width 73 height 73
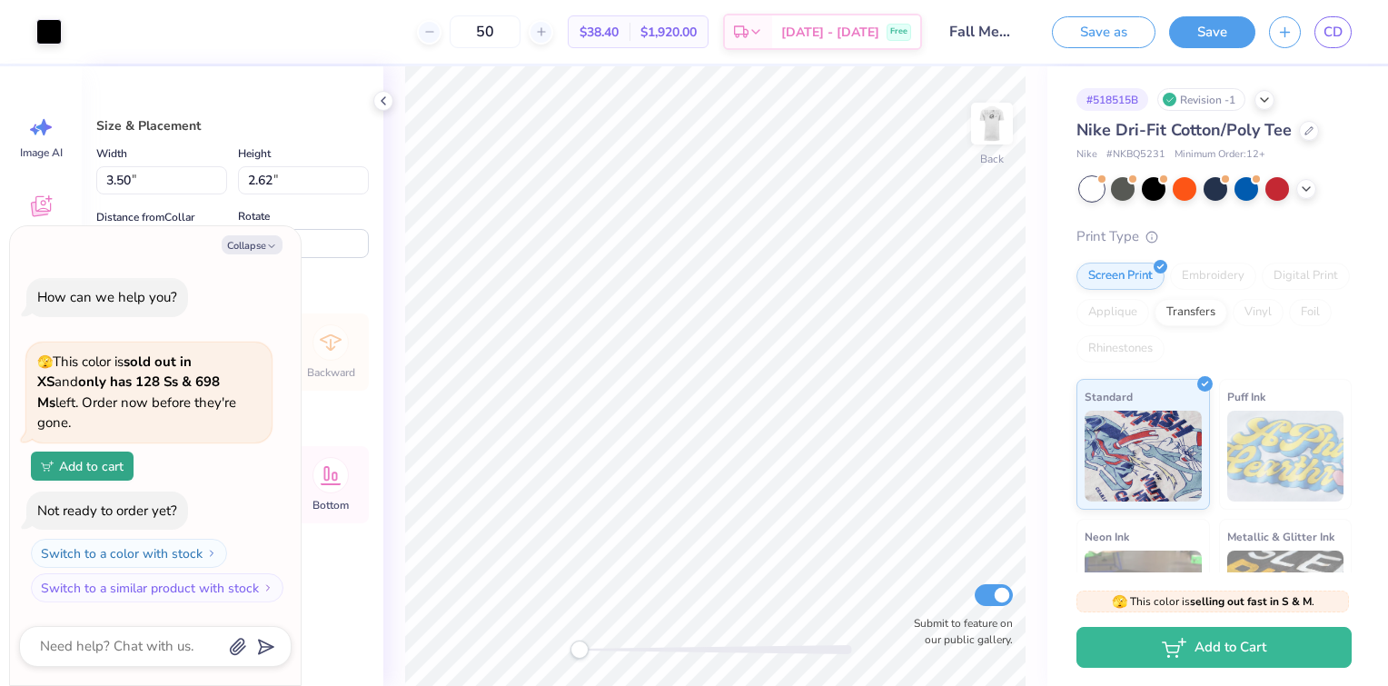
click at [266, 253] on div "Collapse How can we help you? 🫣 This color is sold out in XS and only has 128 S…" at bounding box center [155, 455] width 291 height 459
click at [262, 254] on button "Collapse" at bounding box center [252, 244] width 61 height 19
type textarea "x"
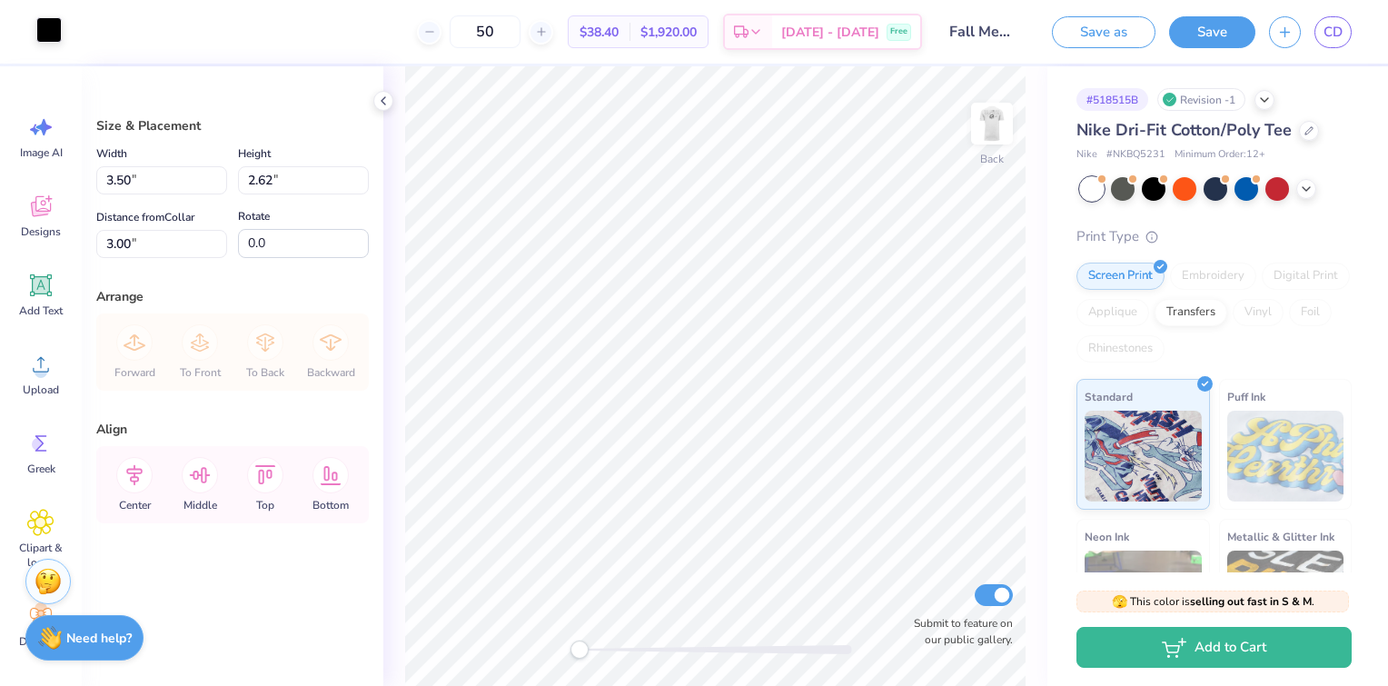
click at [47, 33] on div at bounding box center [48, 29] width 25 height 25
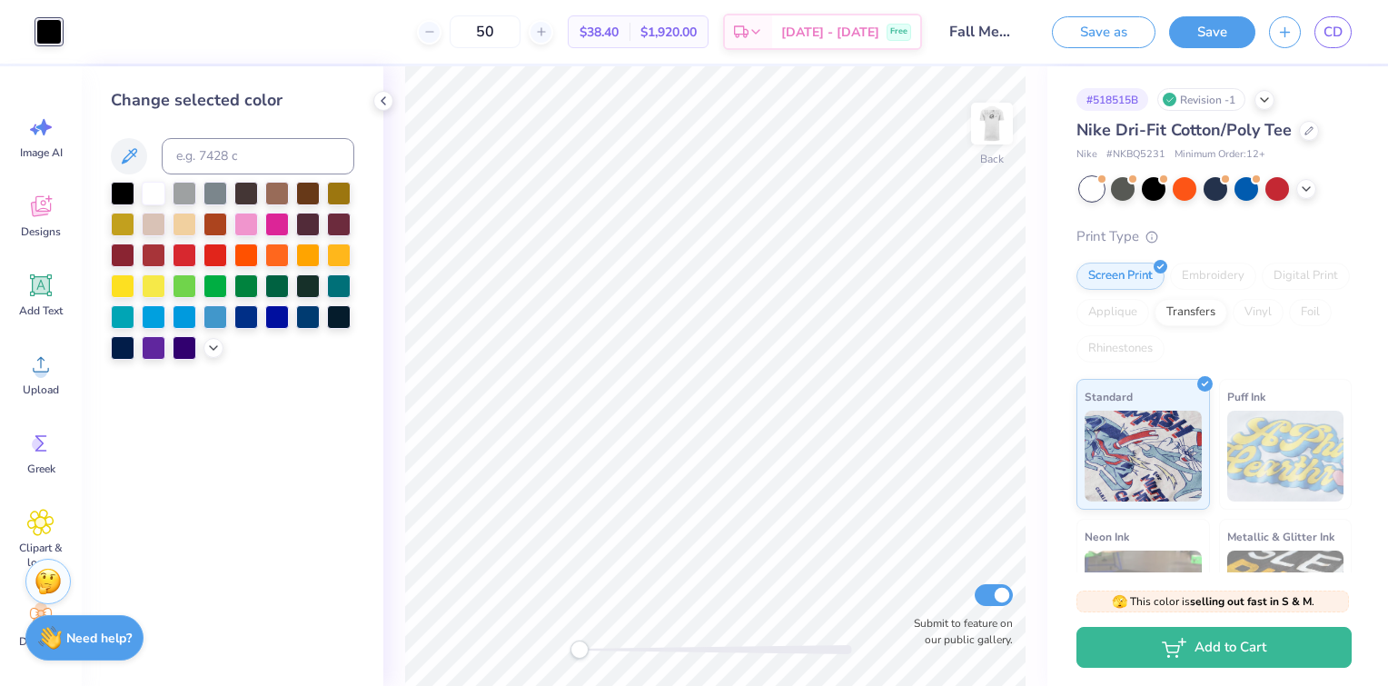
click at [223, 352] on div at bounding box center [232, 271] width 243 height 178
click at [218, 352] on icon at bounding box center [213, 346] width 15 height 15
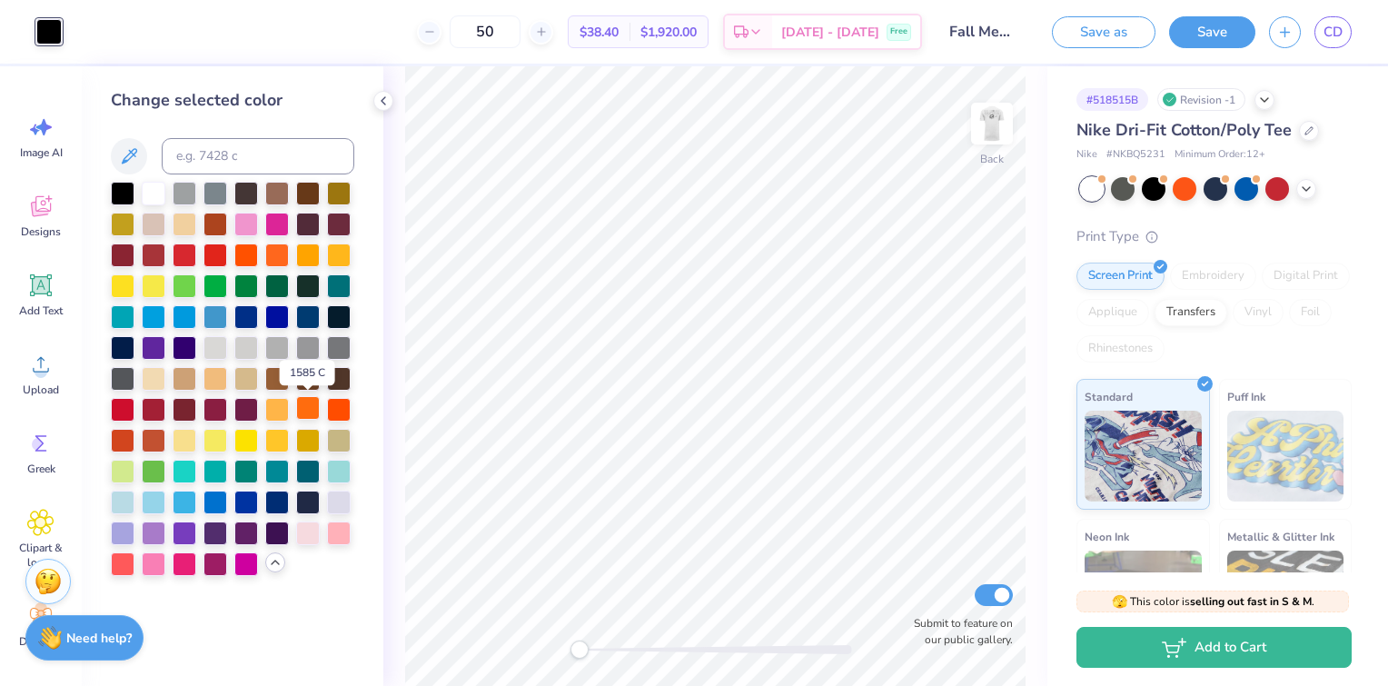
click at [310, 410] on div at bounding box center [308, 408] width 24 height 24
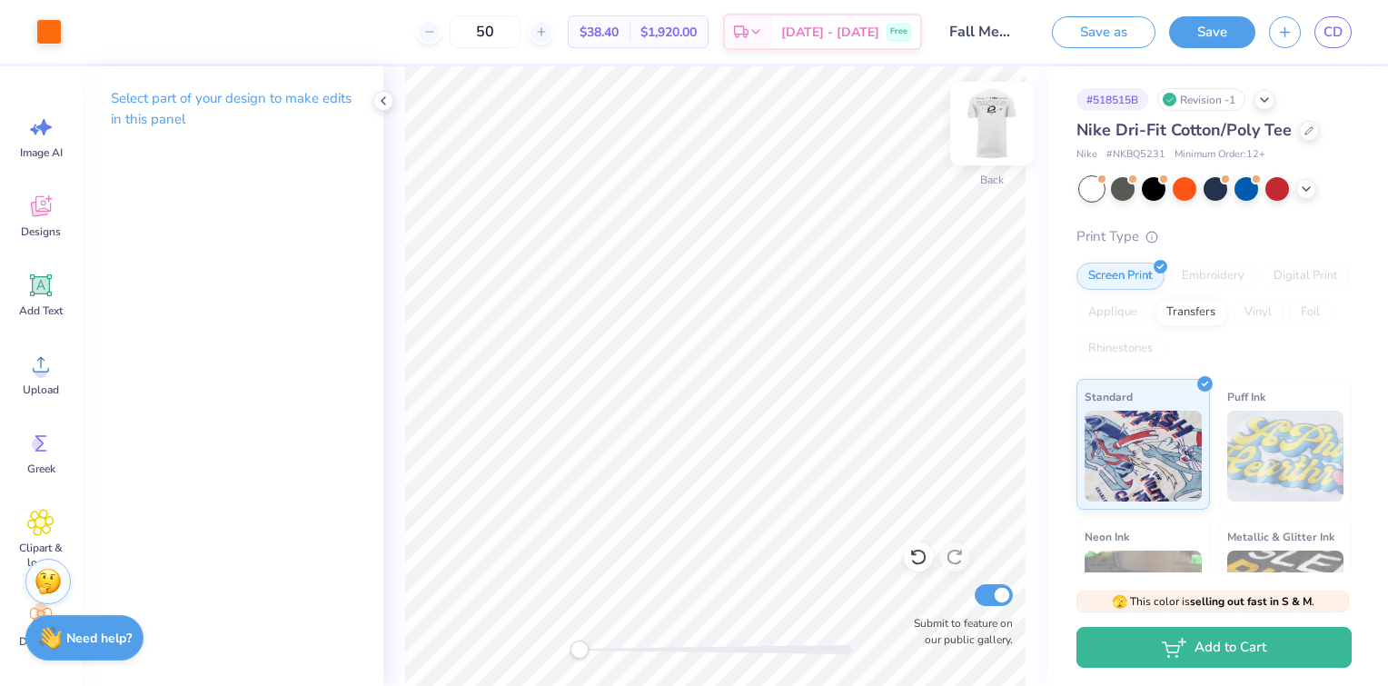
click at [977, 160] on div "Back" at bounding box center [992, 135] width 42 height 64
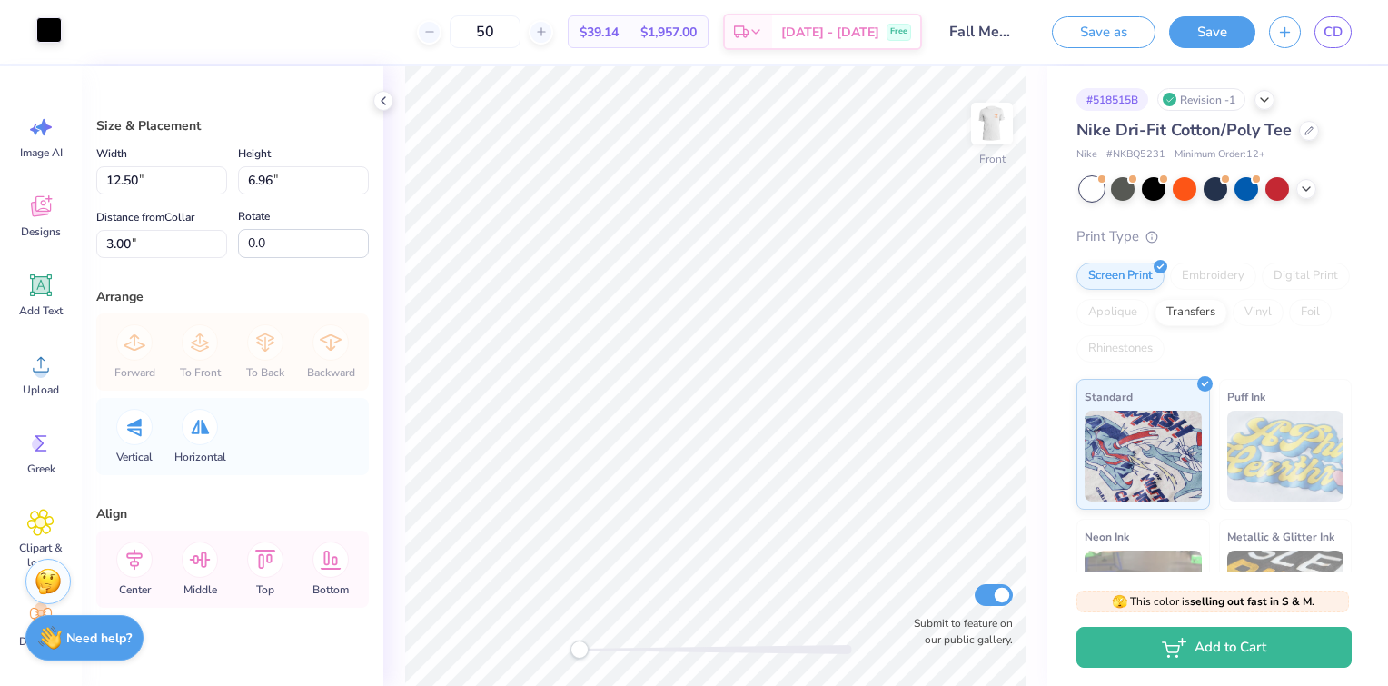
click at [48, 25] on div at bounding box center [48, 29] width 25 height 25
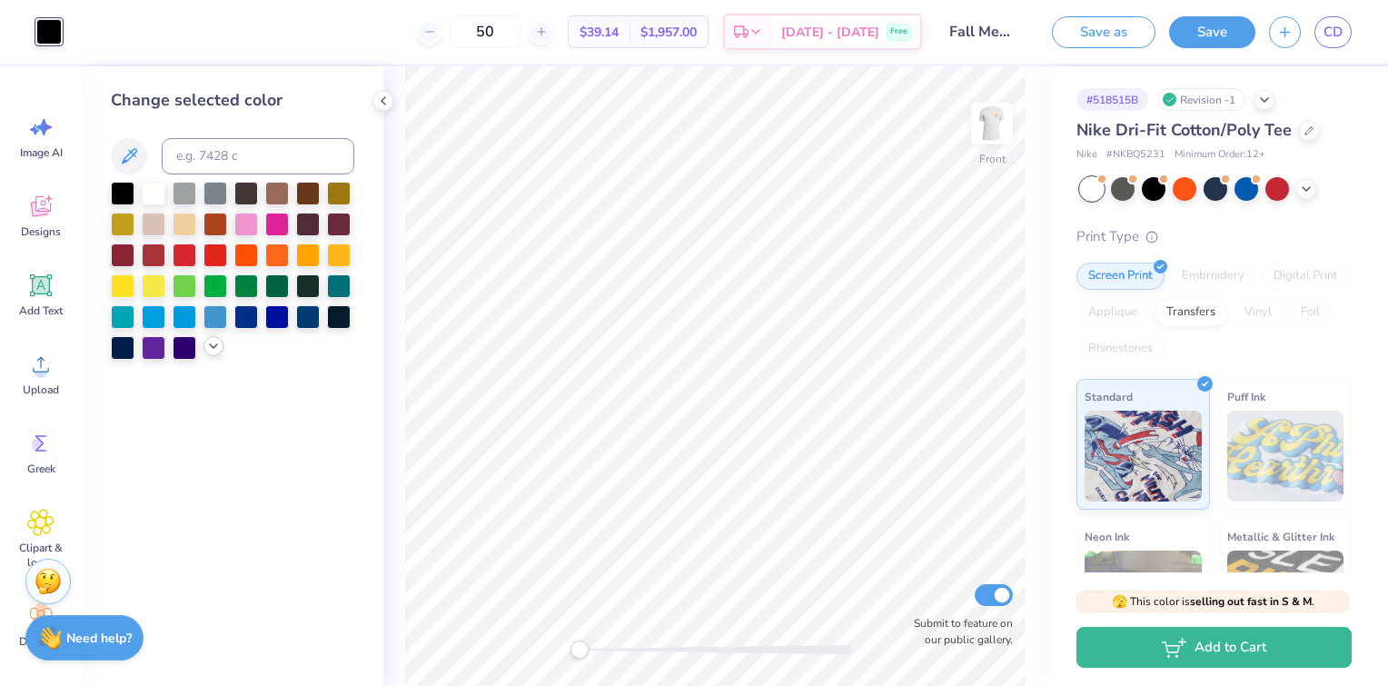
click at [212, 352] on icon at bounding box center [213, 346] width 15 height 15
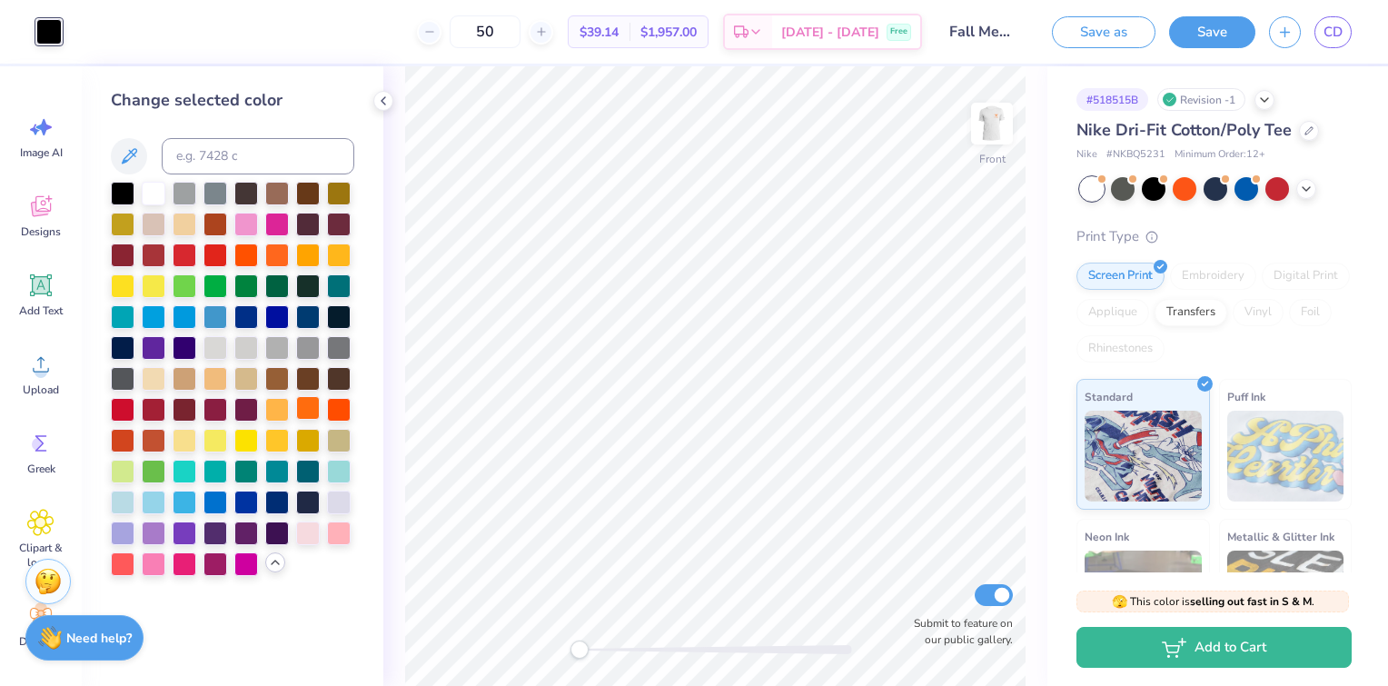
click at [309, 409] on div at bounding box center [308, 408] width 24 height 24
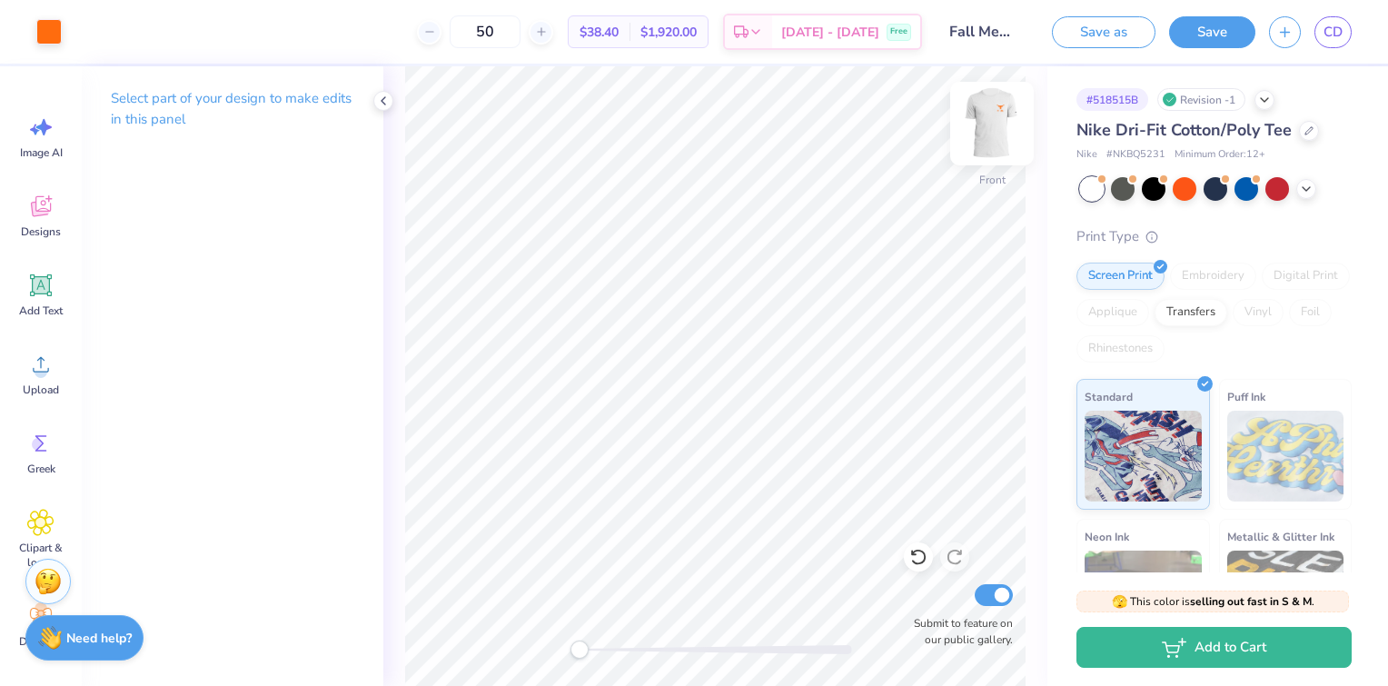
click at [997, 136] on img at bounding box center [991, 123] width 73 height 73
click at [993, 133] on img at bounding box center [991, 123] width 73 height 73
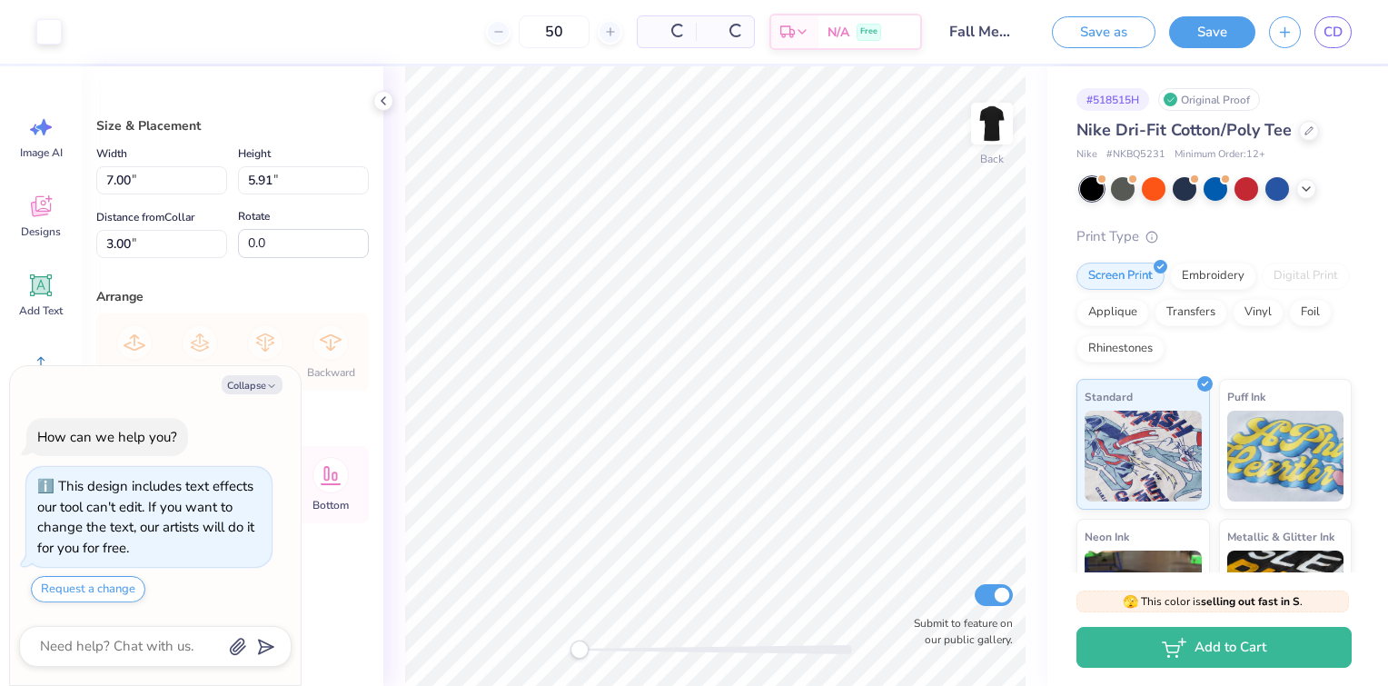
scroll to position [38, 0]
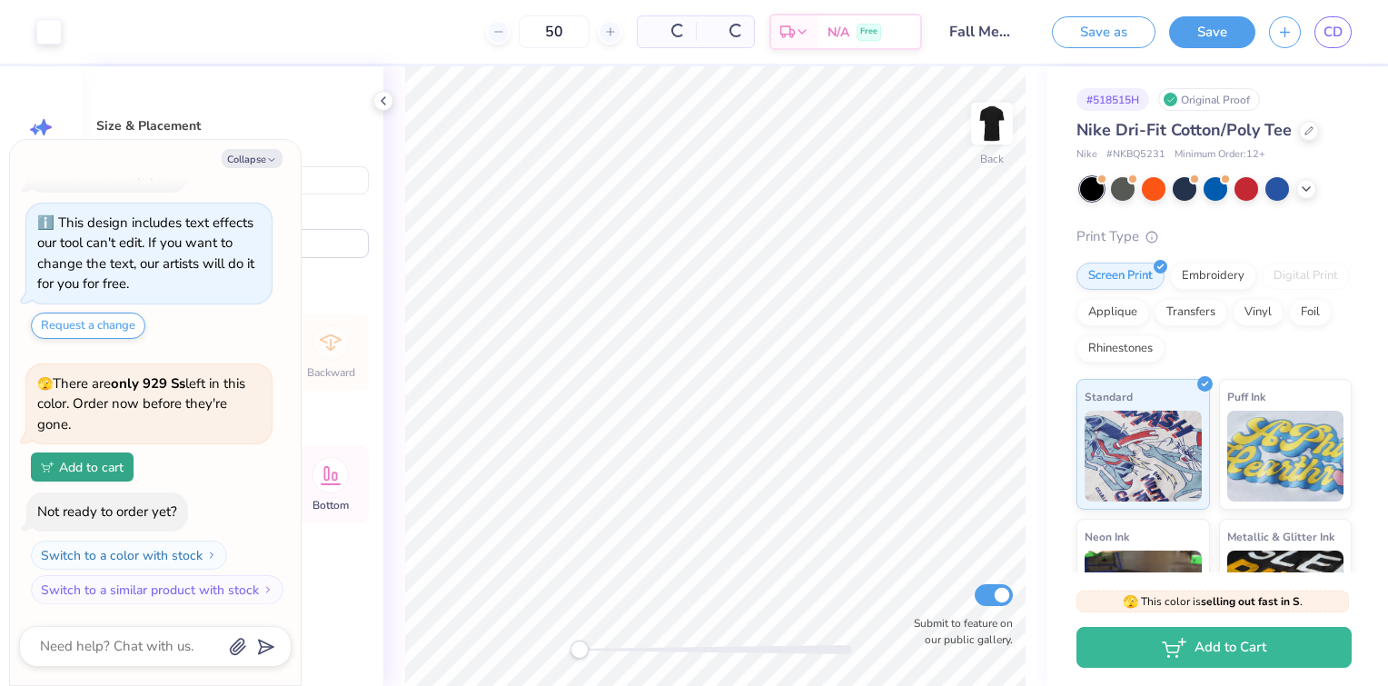
type textarea "x"
type input "1.87"
type textarea "x"
type input "7.27"
type input "6.14"
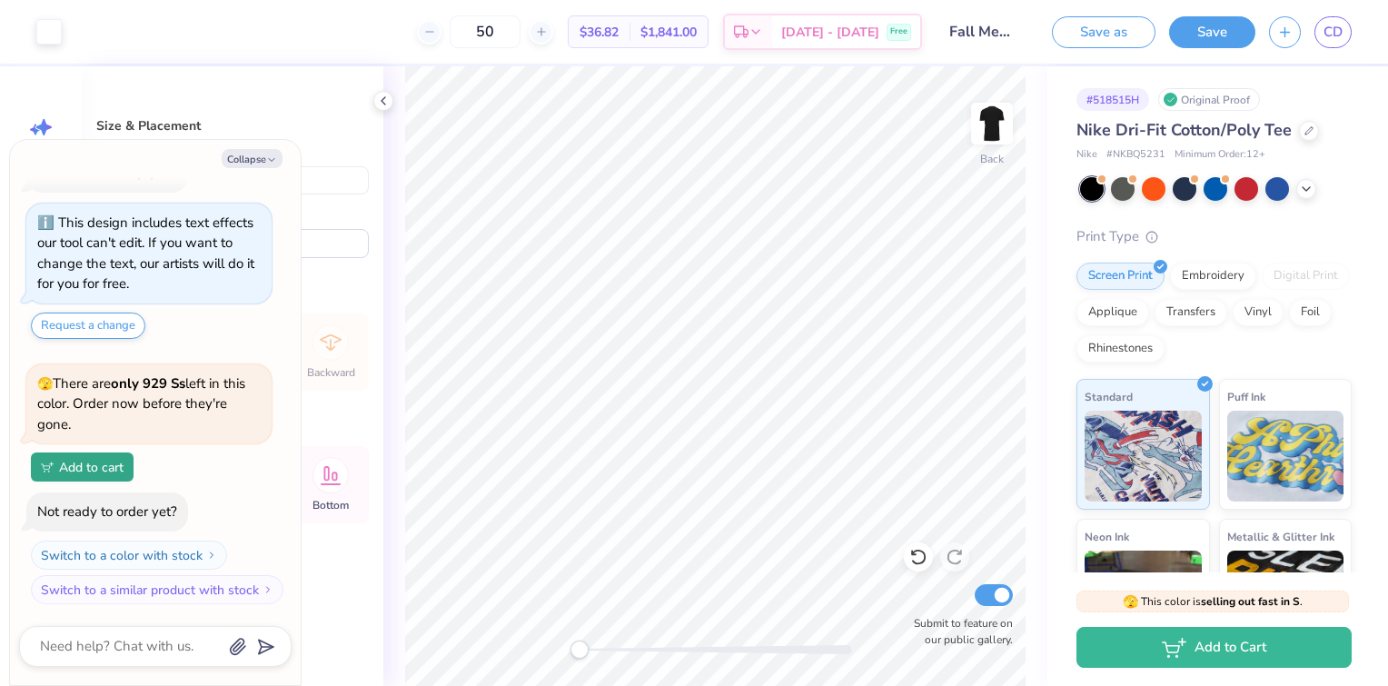
type textarea "x"
type input "8.98"
type input "7.58"
type textarea "x"
type input "1.70"
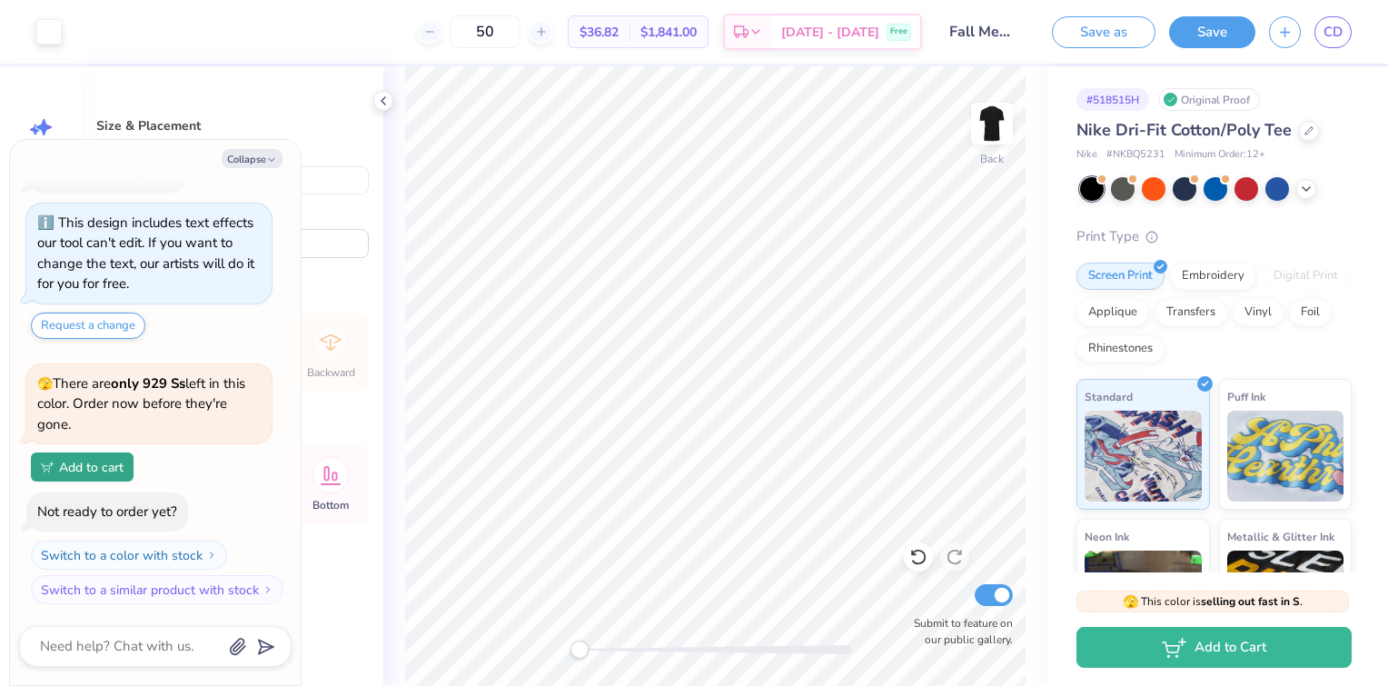
type textarea "x"
type input "9.57"
type input "8.08"
type textarea "x"
type input "0.50"
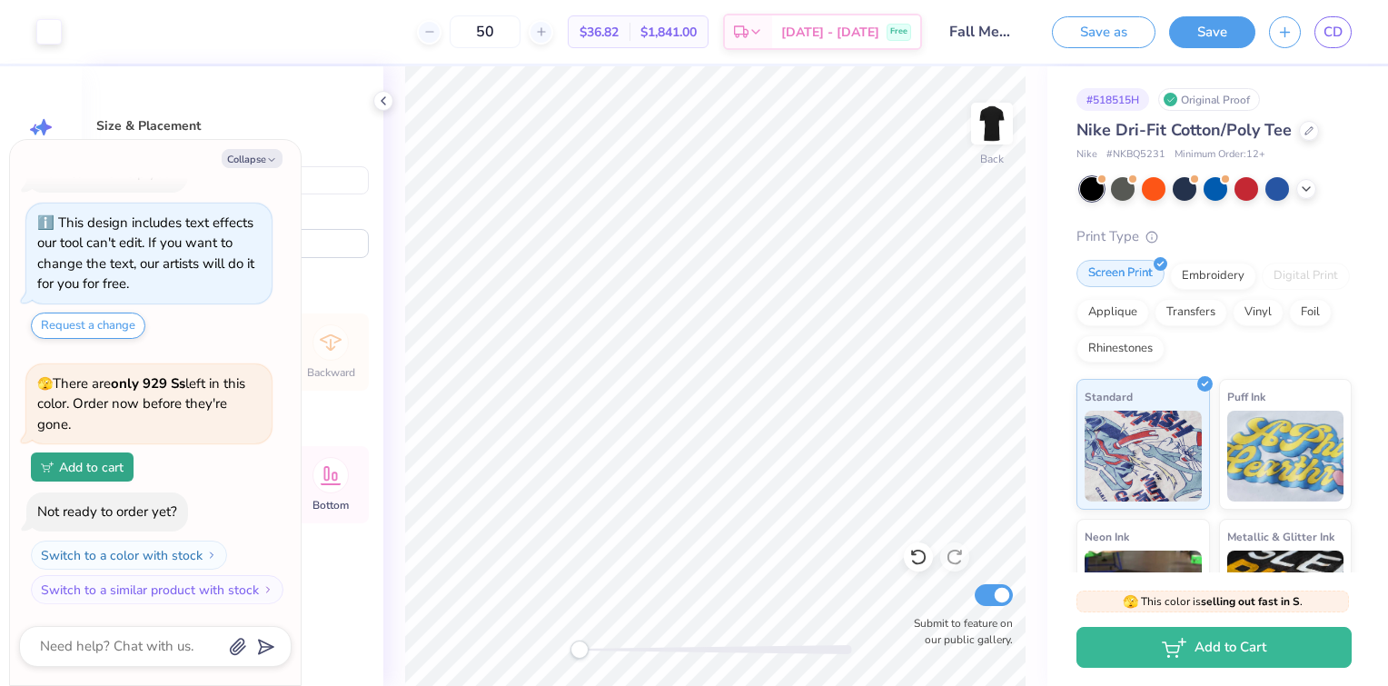
click at [1080, 278] on div "Screen Print" at bounding box center [1120, 273] width 88 height 27
type textarea "x"
type input "3.00"
type textarea "x"
type input "1.77"
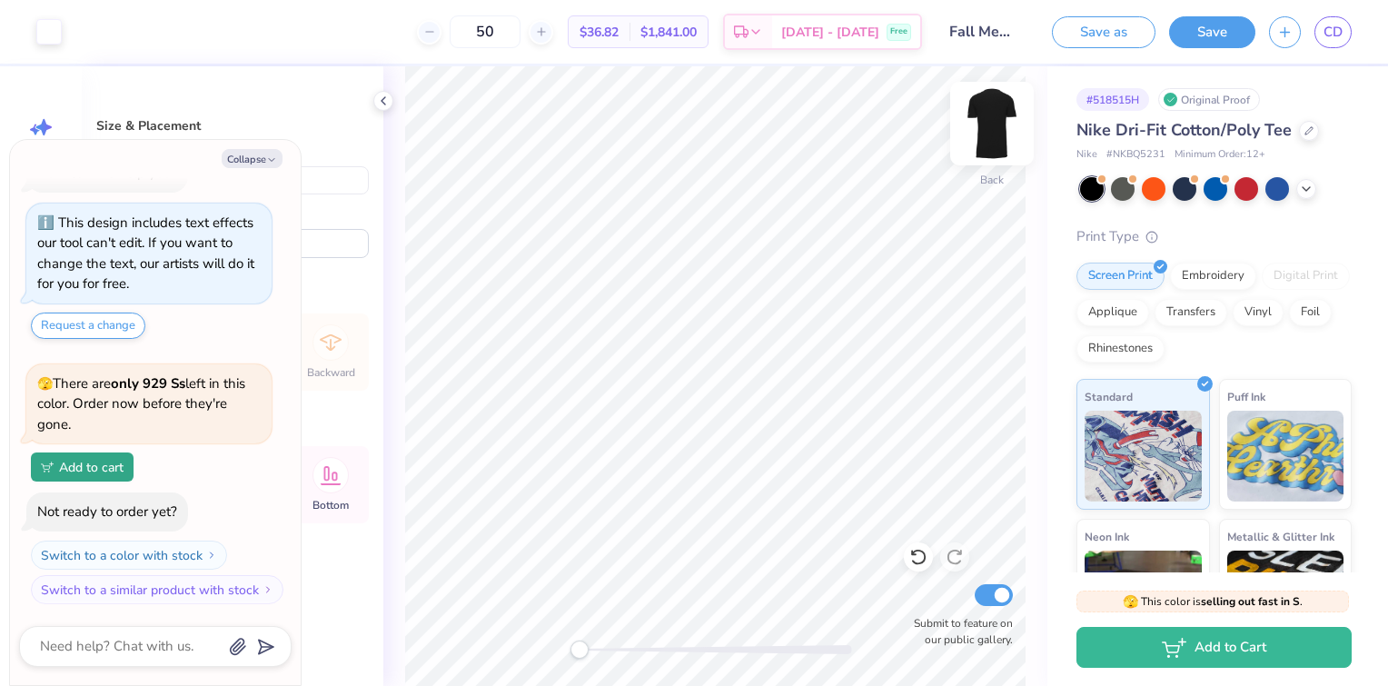
type textarea "x"
type input "10.78"
type input "9.10"
type input "0.75"
type textarea "x"
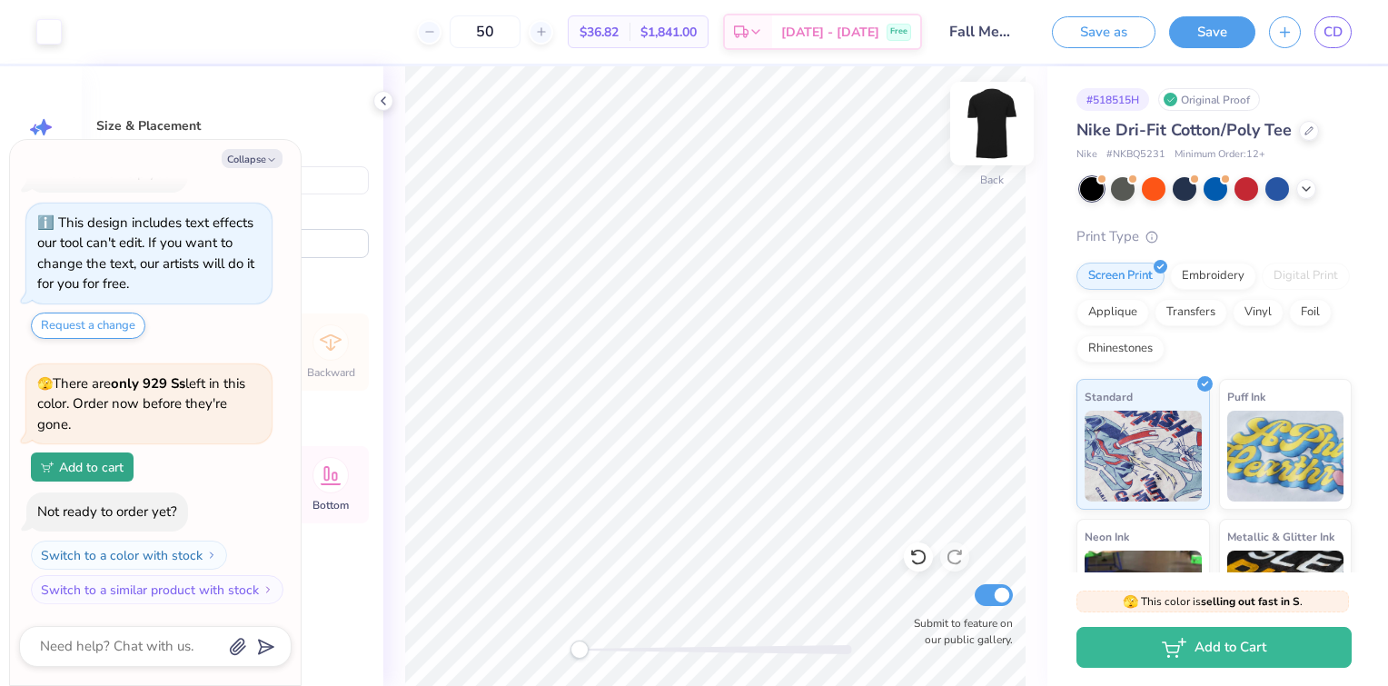
type input "0.85"
type textarea "x"
type input "12.39"
type input "10.46"
type textarea "x"
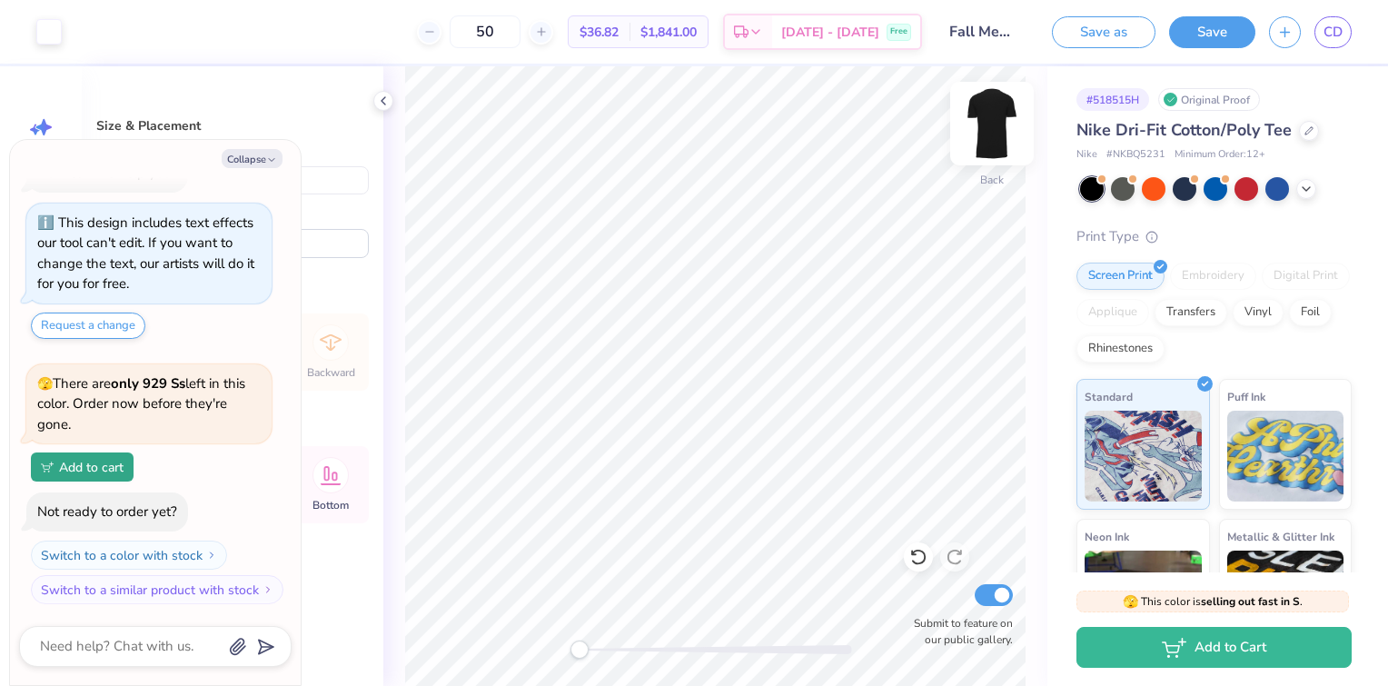
type input "9.92"
type input "8.37"
type textarea "x"
type input "1.19"
click at [263, 157] on button "Collapse" at bounding box center [252, 158] width 61 height 19
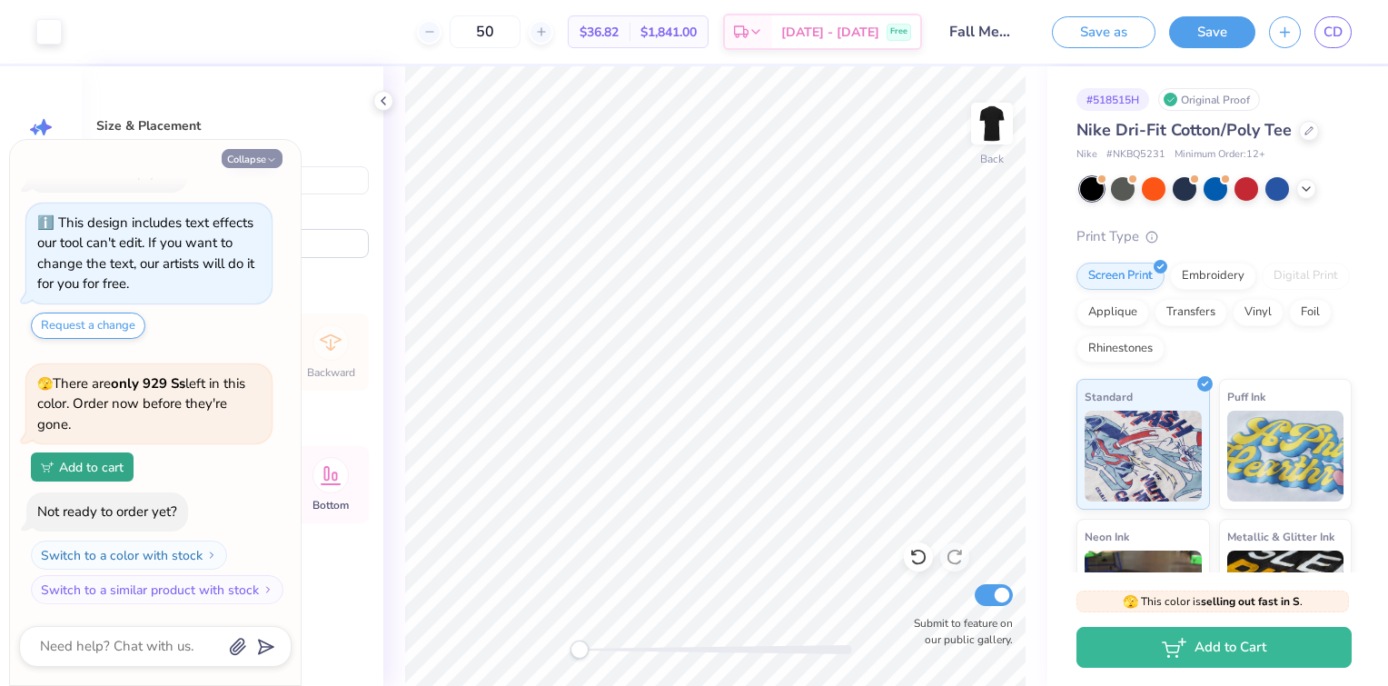
type textarea "x"
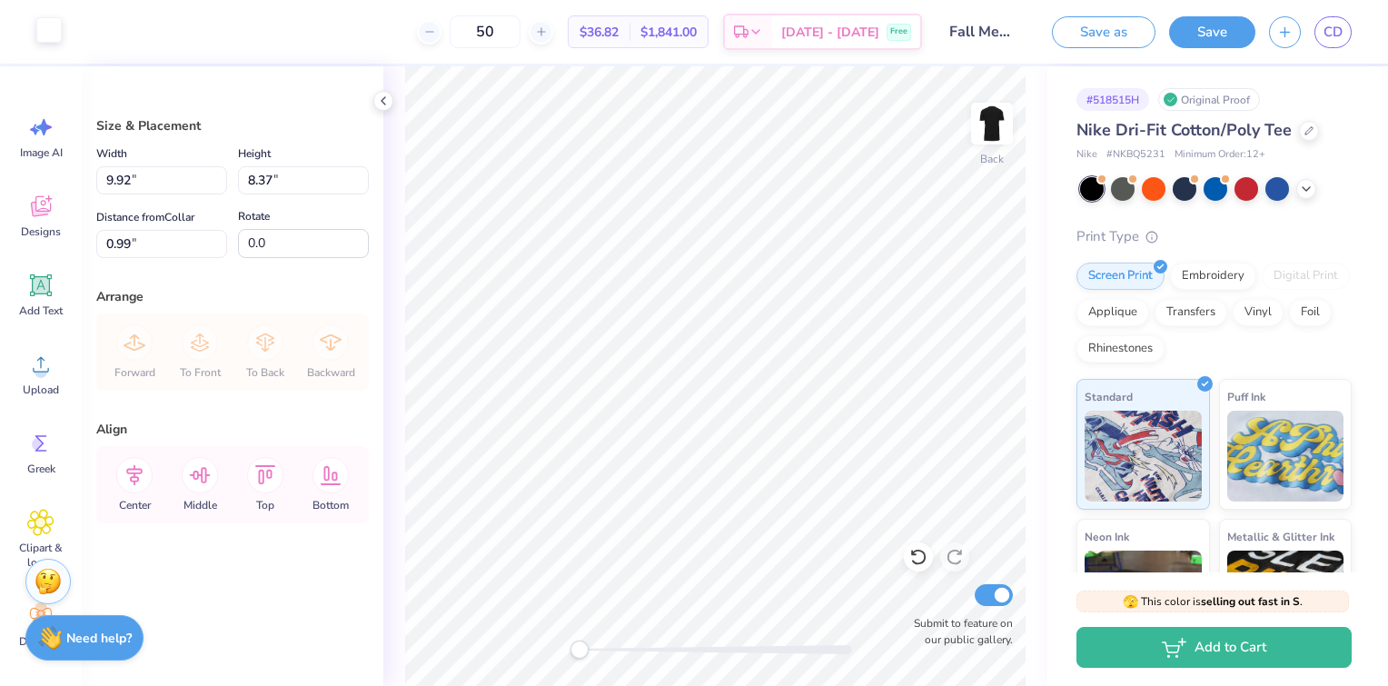
click at [52, 35] on div at bounding box center [48, 29] width 25 height 25
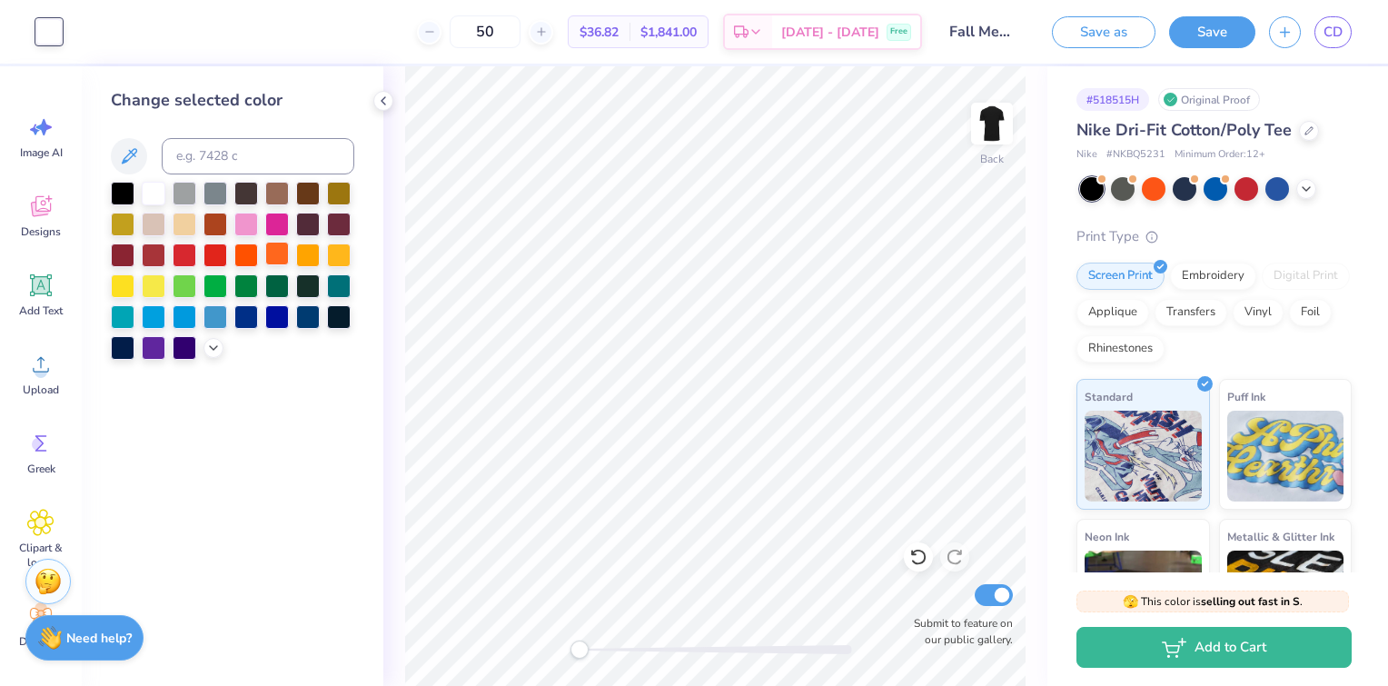
click at [277, 251] on div at bounding box center [277, 254] width 24 height 24
click at [384, 128] on div "Back Submit to feature on our public gallery." at bounding box center [715, 375] width 664 height 619
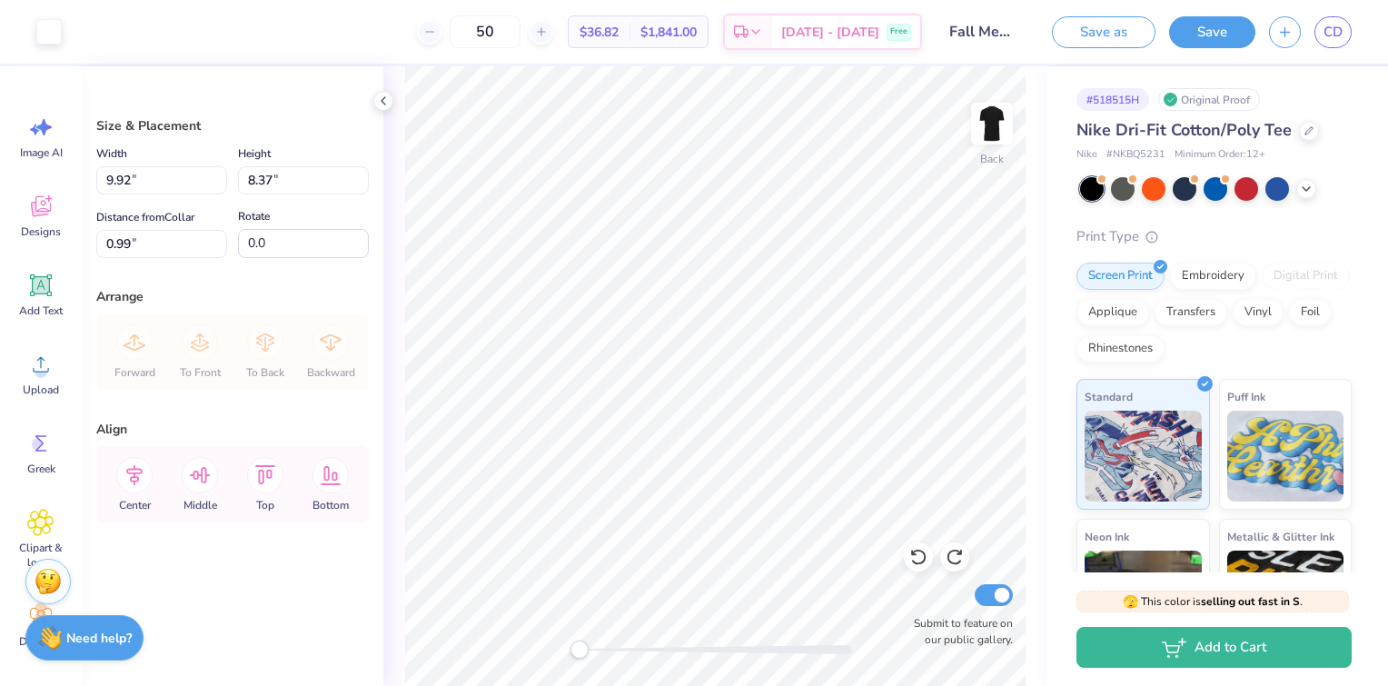
click at [64, 40] on div "Art colors 50 $36.82 Per Item $1,841.00 Total Est. Delivery [DATE] - [DATE] Fre…" at bounding box center [694, 32] width 1388 height 64
click at [46, 33] on div at bounding box center [48, 29] width 25 height 25
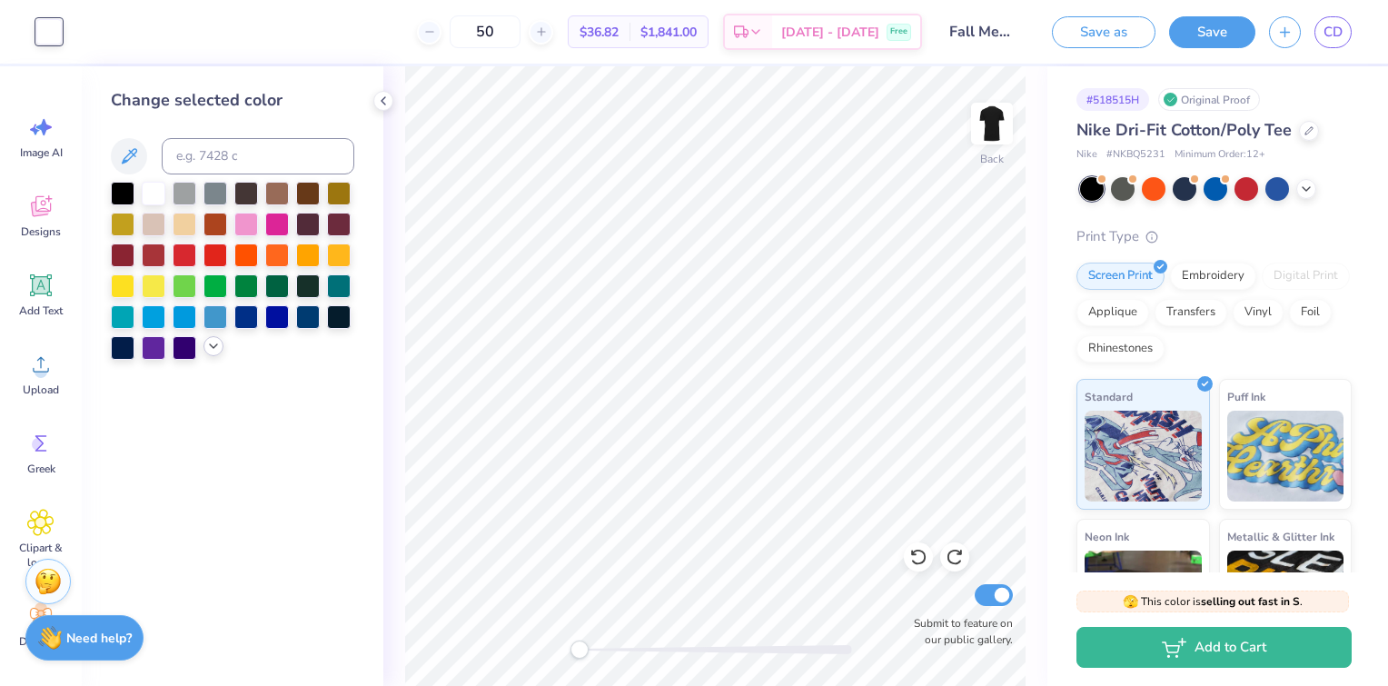
click at [212, 349] on icon at bounding box center [213, 346] width 15 height 15
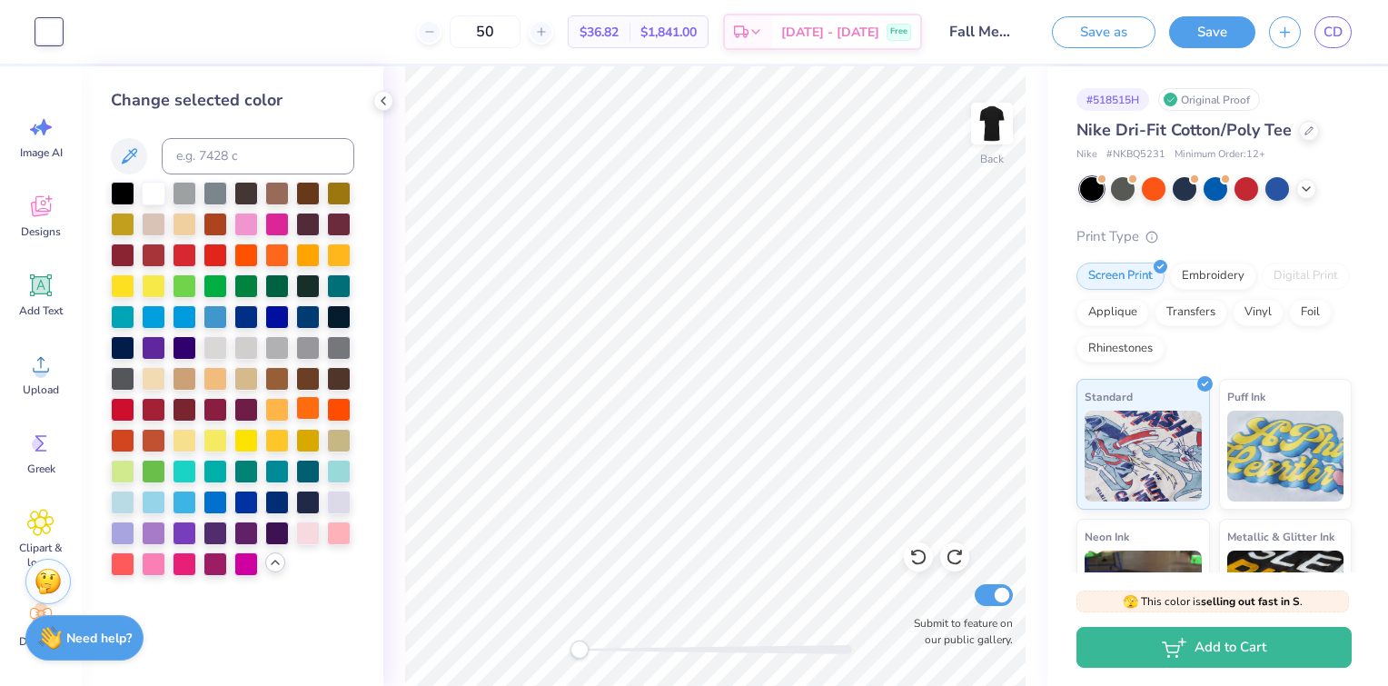
click at [305, 407] on div at bounding box center [308, 408] width 24 height 24
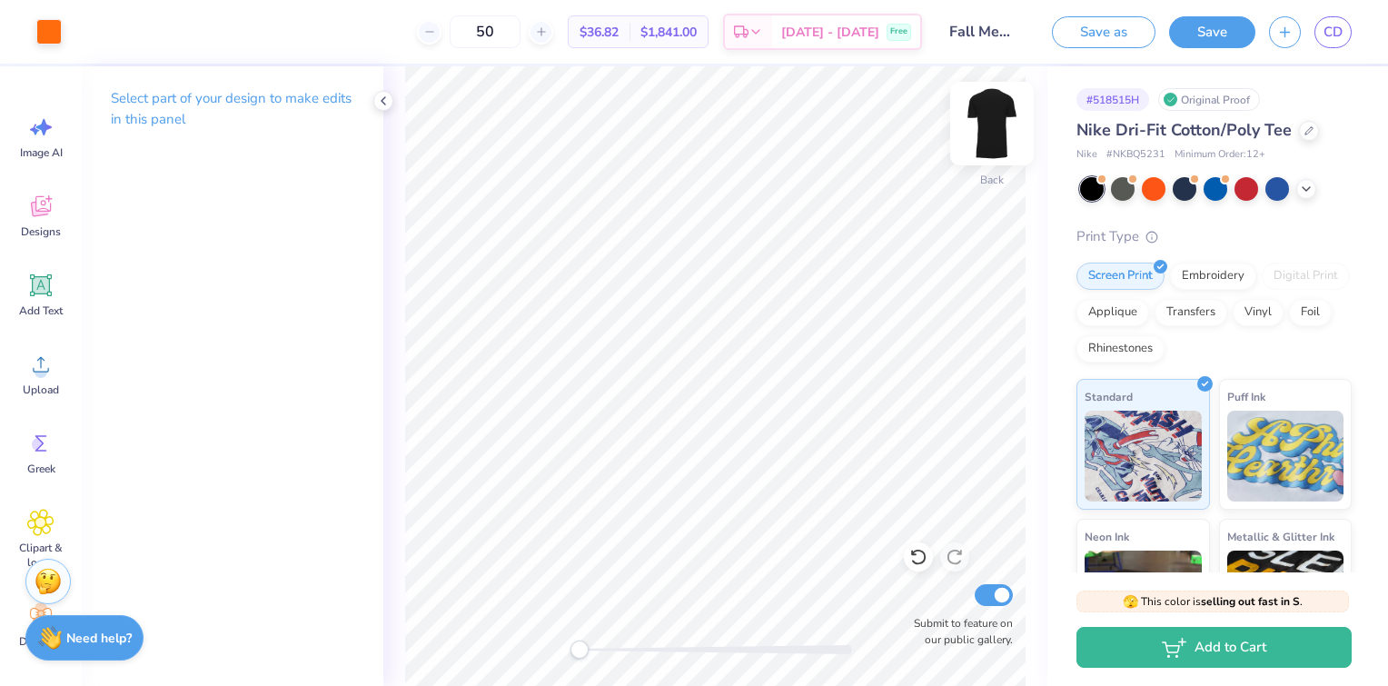
click at [994, 111] on img at bounding box center [991, 123] width 73 height 73
click at [992, 134] on img at bounding box center [991, 123] width 73 height 73
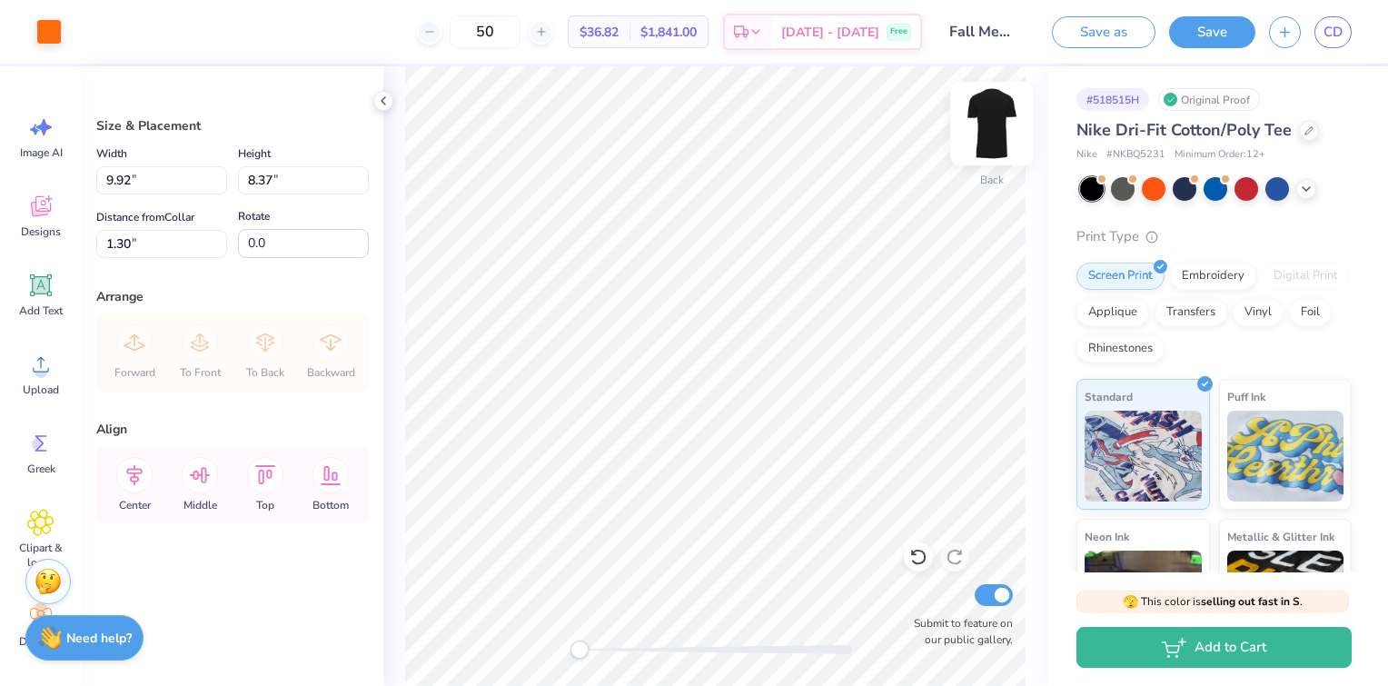
type input "1.30"
type input "10.43"
type input "8.80"
type input "1.01"
type input "3.00"
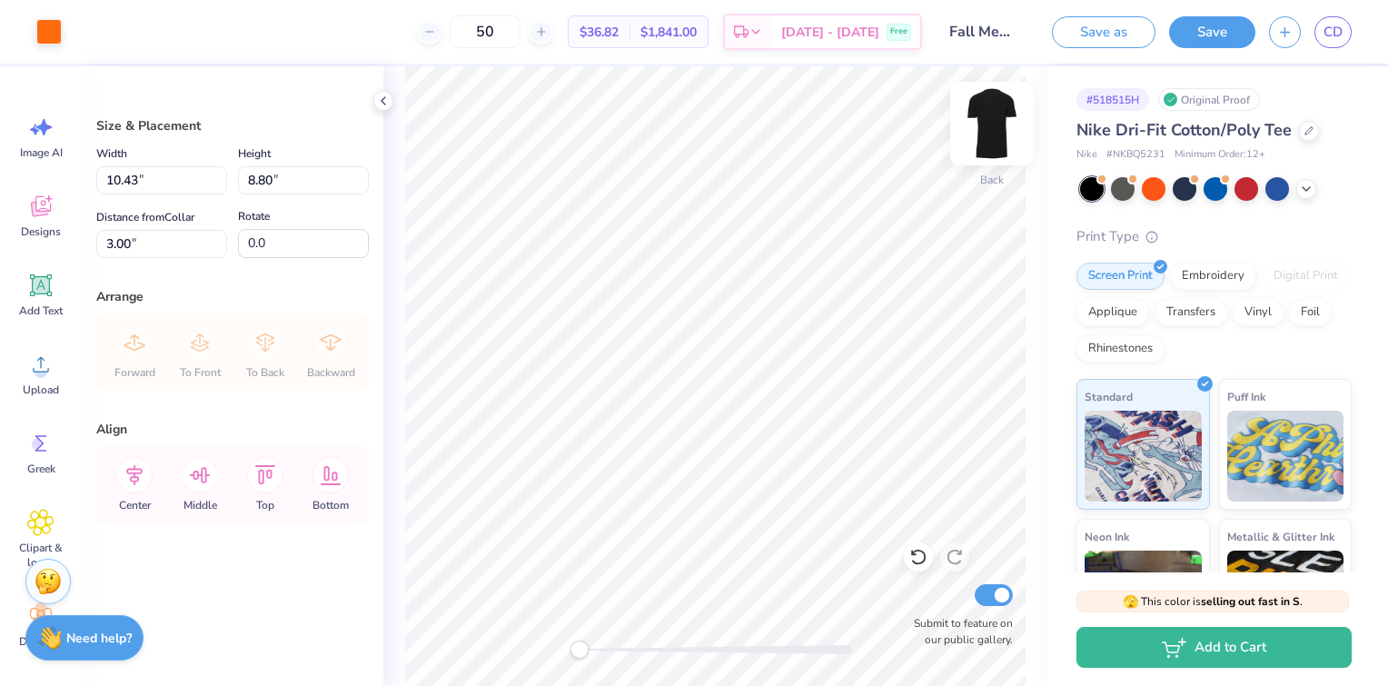
type input "1.08"
type input "1.56"
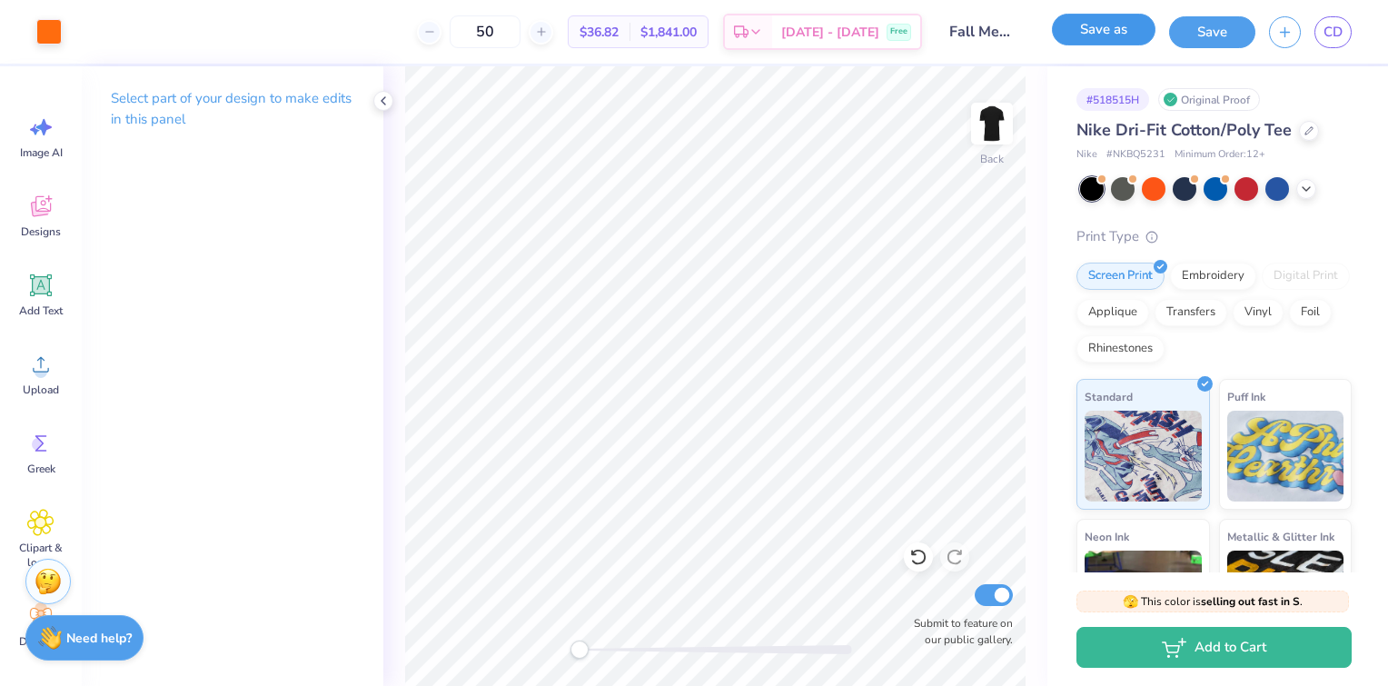
click at [1098, 24] on button "Save as" at bounding box center [1104, 30] width 104 height 32
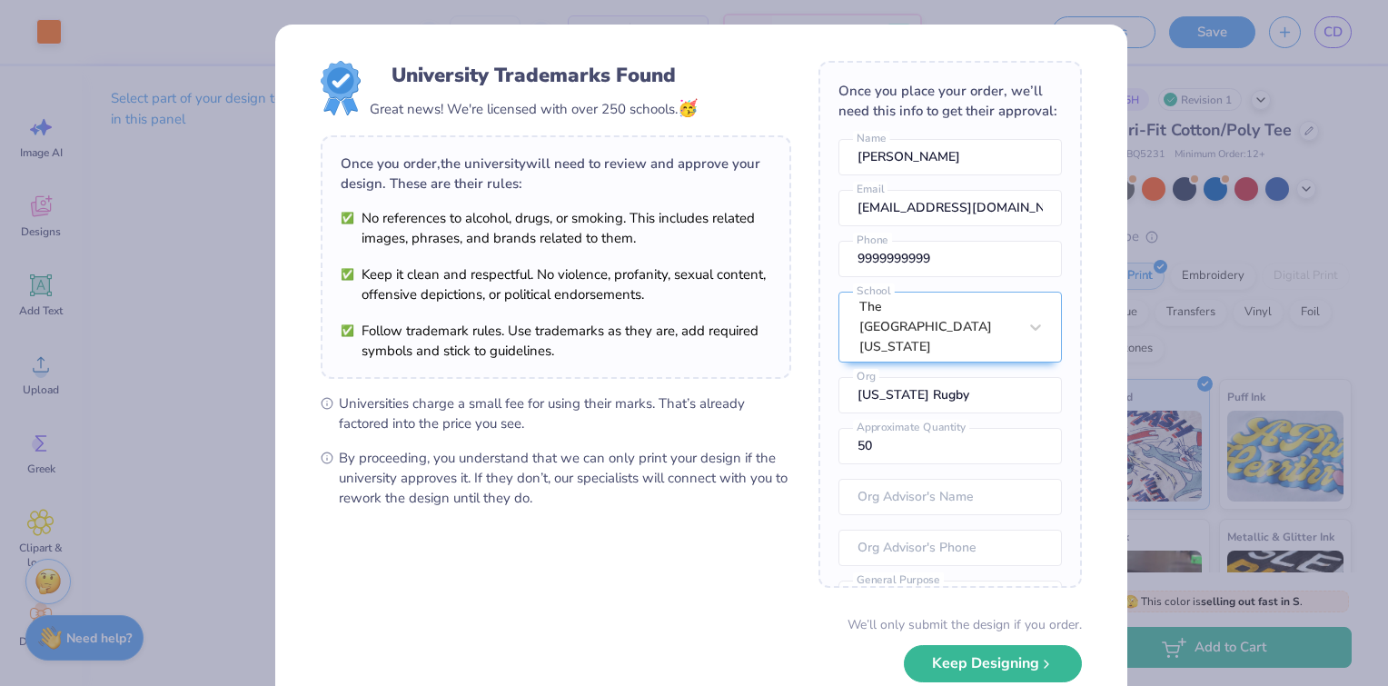
click at [1162, 414] on div "University Trademarks Found Great news! We're licensed with over 250 schools. 🥳…" at bounding box center [694, 343] width 1388 height 686
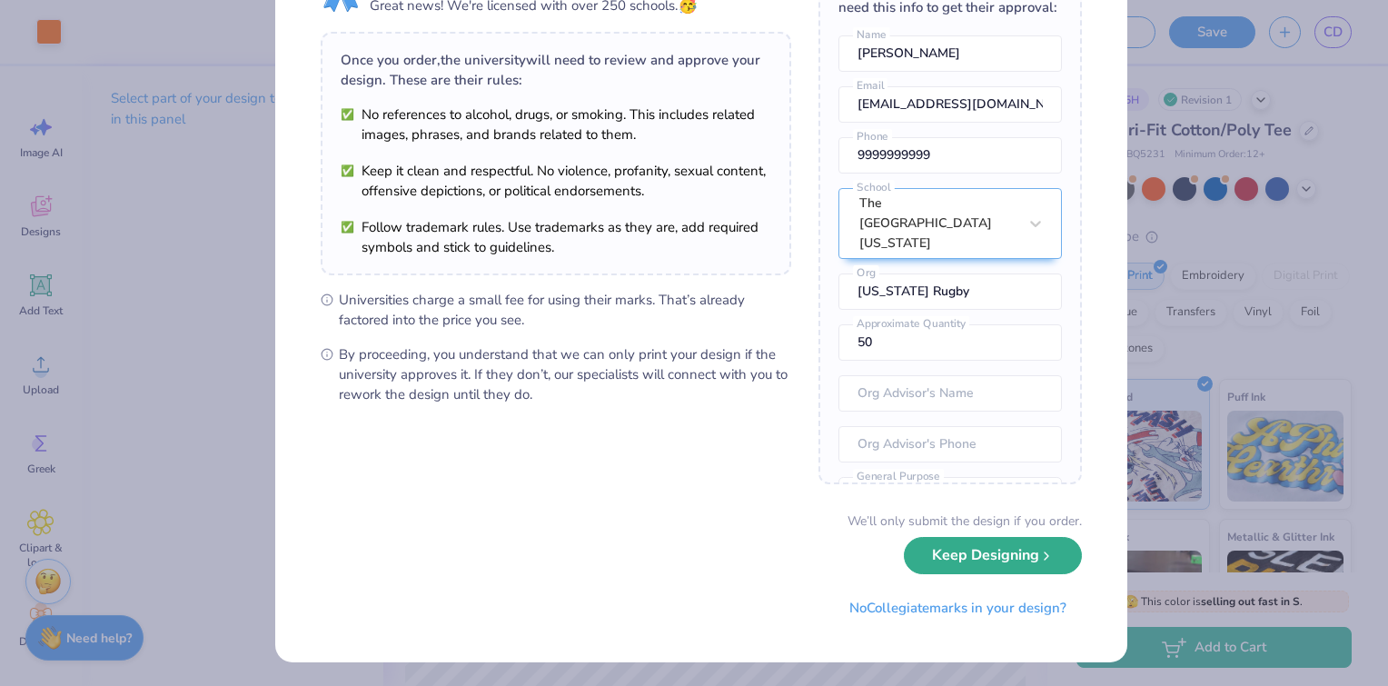
click at [1018, 555] on button "Keep Designing" at bounding box center [993, 555] width 178 height 37
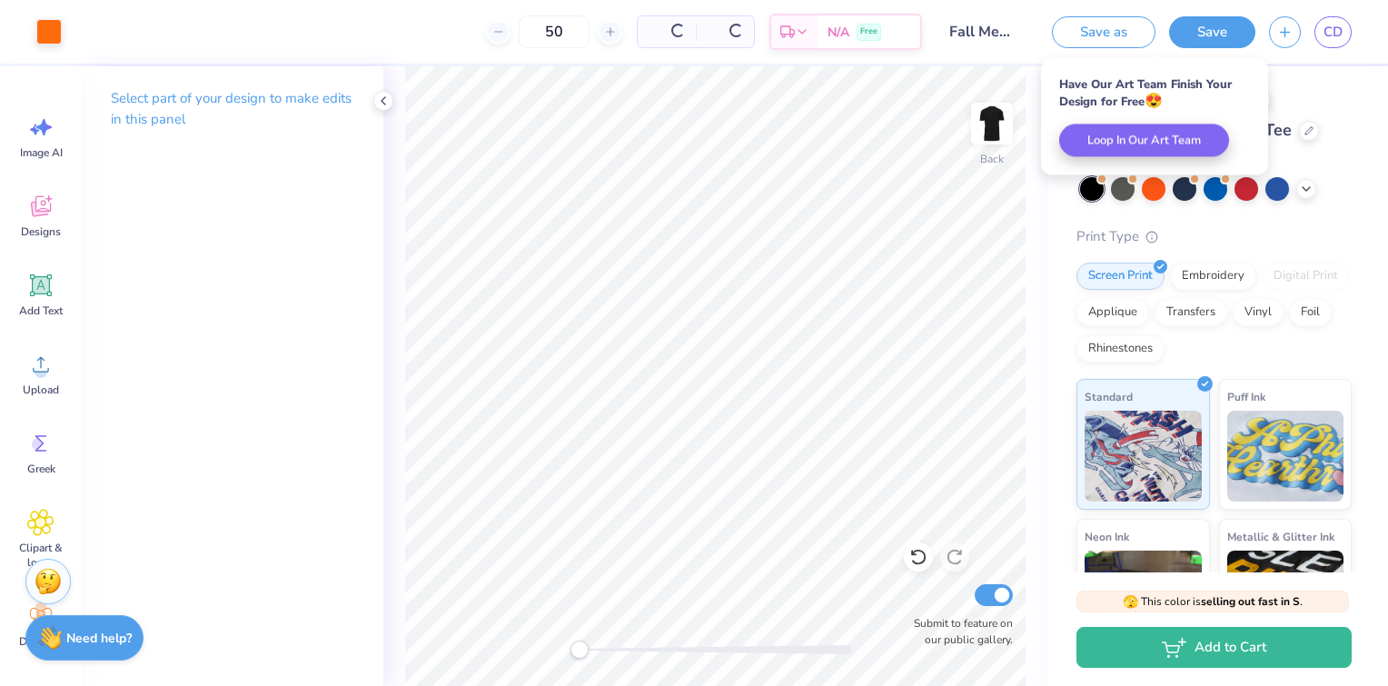
scroll to position [0, 0]
